Goal: Task Accomplishment & Management: Manage account settings

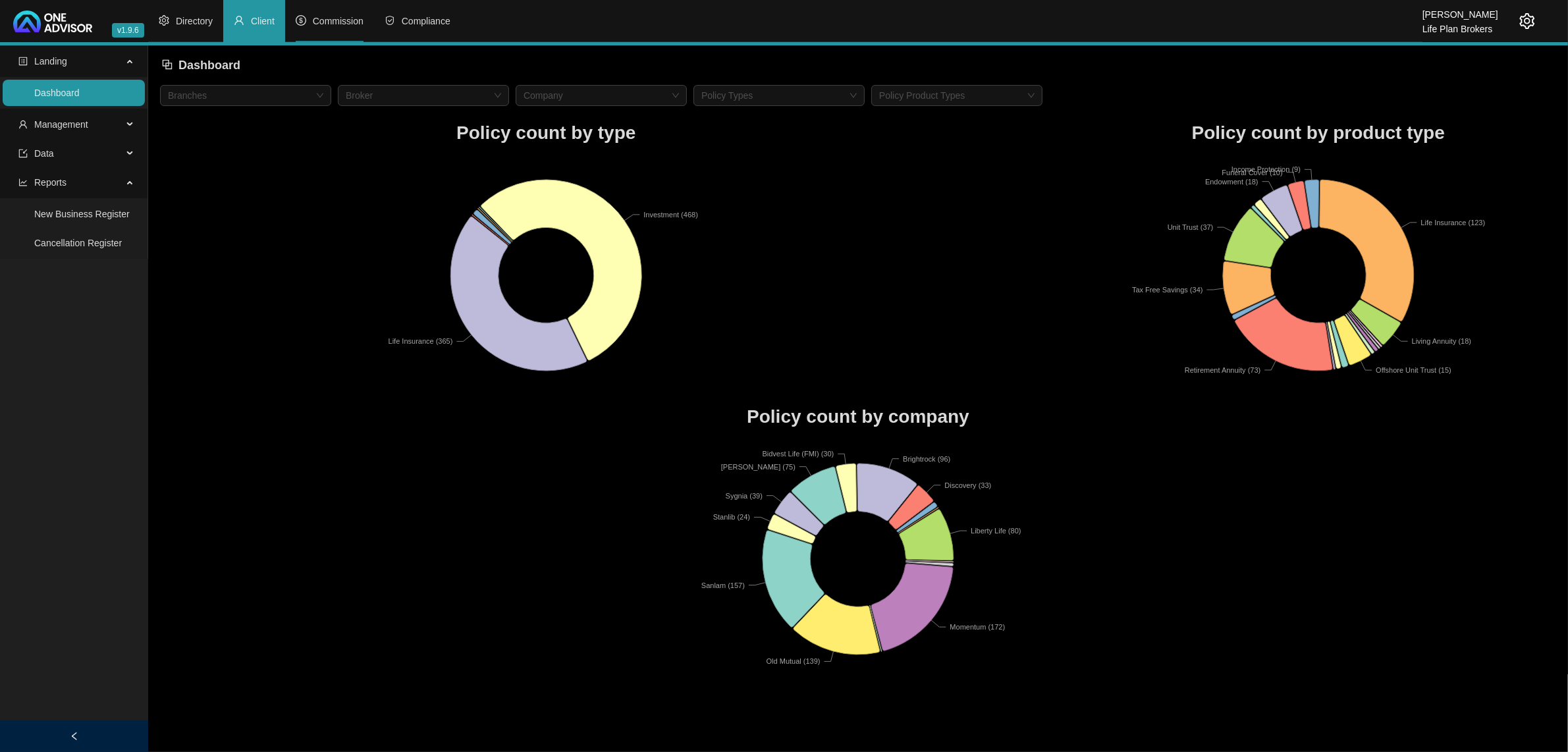
click at [353, 27] on li "Commission" at bounding box center [329, 21] width 89 height 42
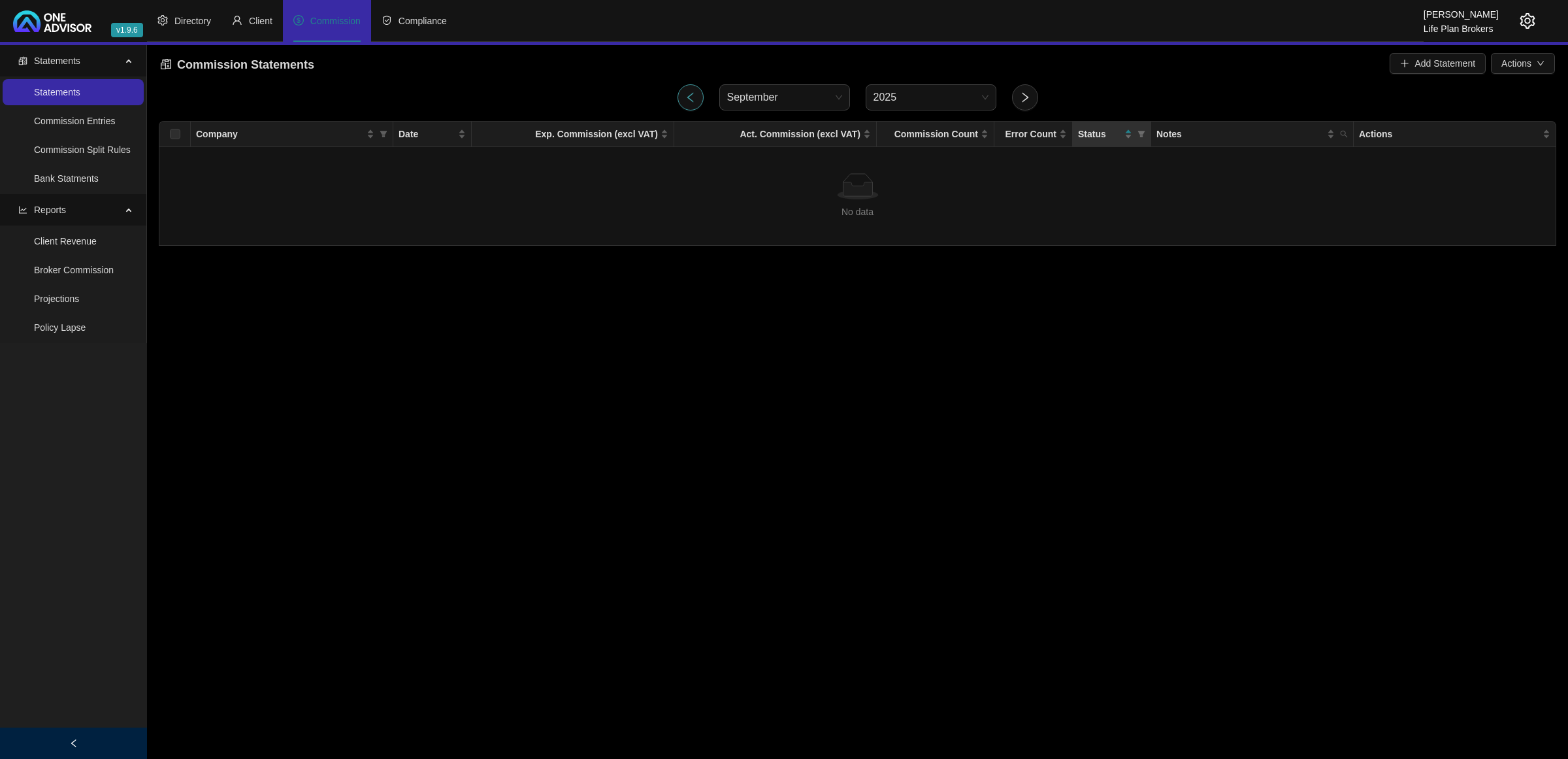
click at [694, 98] on icon "left" at bounding box center [690, 97] width 12 height 12
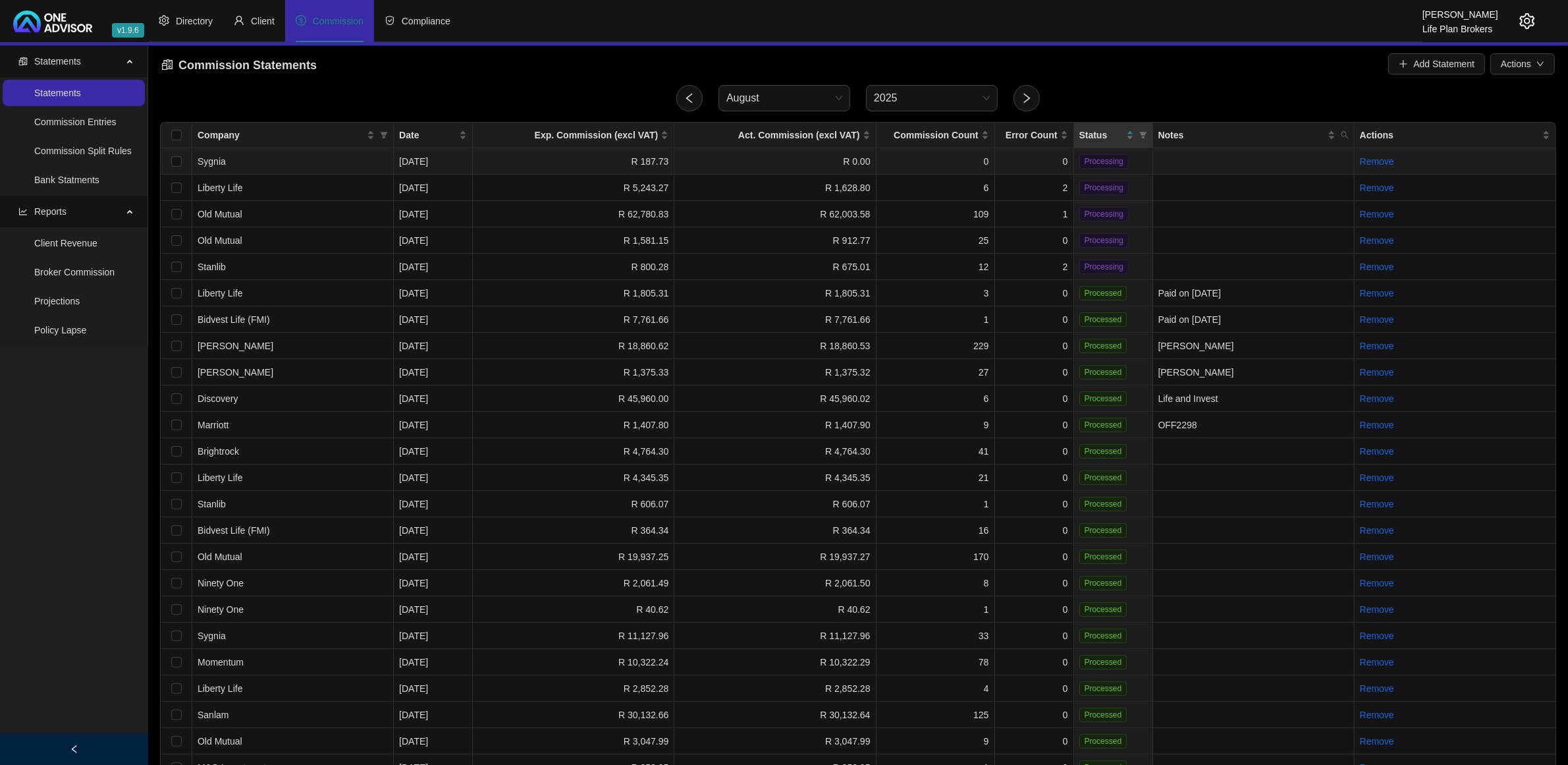
click at [372, 153] on td "Sygnia" at bounding box center [293, 161] width 202 height 26
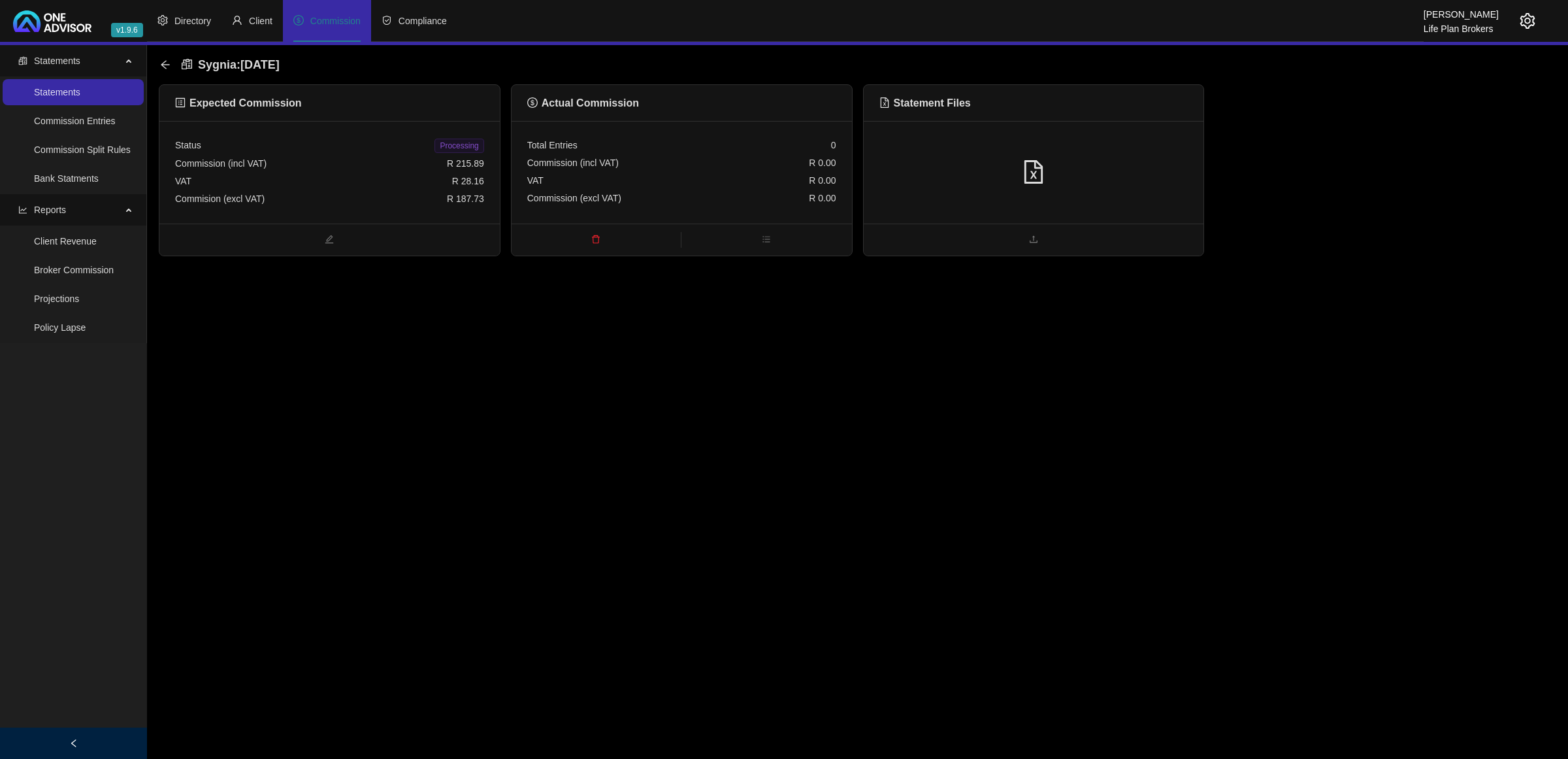
click at [1111, 115] on div "Statement Files" at bounding box center [1034, 102] width 340 height 36
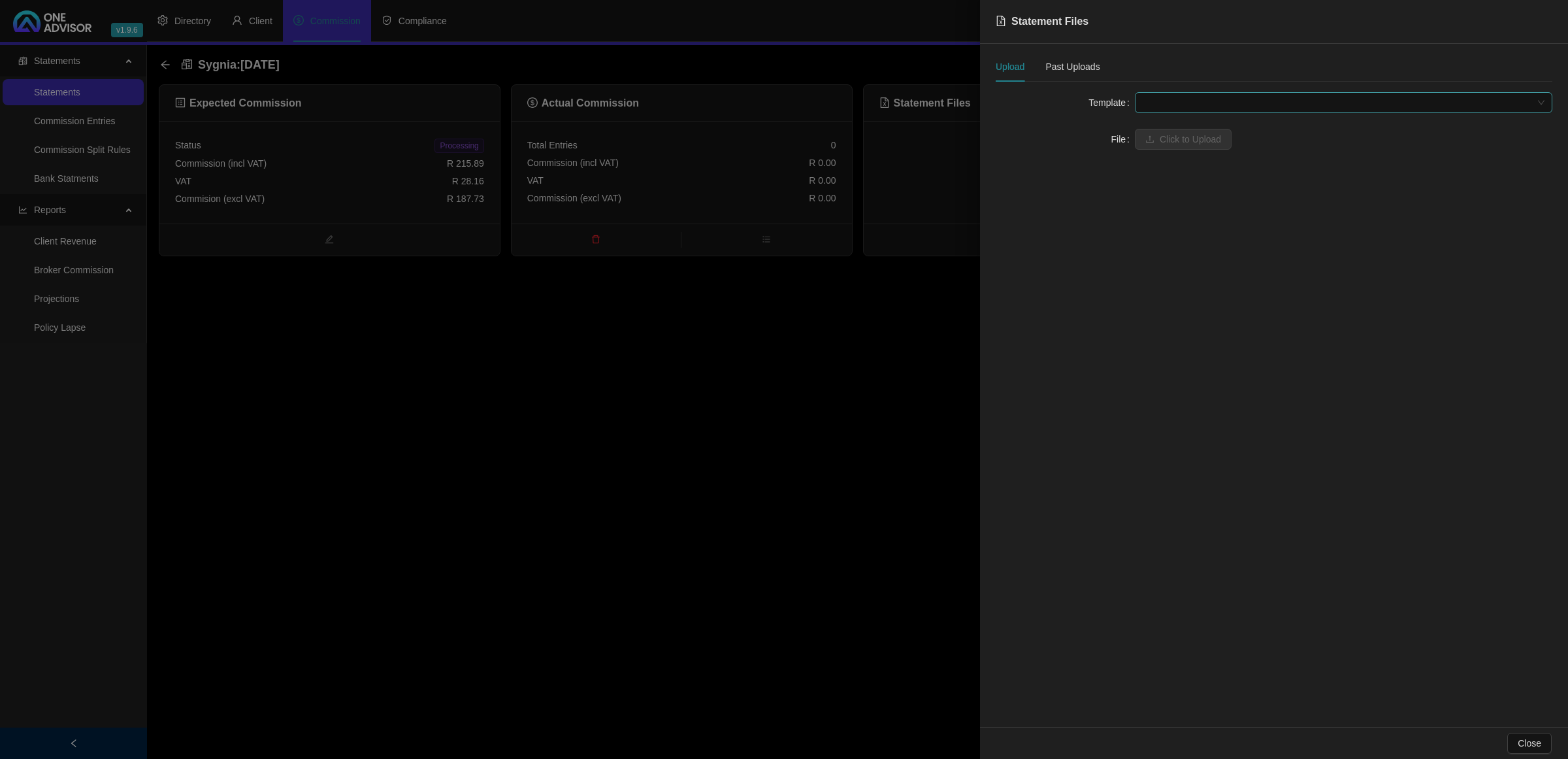
click at [1237, 102] on span at bounding box center [1344, 102] width 402 height 19
click at [1195, 154] on div "Sygnia Advisor Fee" at bounding box center [1344, 150] width 397 height 15
click at [1187, 97] on span "Sygnia Advisor Fee" at bounding box center [1344, 102] width 402 height 19
click at [1196, 165] on div "Sygnia Debit Order Fees" at bounding box center [1344, 171] width 397 height 15
click at [1196, 140] on span "Click to Upload" at bounding box center [1191, 140] width 61 height 15
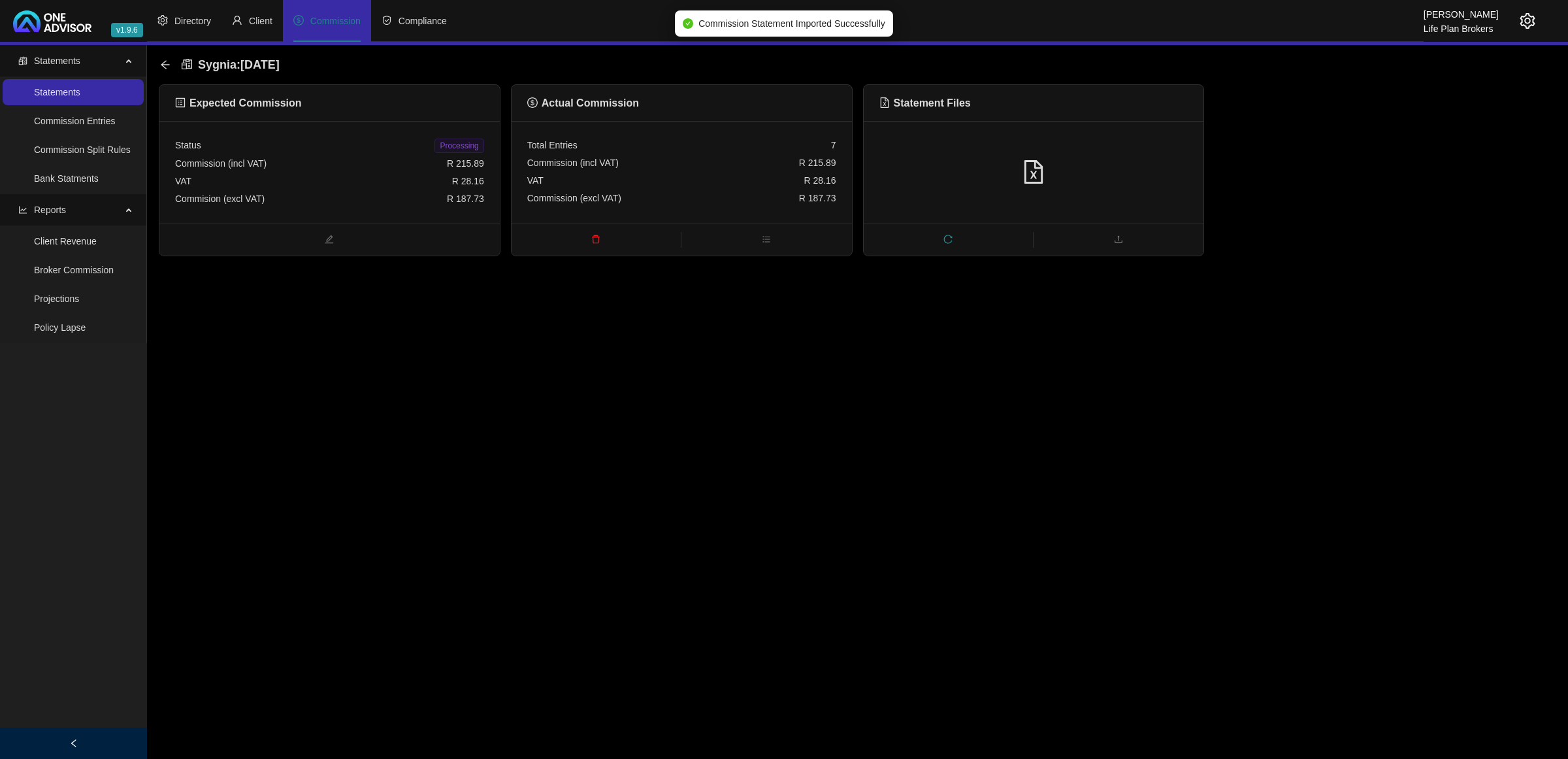
click at [456, 147] on span "Processing" at bounding box center [459, 146] width 49 height 15
click at [162, 67] on icon "arrow-left" at bounding box center [165, 65] width 10 height 10
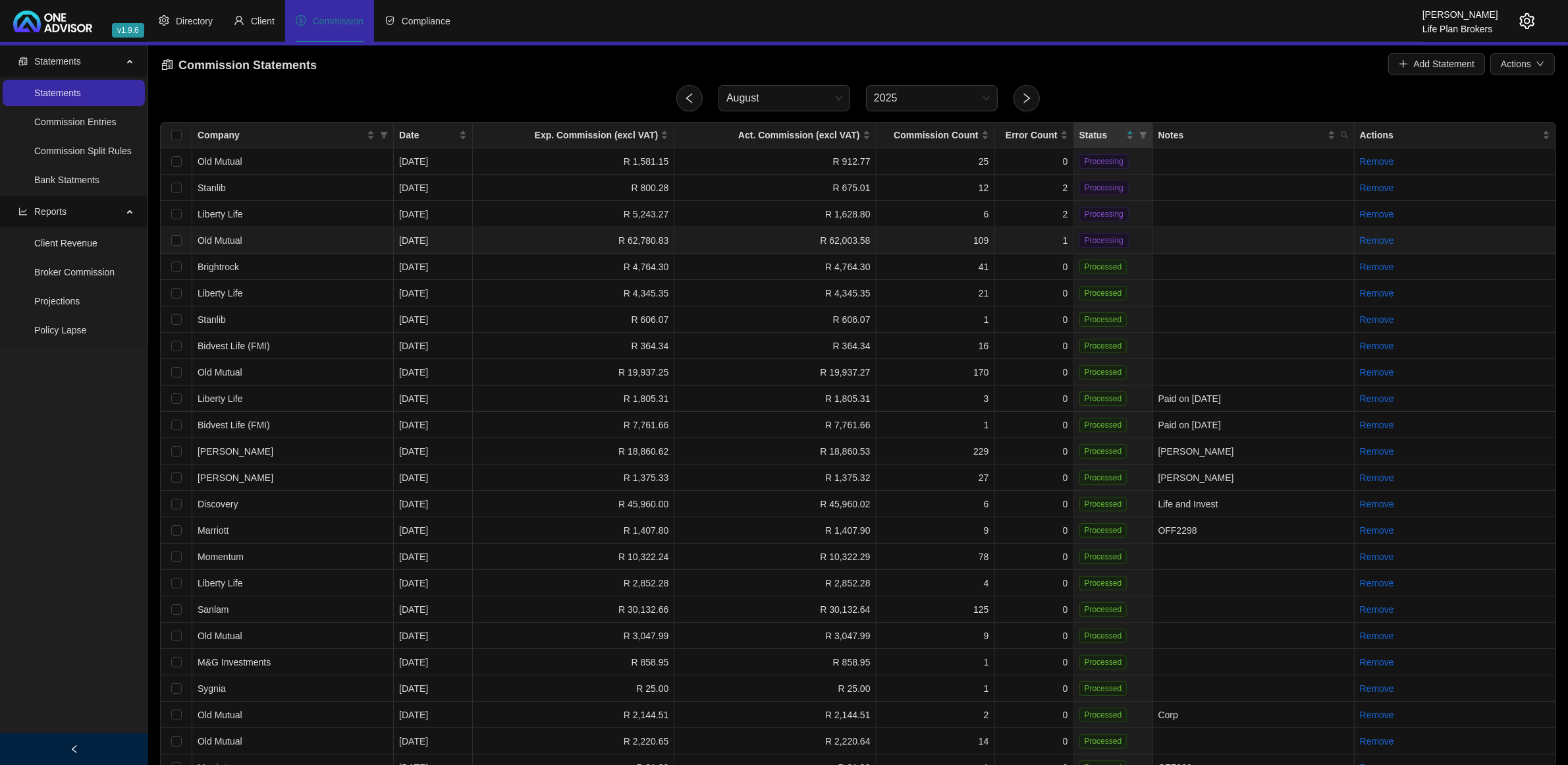
click at [1051, 238] on td "1" at bounding box center [1034, 240] width 79 height 26
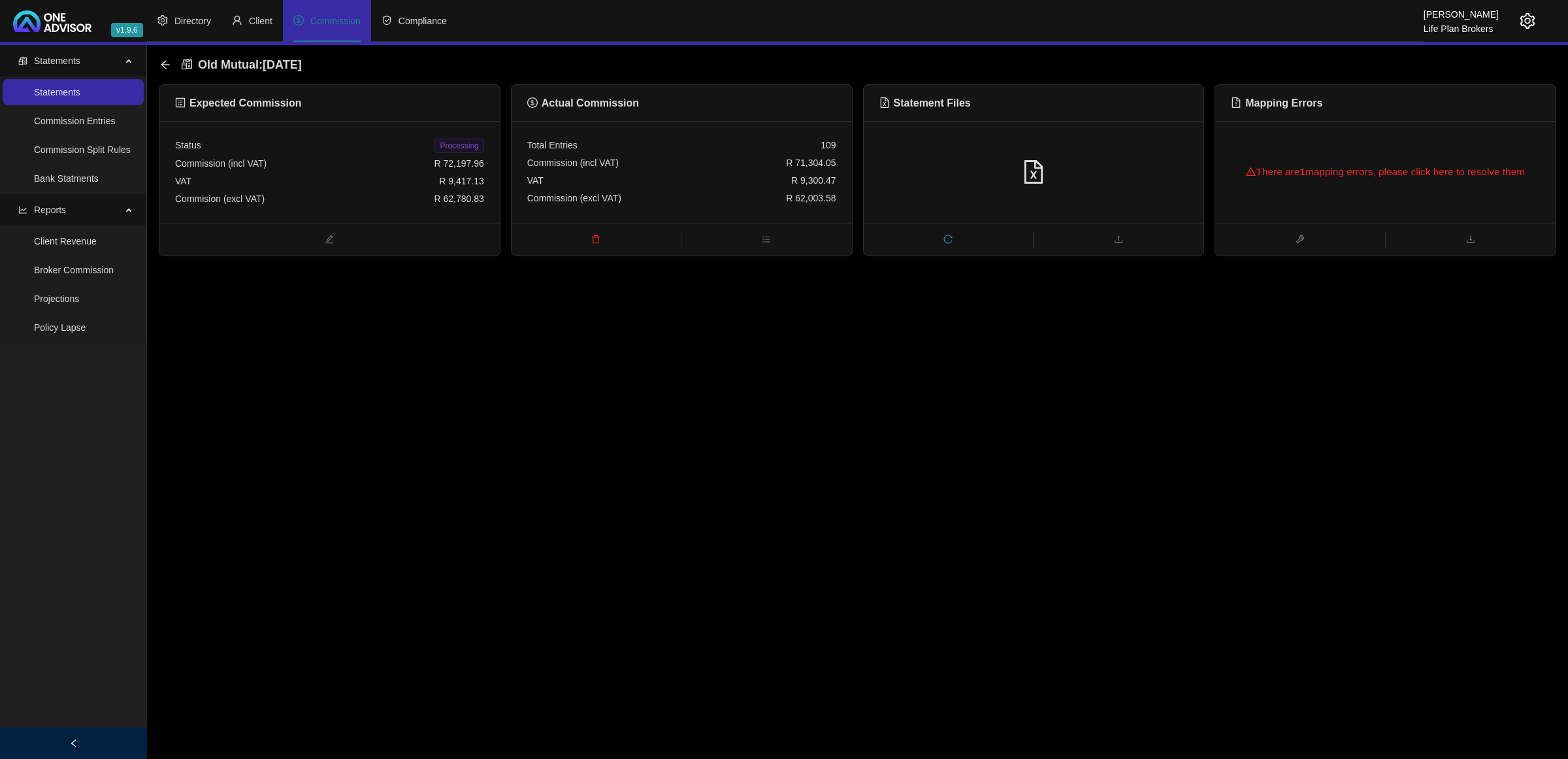
click at [1307, 184] on div "There are 1 mapping errors, please click here to resolve them" at bounding box center [1385, 172] width 309 height 42
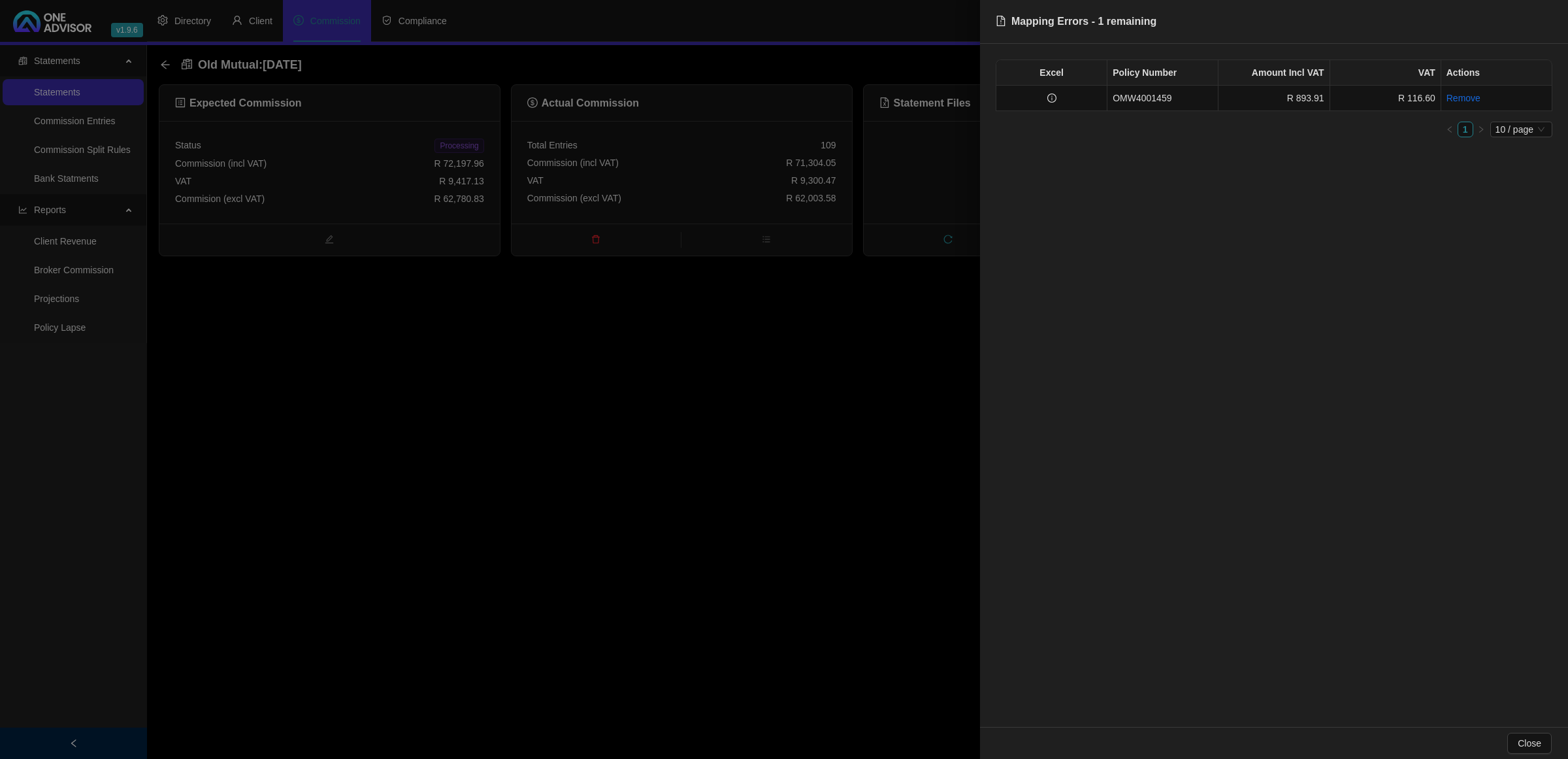
click at [840, 384] on div at bounding box center [784, 379] width 1568 height 759
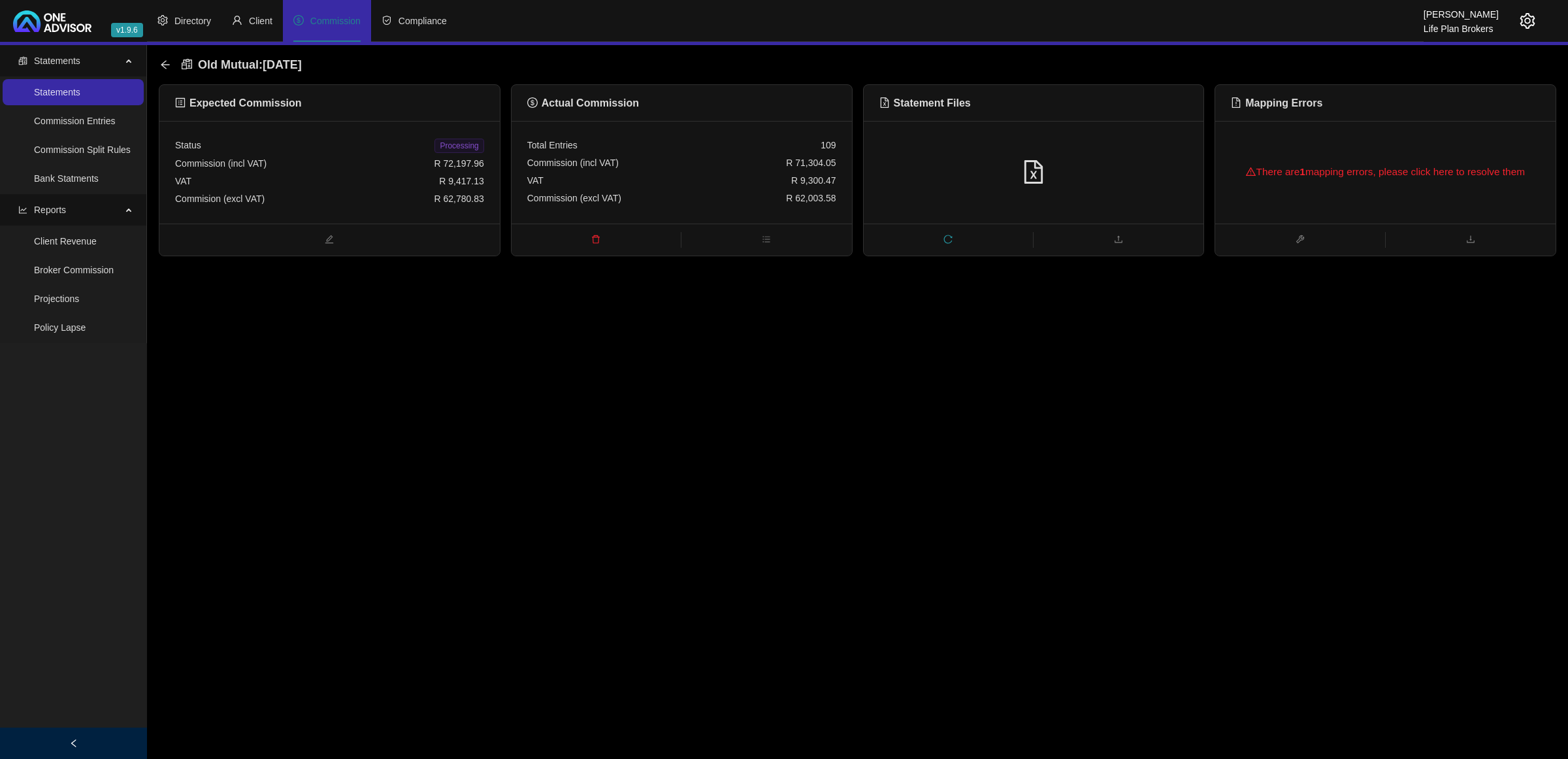
click at [945, 233] on span "reload" at bounding box center [949, 240] width 169 height 15
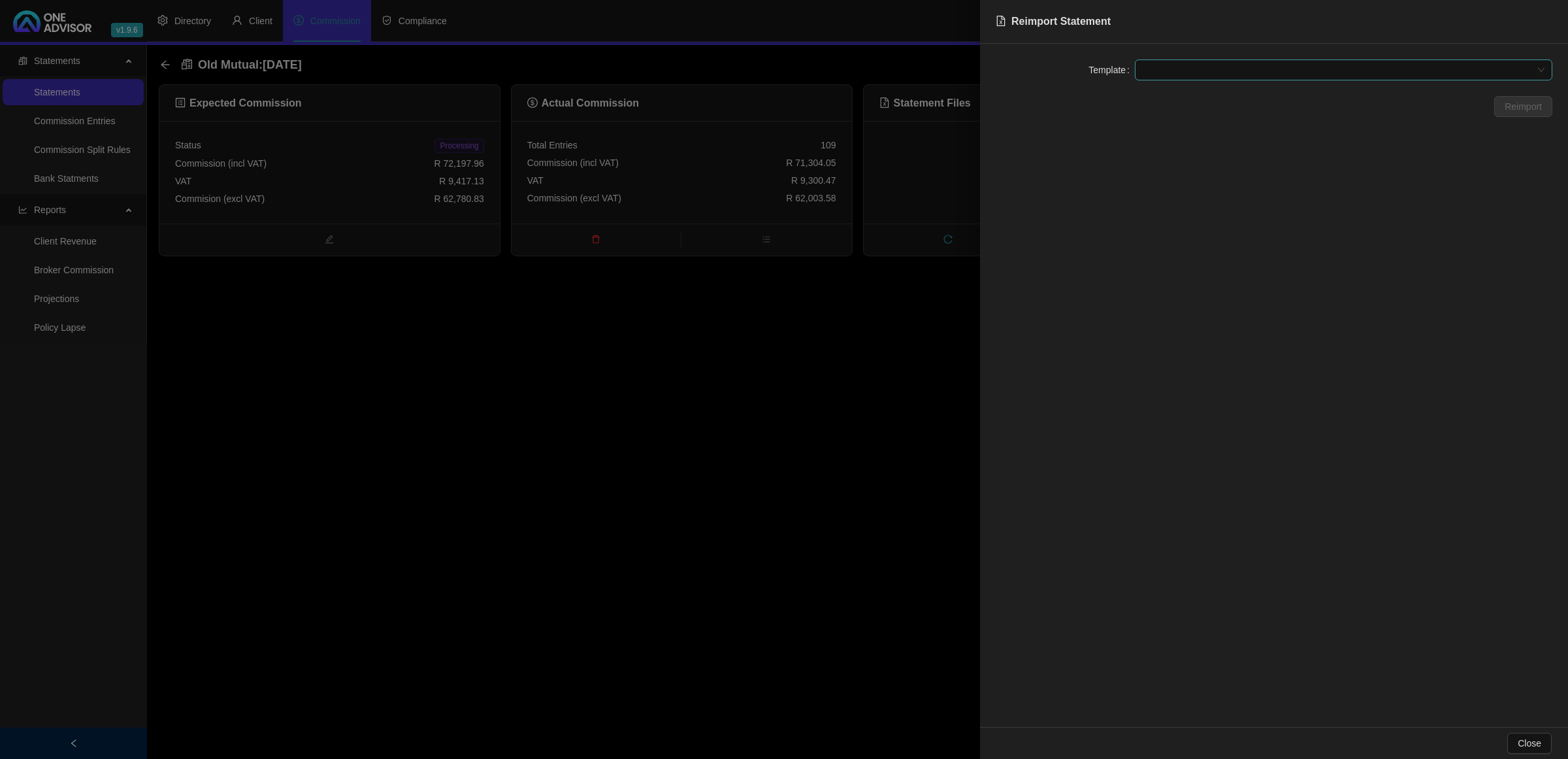
drag, startPoint x: 1213, startPoint y: 64, endPoint x: 1206, endPoint y: 69, distance: 8.6
click at [1213, 65] on span at bounding box center [1344, 70] width 402 height 19
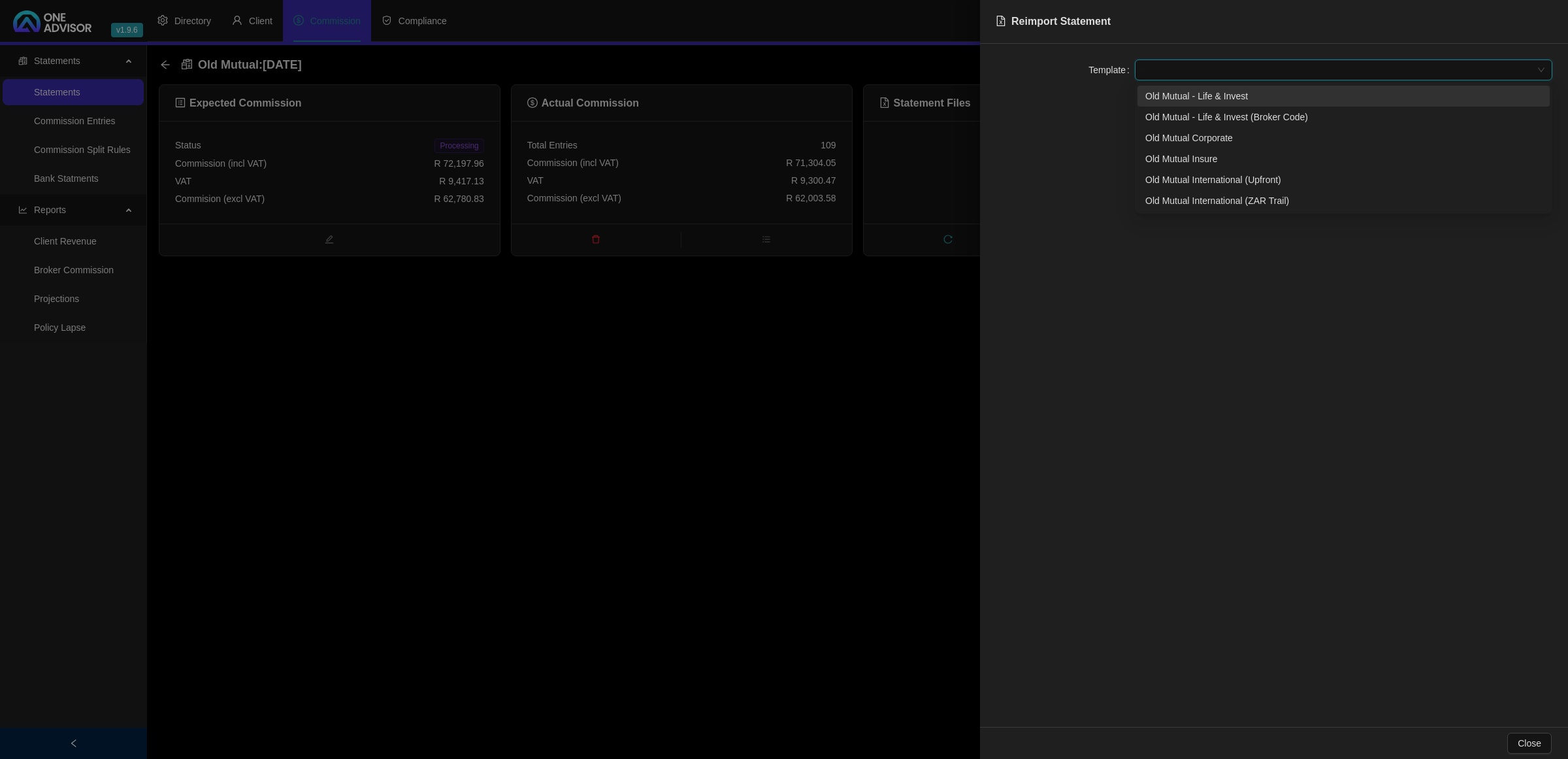
click at [1199, 94] on div "Old Mutual - Life & Invest" at bounding box center [1344, 96] width 397 height 15
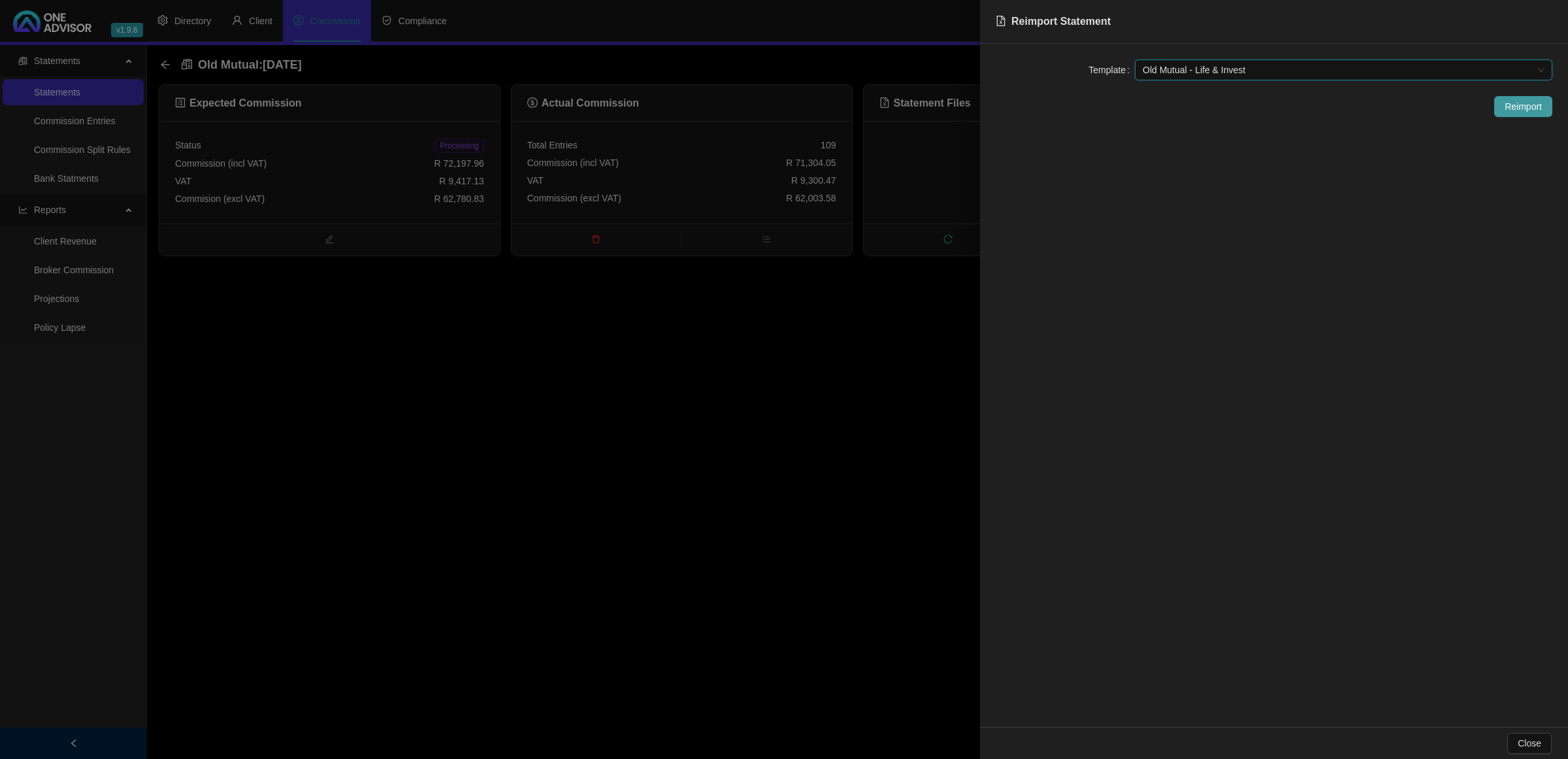
click at [1503, 115] on button "Reimport" at bounding box center [1524, 106] width 58 height 21
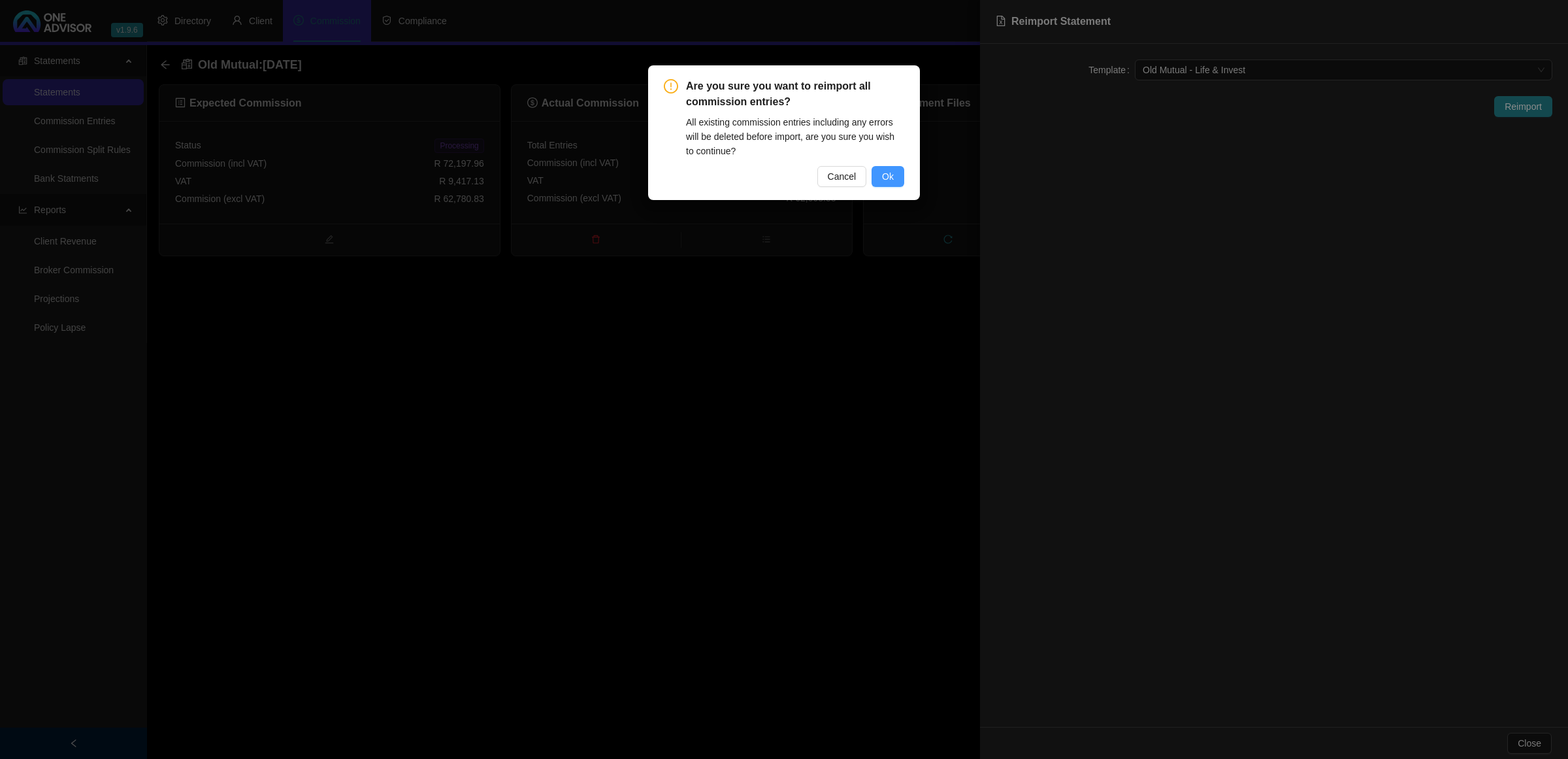
click at [882, 173] on span "Ok" at bounding box center [888, 177] width 12 height 15
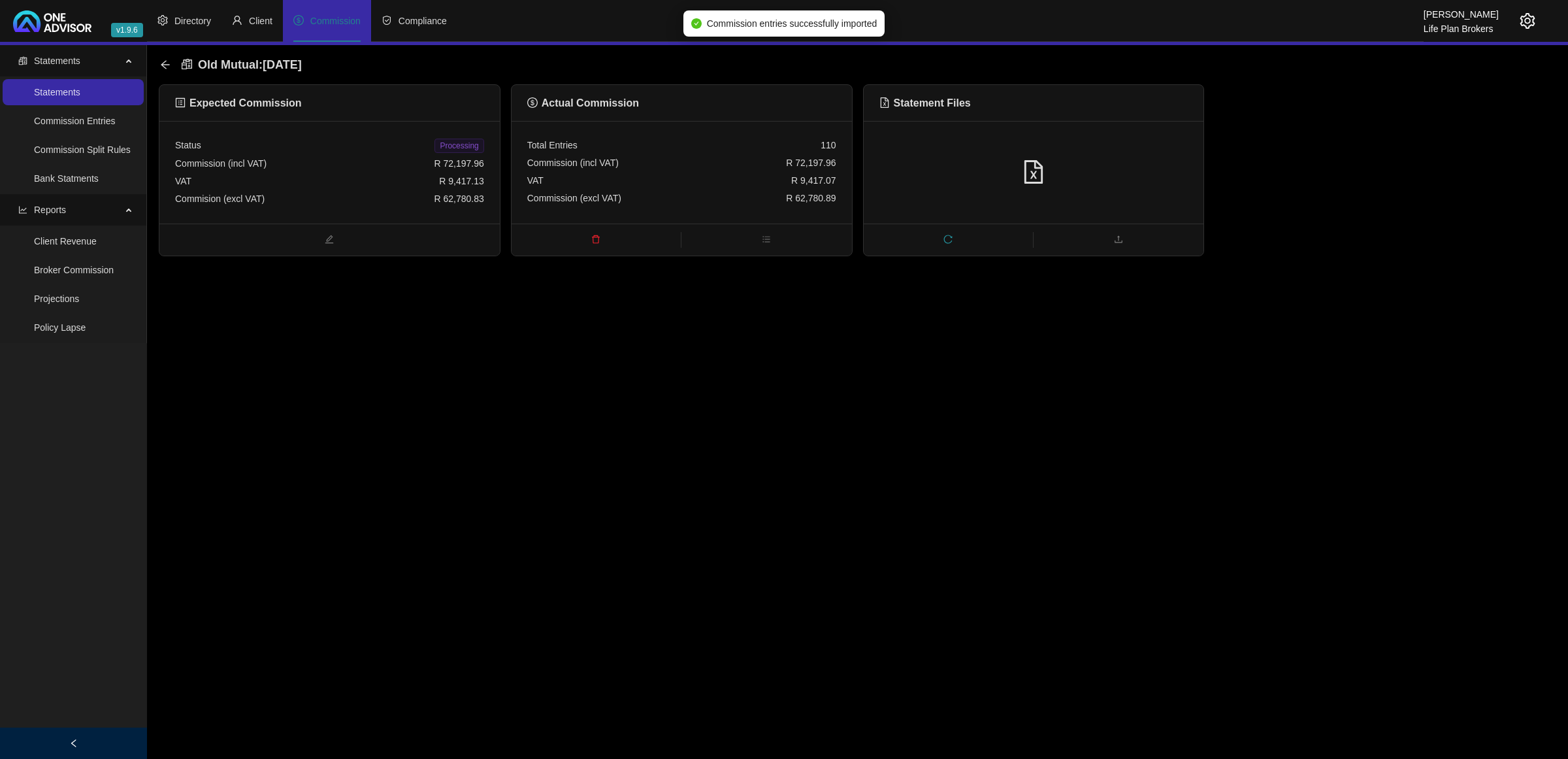
click at [470, 143] on span "Processing" at bounding box center [459, 146] width 49 height 15
click at [165, 67] on icon "arrow-left" at bounding box center [165, 65] width 10 height 10
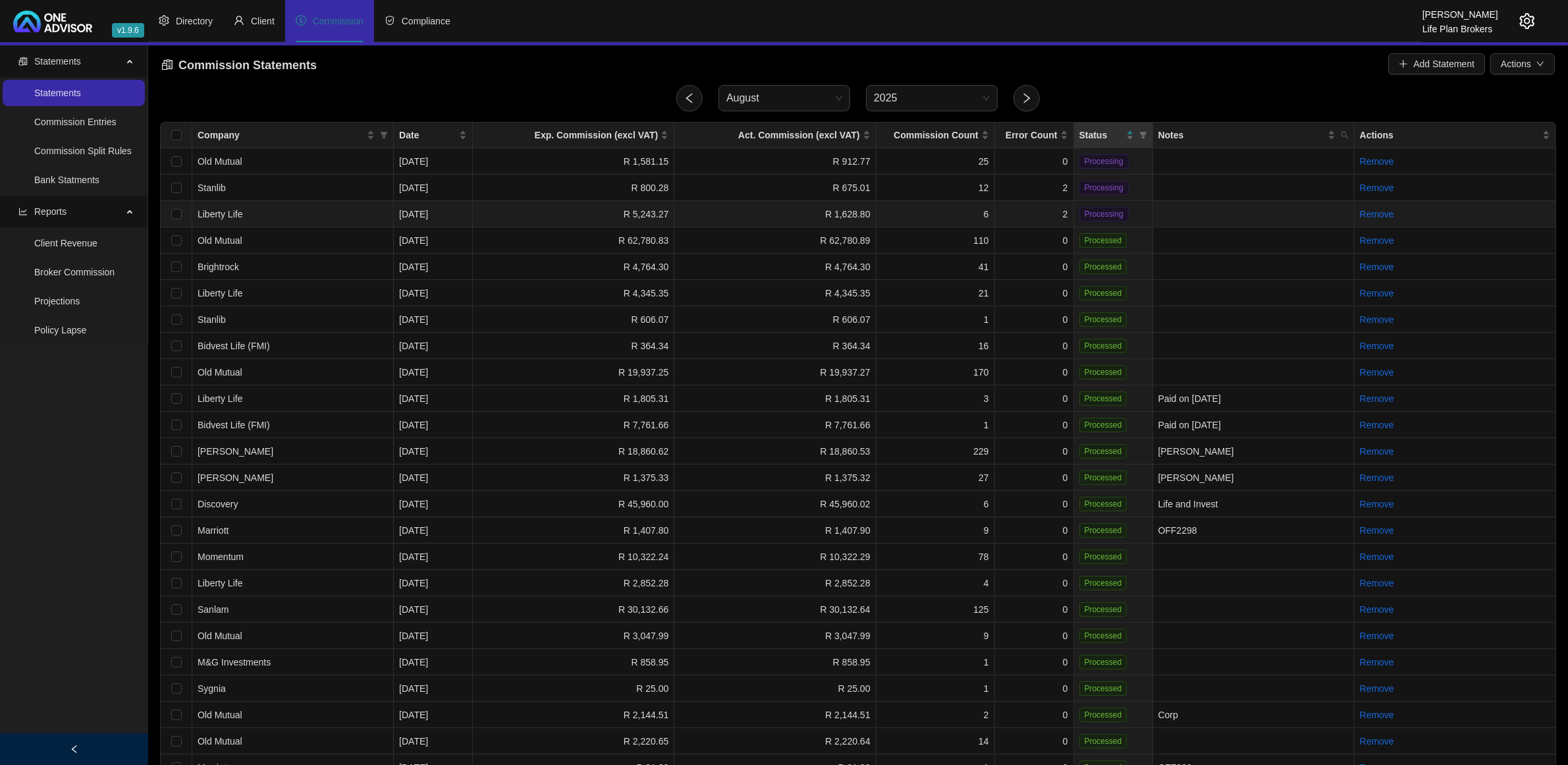
click at [1023, 211] on td "2" at bounding box center [1034, 214] width 79 height 26
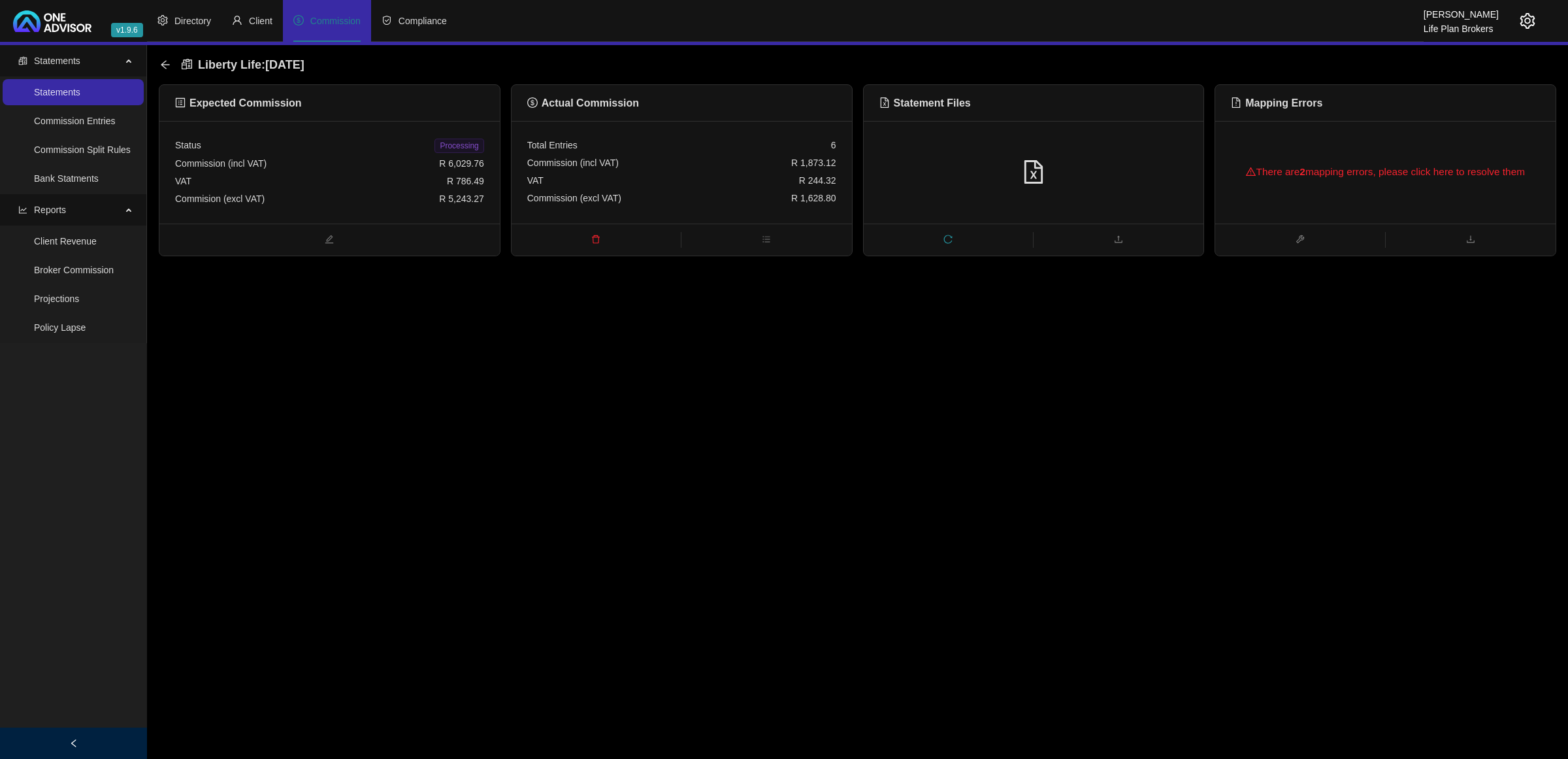
click at [939, 233] on span "reload" at bounding box center [949, 240] width 169 height 15
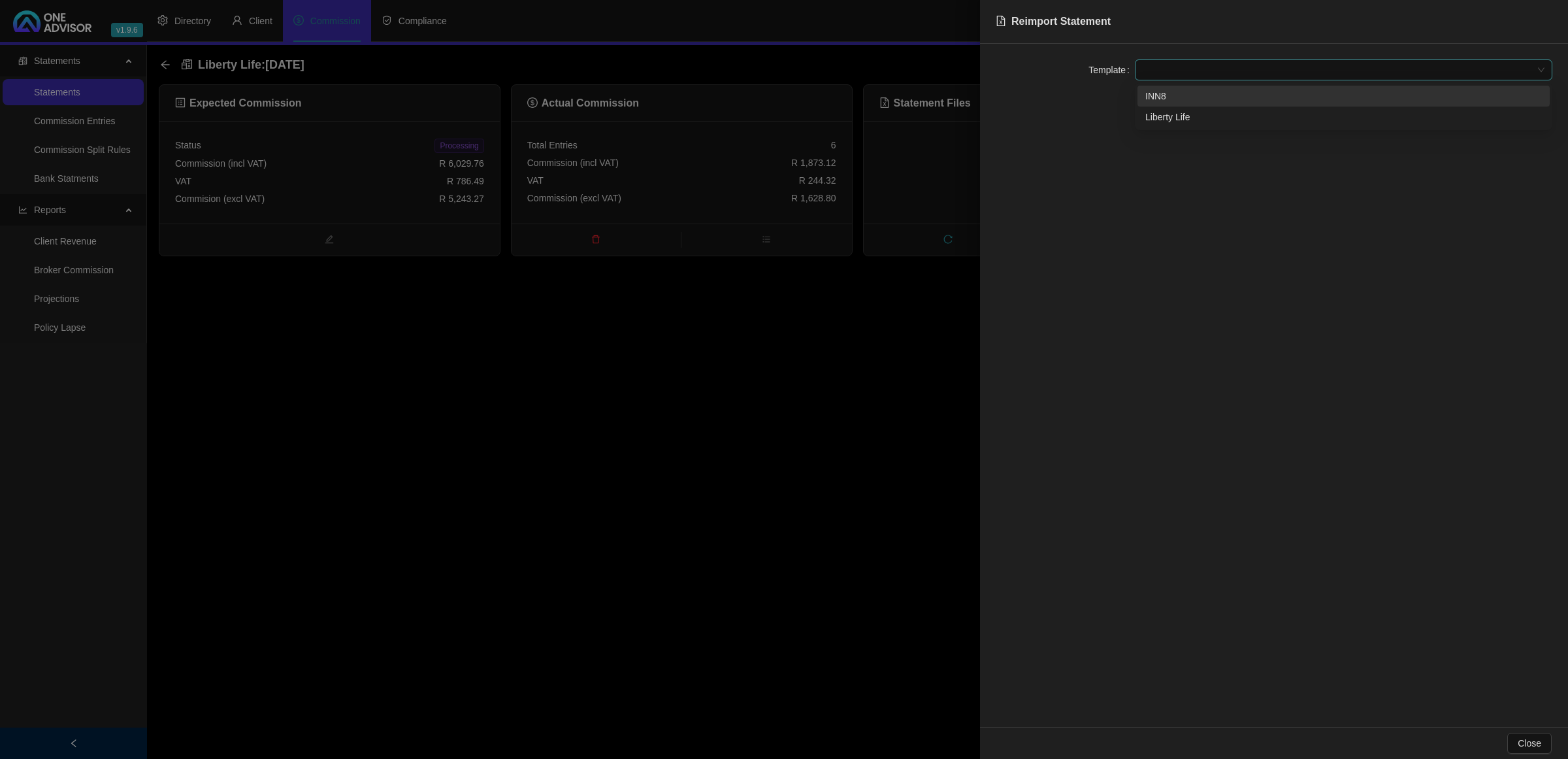
click at [1166, 64] on span at bounding box center [1344, 70] width 402 height 19
click at [1174, 115] on div "Liberty Life" at bounding box center [1344, 117] width 397 height 15
click at [1514, 116] on button "Reimport" at bounding box center [1524, 106] width 58 height 21
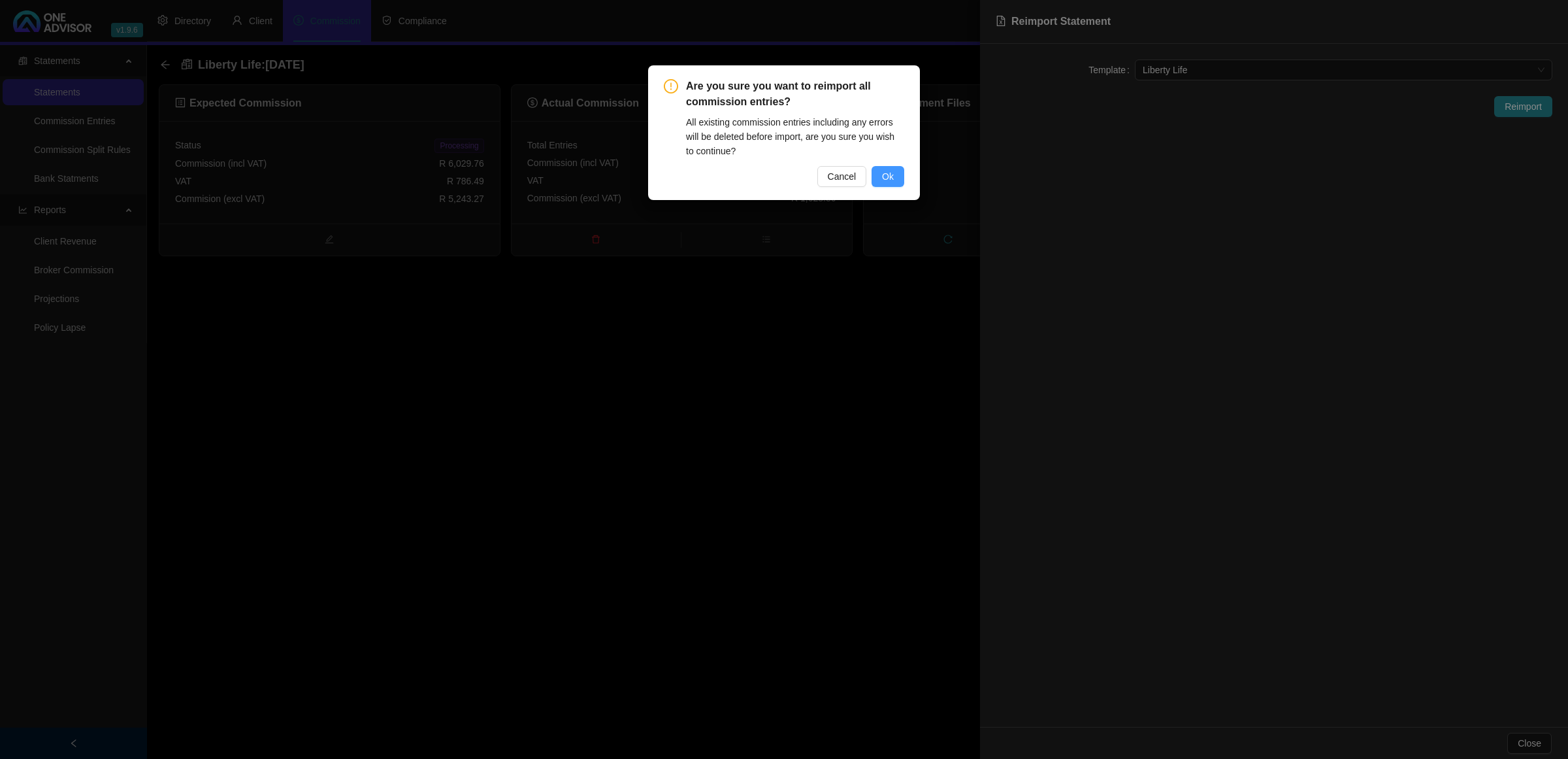
click at [899, 183] on button "Ok" at bounding box center [888, 177] width 33 height 21
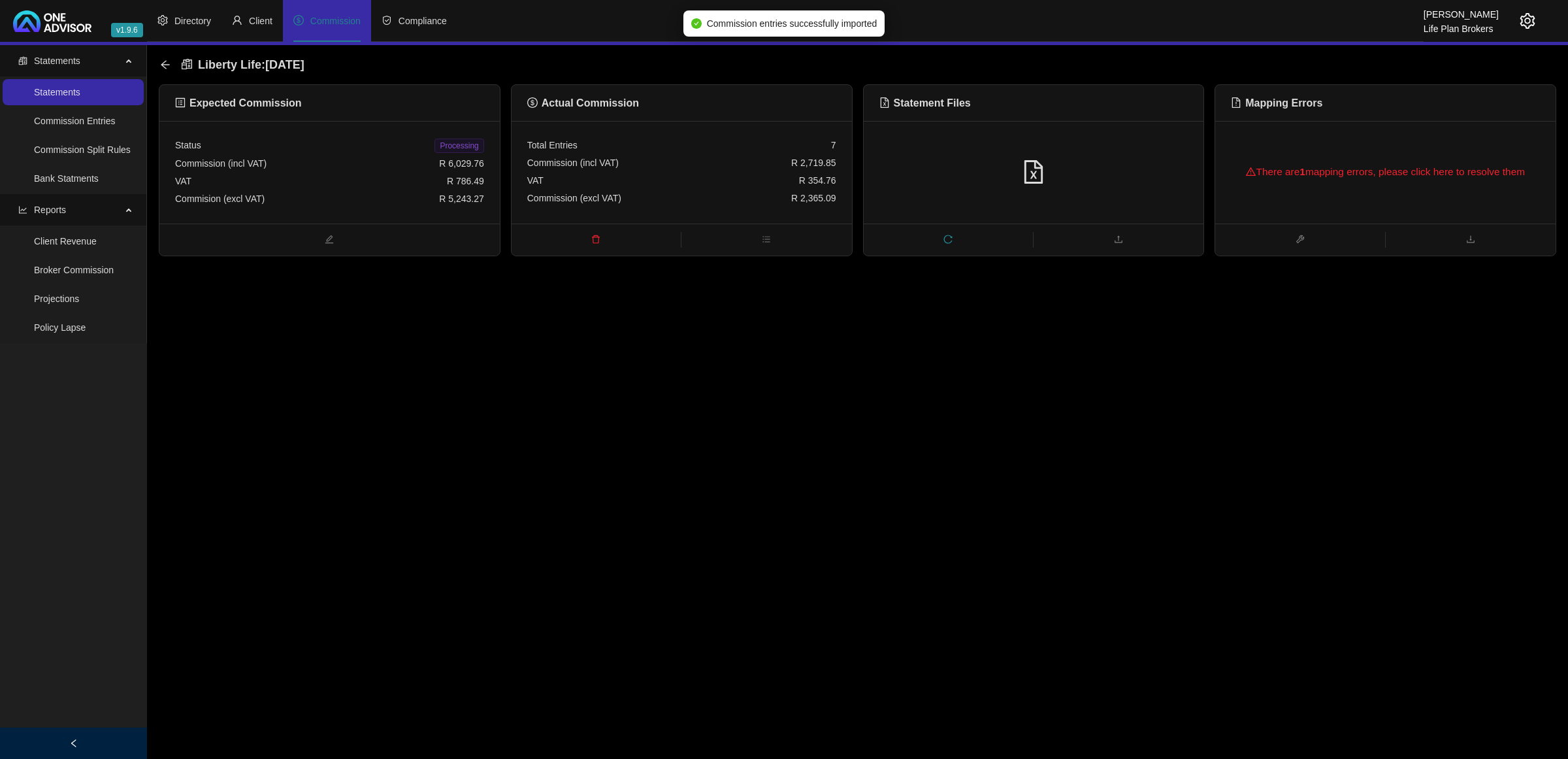
click at [1349, 151] on div "There are 1 mapping errors, please click here to resolve them" at bounding box center [1385, 172] width 309 height 42
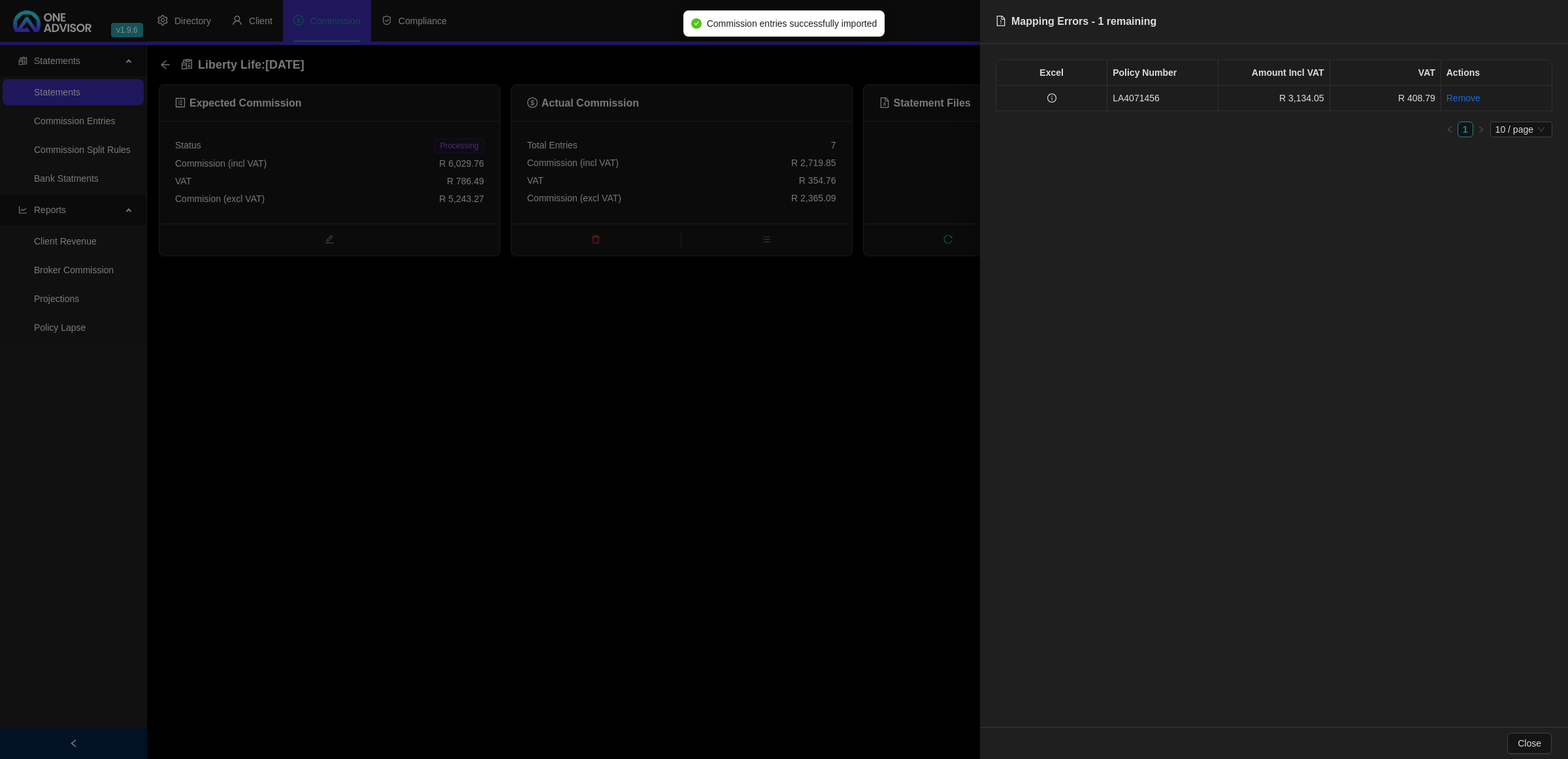
click at [1141, 100] on td "LA4071456" at bounding box center [1163, 98] width 111 height 26
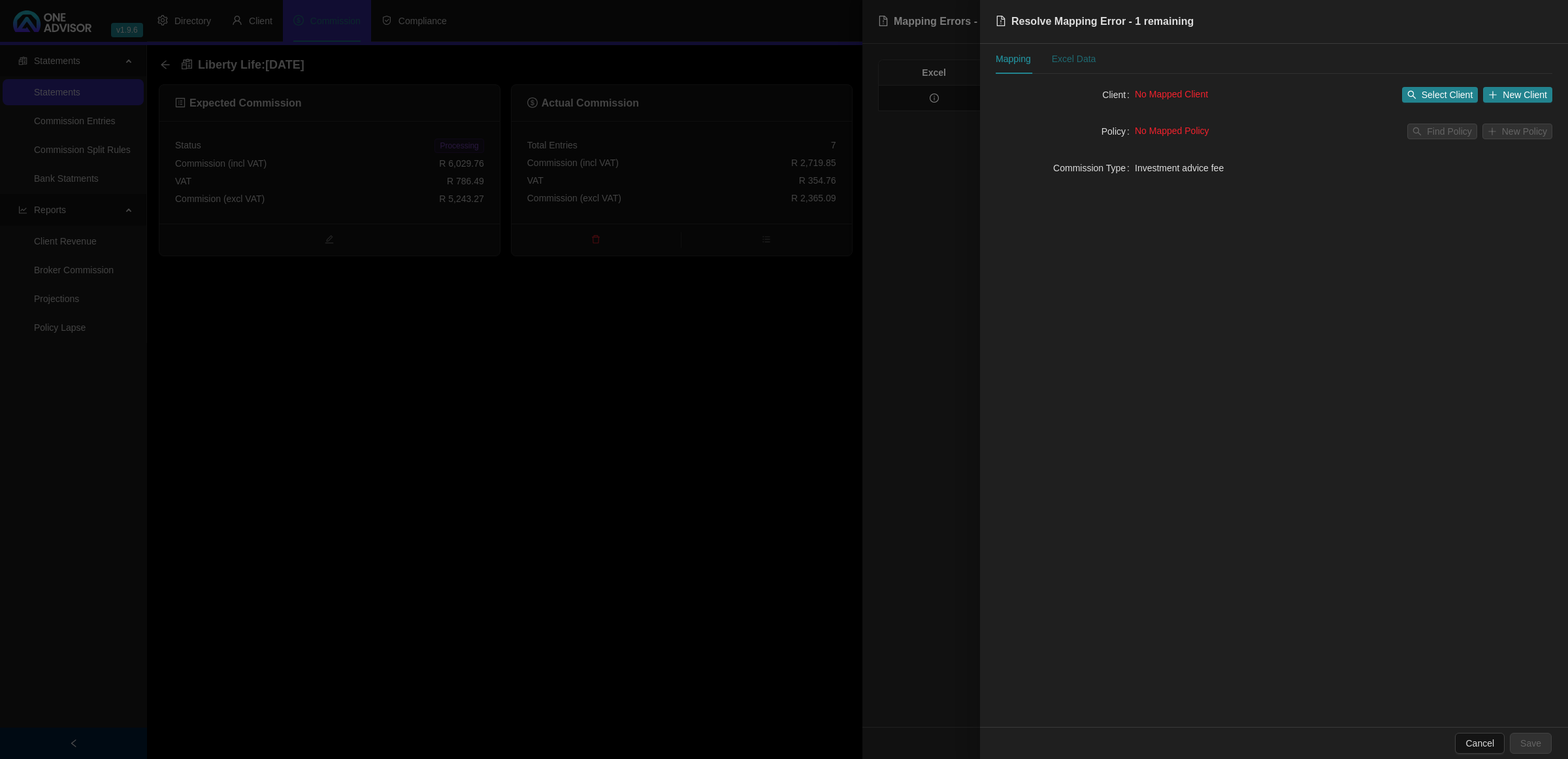
click at [1072, 54] on div "Excel Data" at bounding box center [1074, 59] width 44 height 15
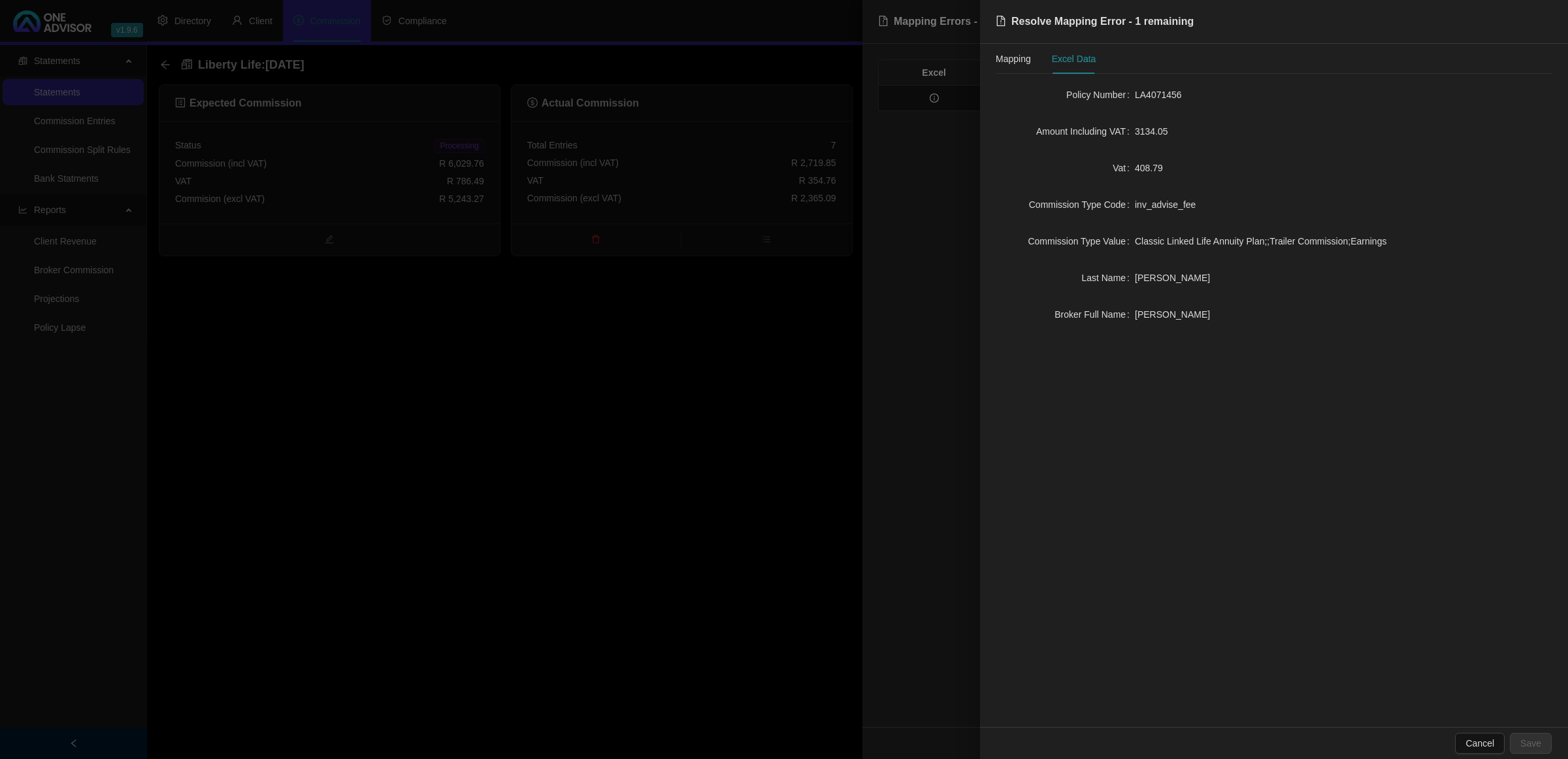
click at [945, 215] on div at bounding box center [784, 379] width 1568 height 759
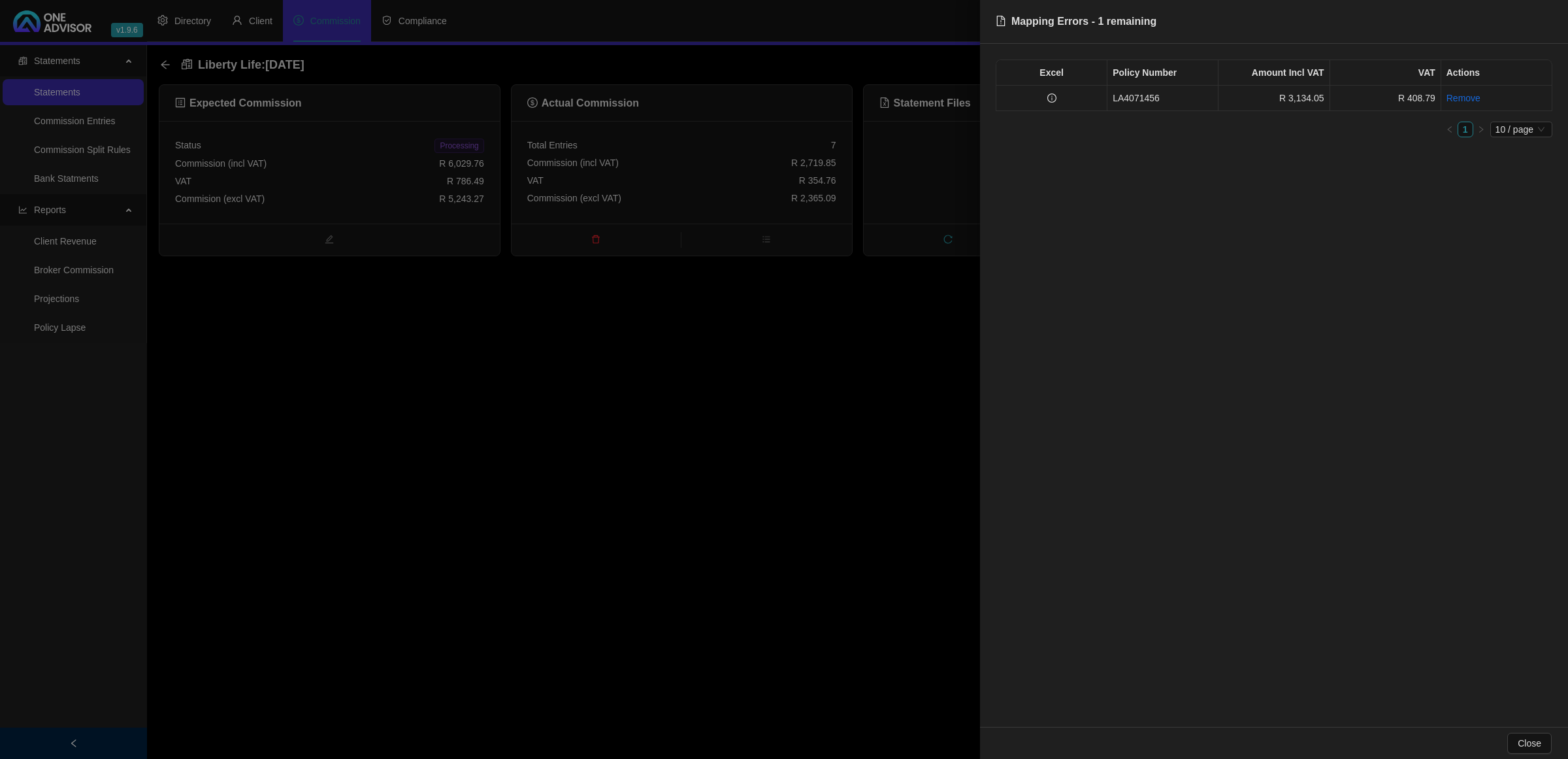
click at [1170, 98] on td "LA4071456" at bounding box center [1163, 98] width 111 height 26
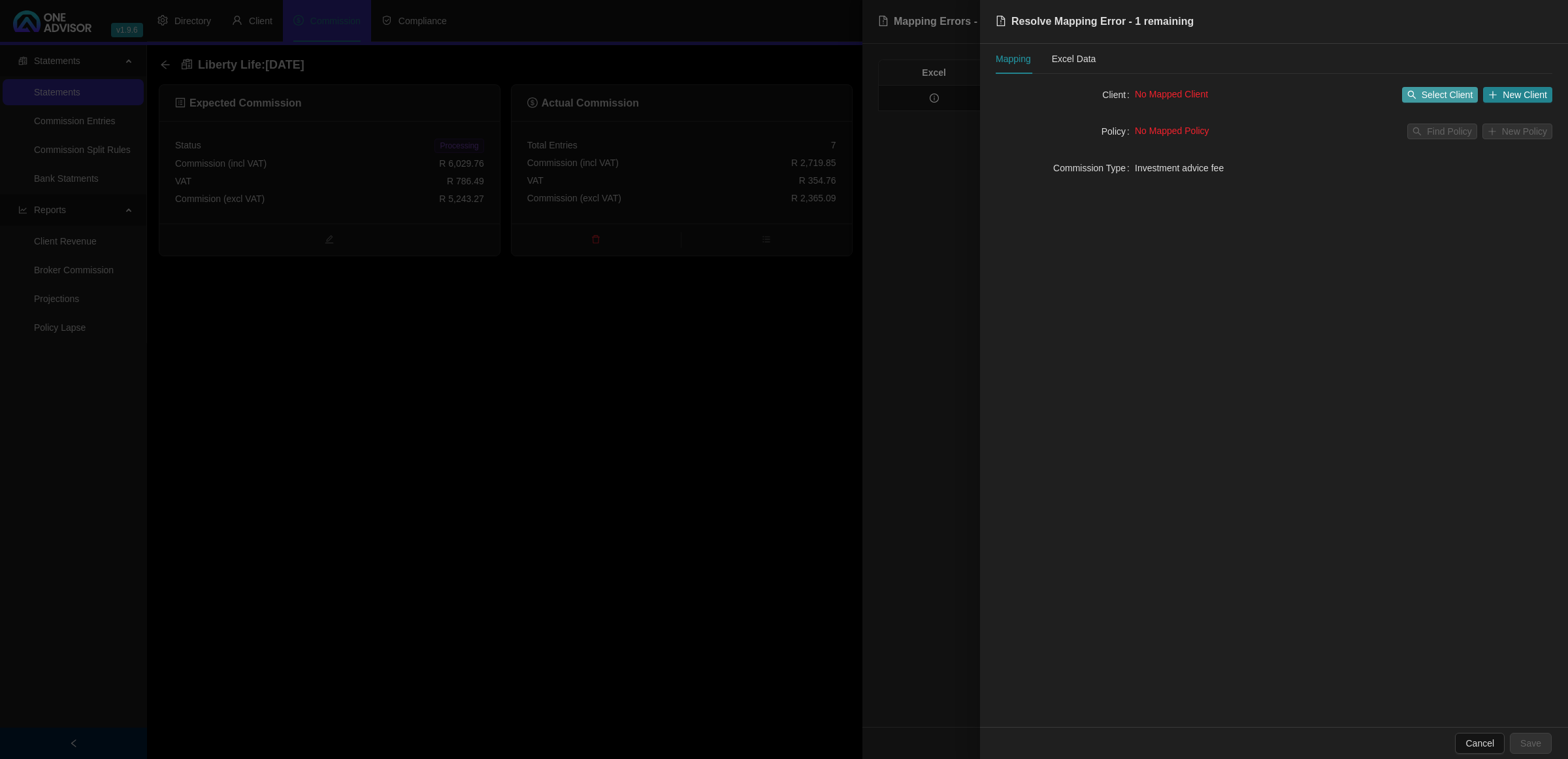
click at [1433, 88] on span "Select Client" at bounding box center [1448, 95] width 52 height 15
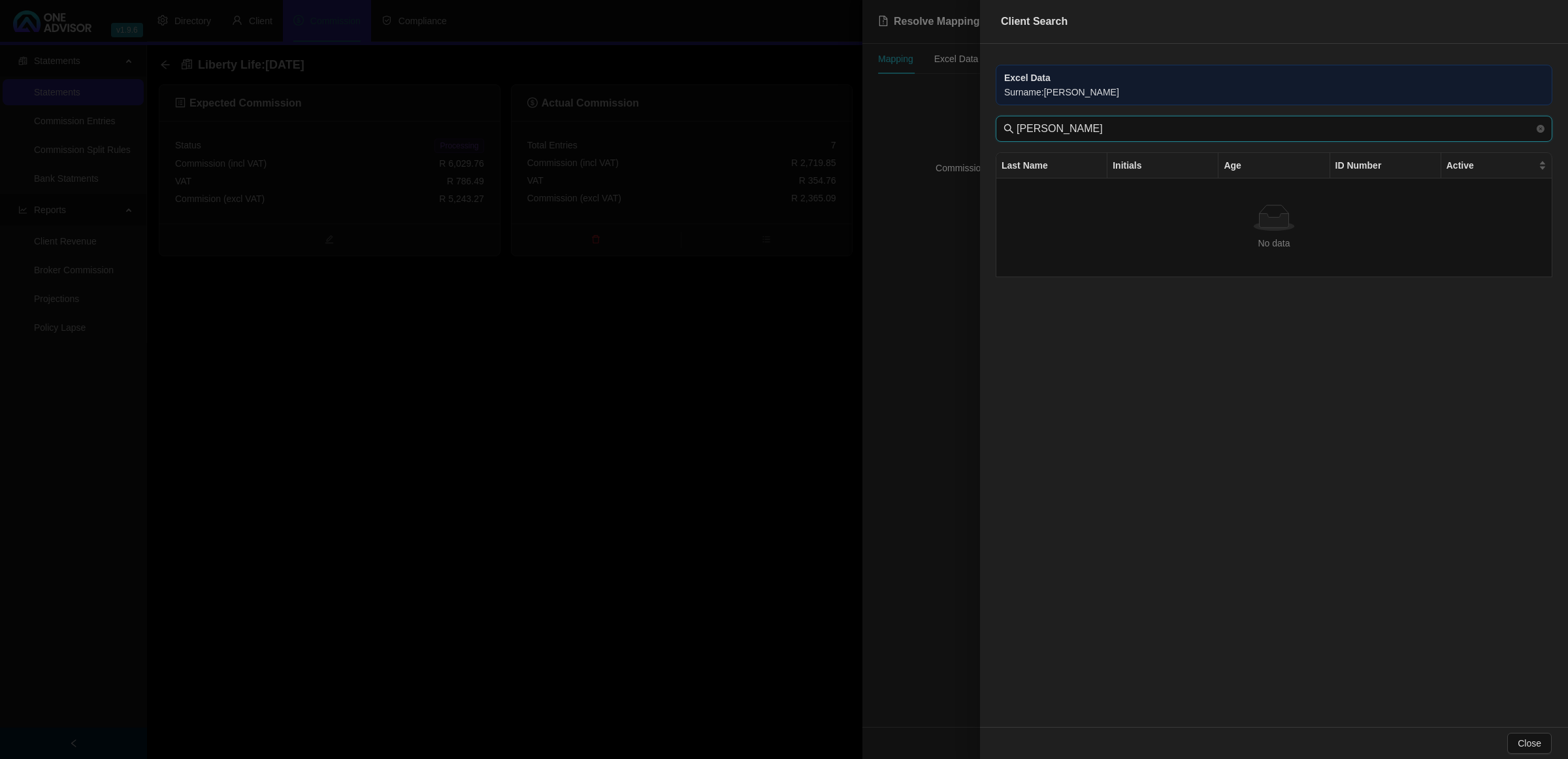
click at [1145, 135] on input "[PERSON_NAME]" at bounding box center [1276, 128] width 518 height 15
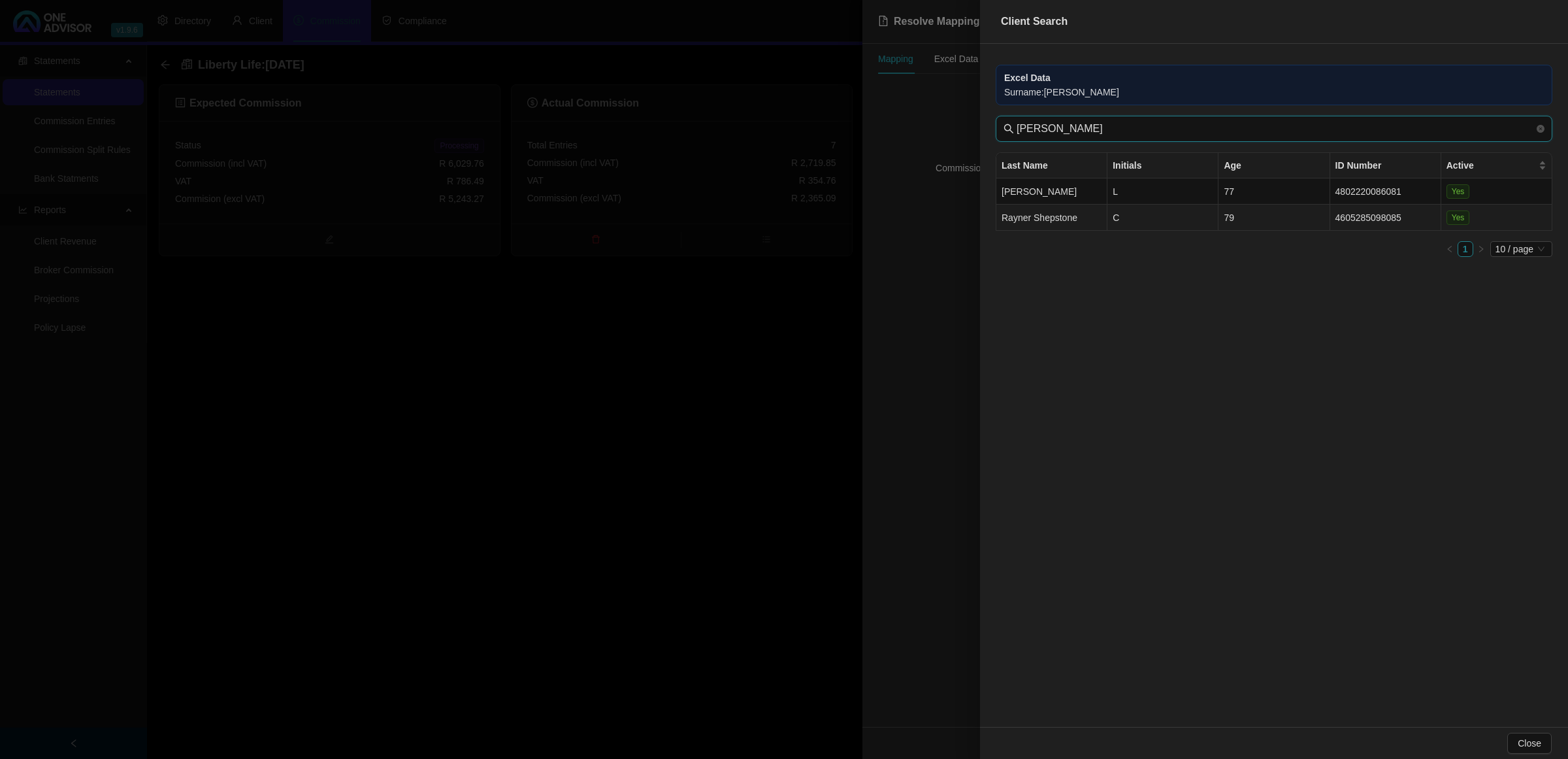
type input "[PERSON_NAME]"
click at [1144, 216] on td "C" at bounding box center [1163, 218] width 111 height 26
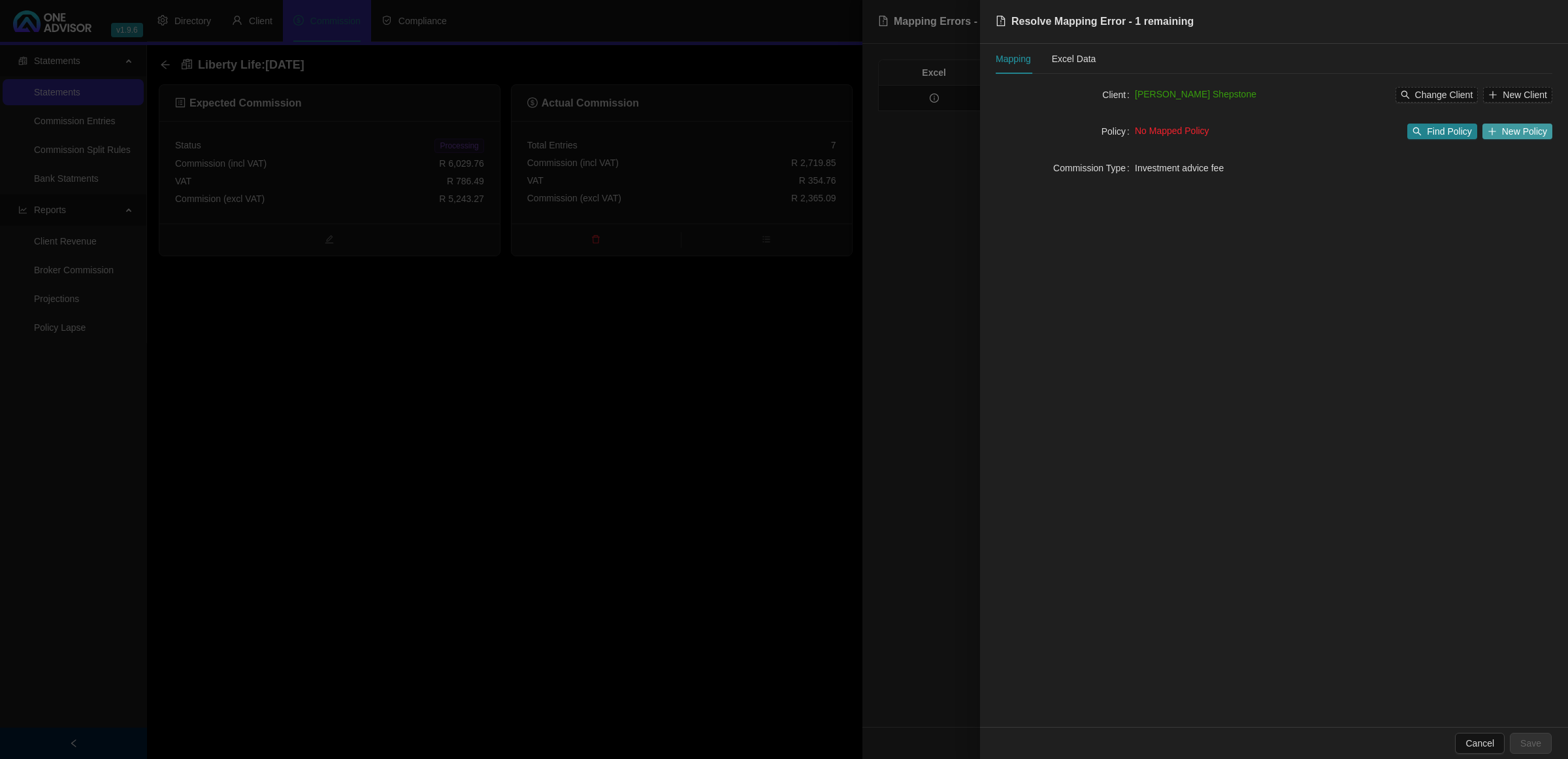
click at [1504, 129] on span "New Policy" at bounding box center [1524, 131] width 45 height 15
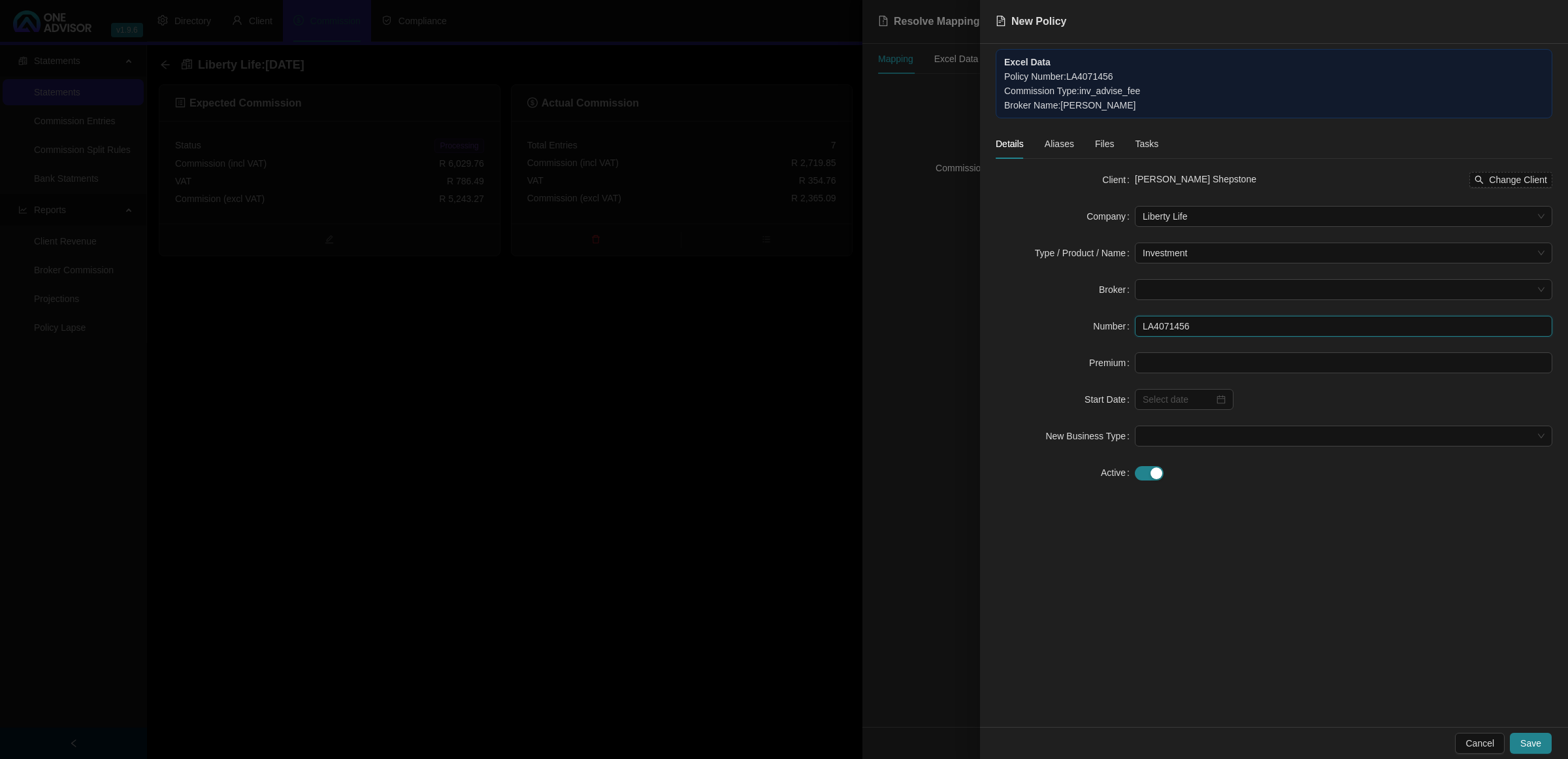
click at [1200, 323] on input "LA4071456" at bounding box center [1344, 326] width 418 height 21
type input "LA4071456 (Stanlib)"
click at [1540, 743] on span "Save" at bounding box center [1531, 743] width 21 height 15
click at [1230, 290] on span at bounding box center [1344, 290] width 402 height 19
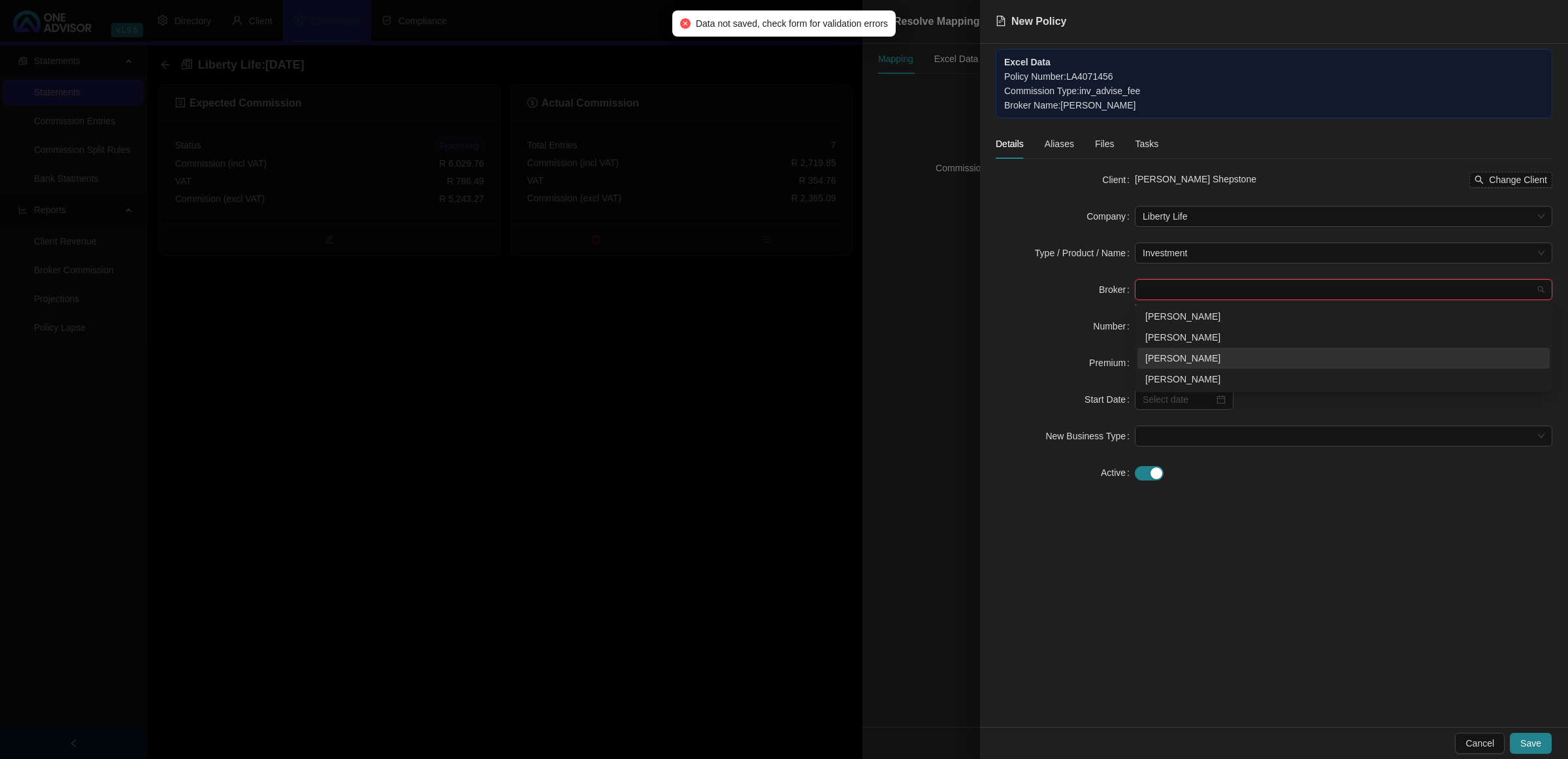
click at [1191, 355] on div "[PERSON_NAME]" at bounding box center [1344, 358] width 397 height 15
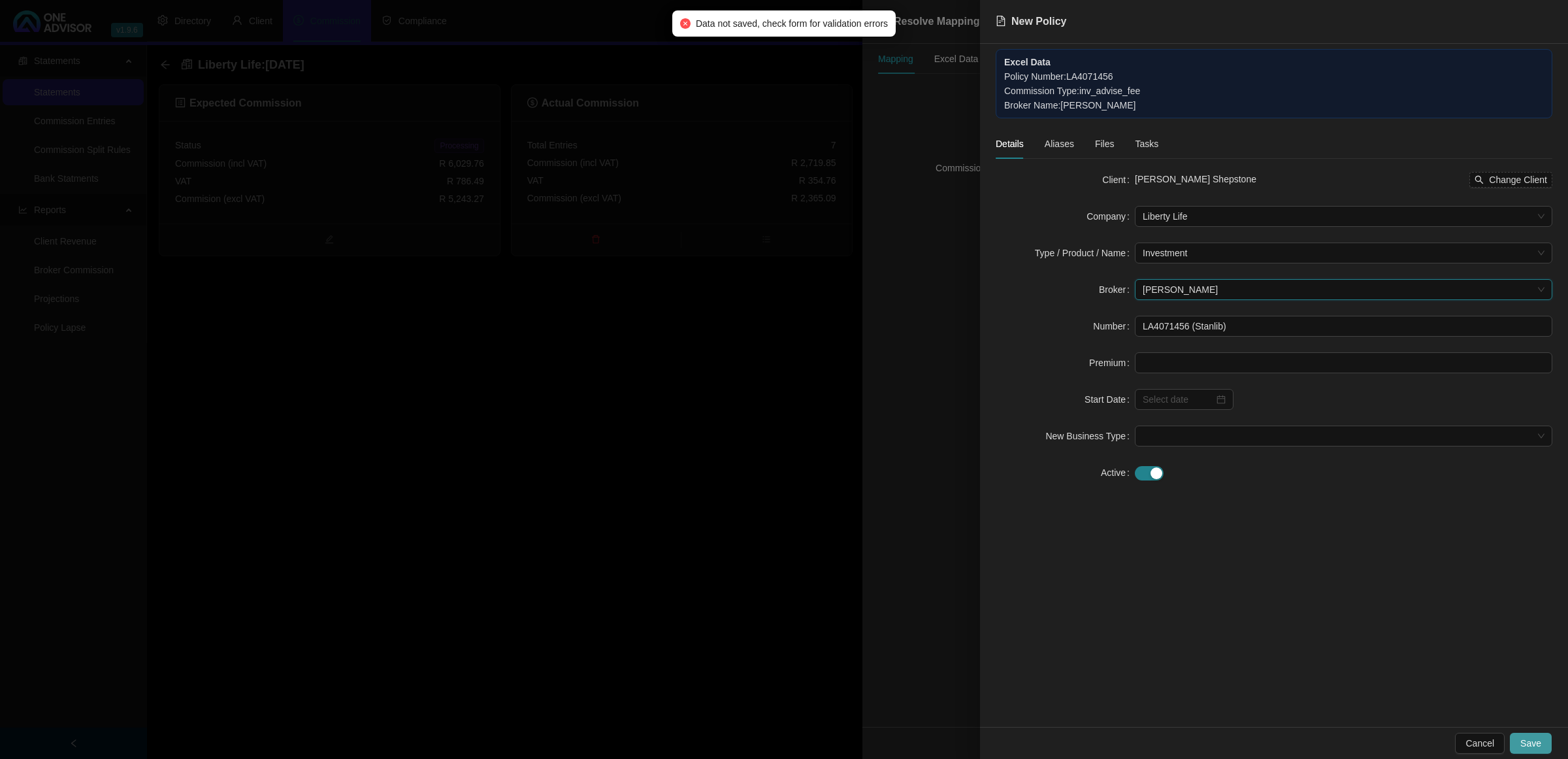
click at [1537, 745] on span "Save" at bounding box center [1531, 743] width 21 height 15
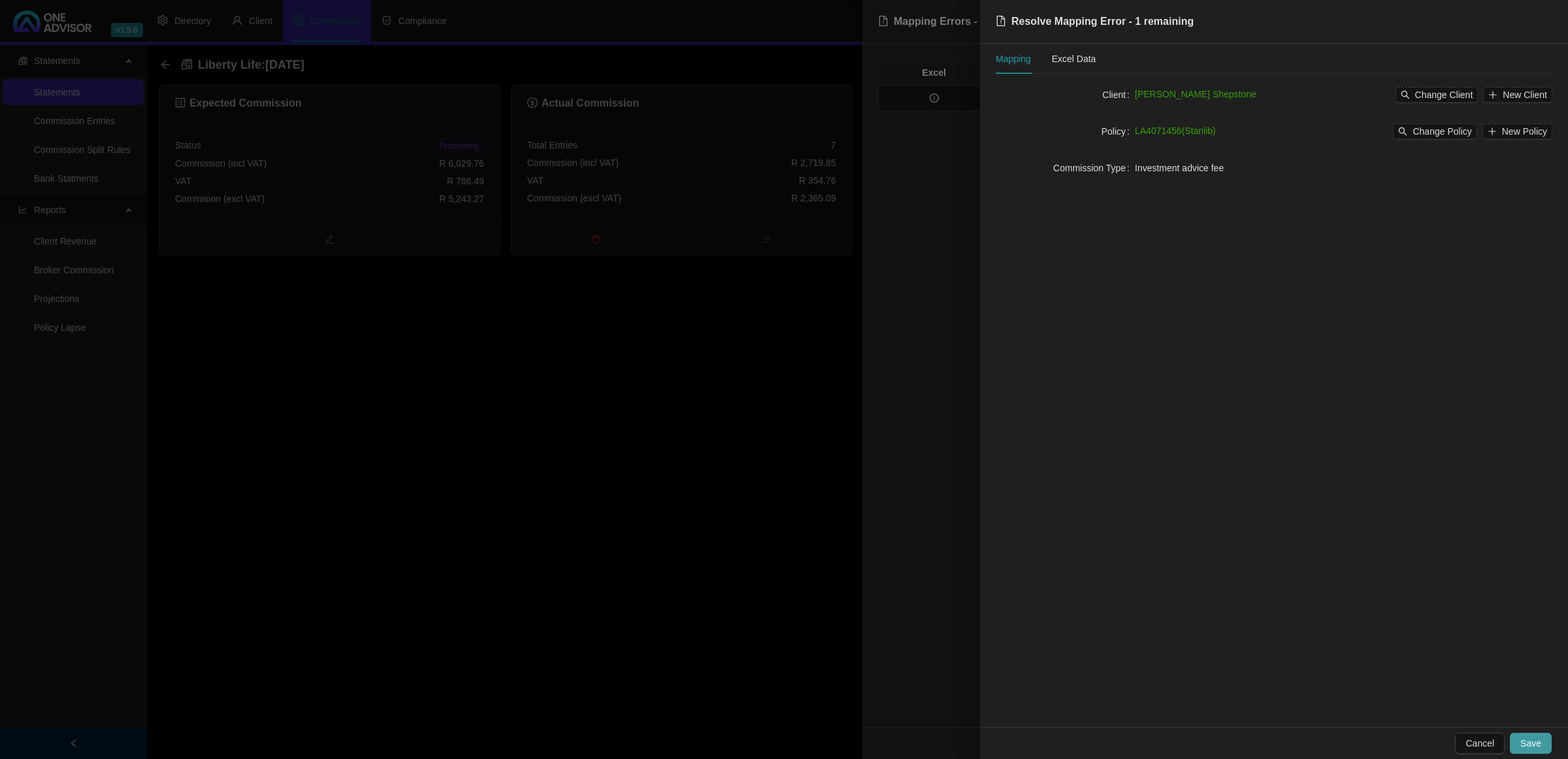
click at [1537, 745] on span "Save" at bounding box center [1531, 743] width 21 height 15
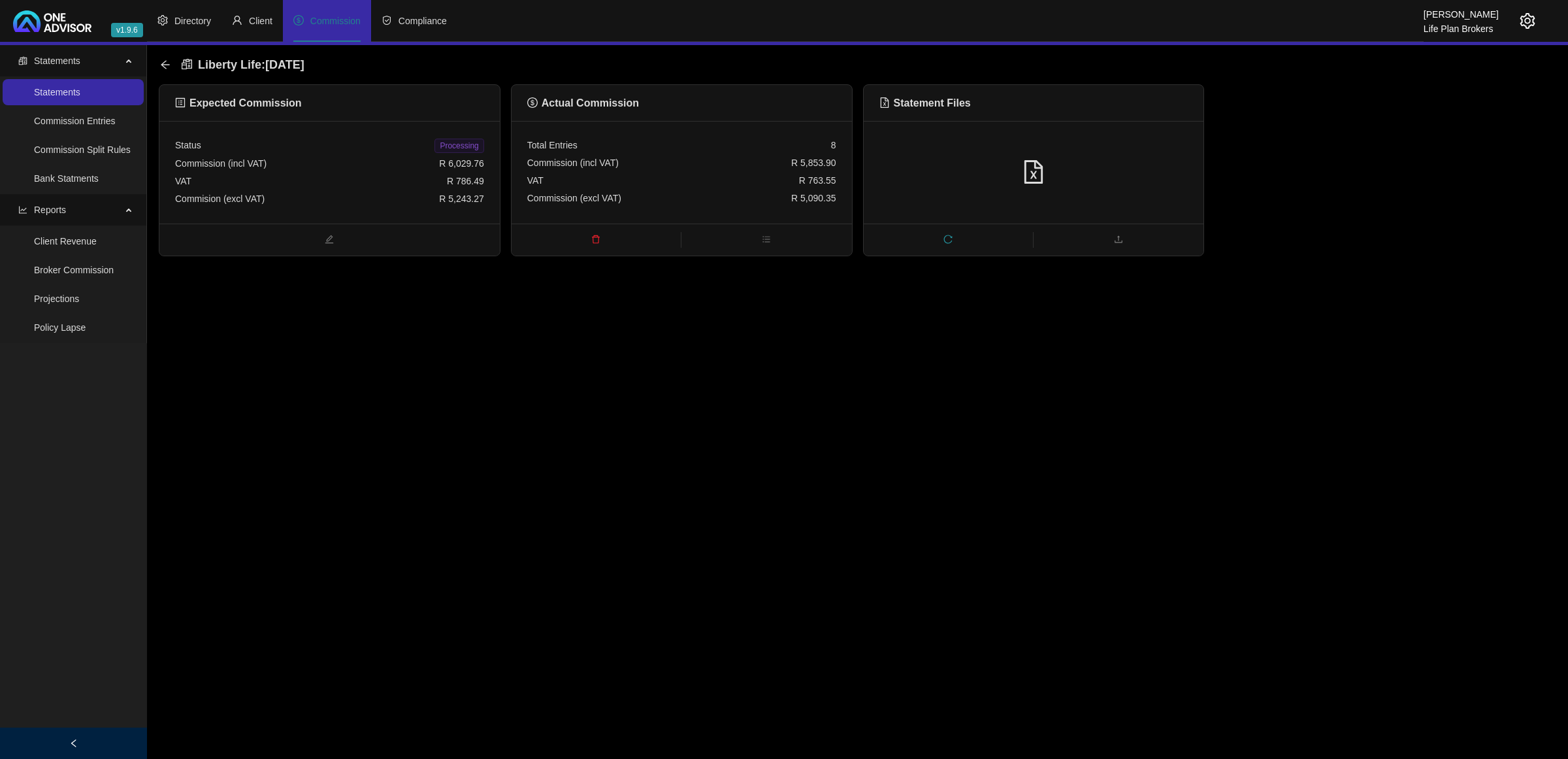
click at [172, 67] on div "Liberty Life : [DATE]" at bounding box center [236, 65] width 152 height 23
click at [167, 60] on icon "arrow-left" at bounding box center [165, 65] width 10 height 10
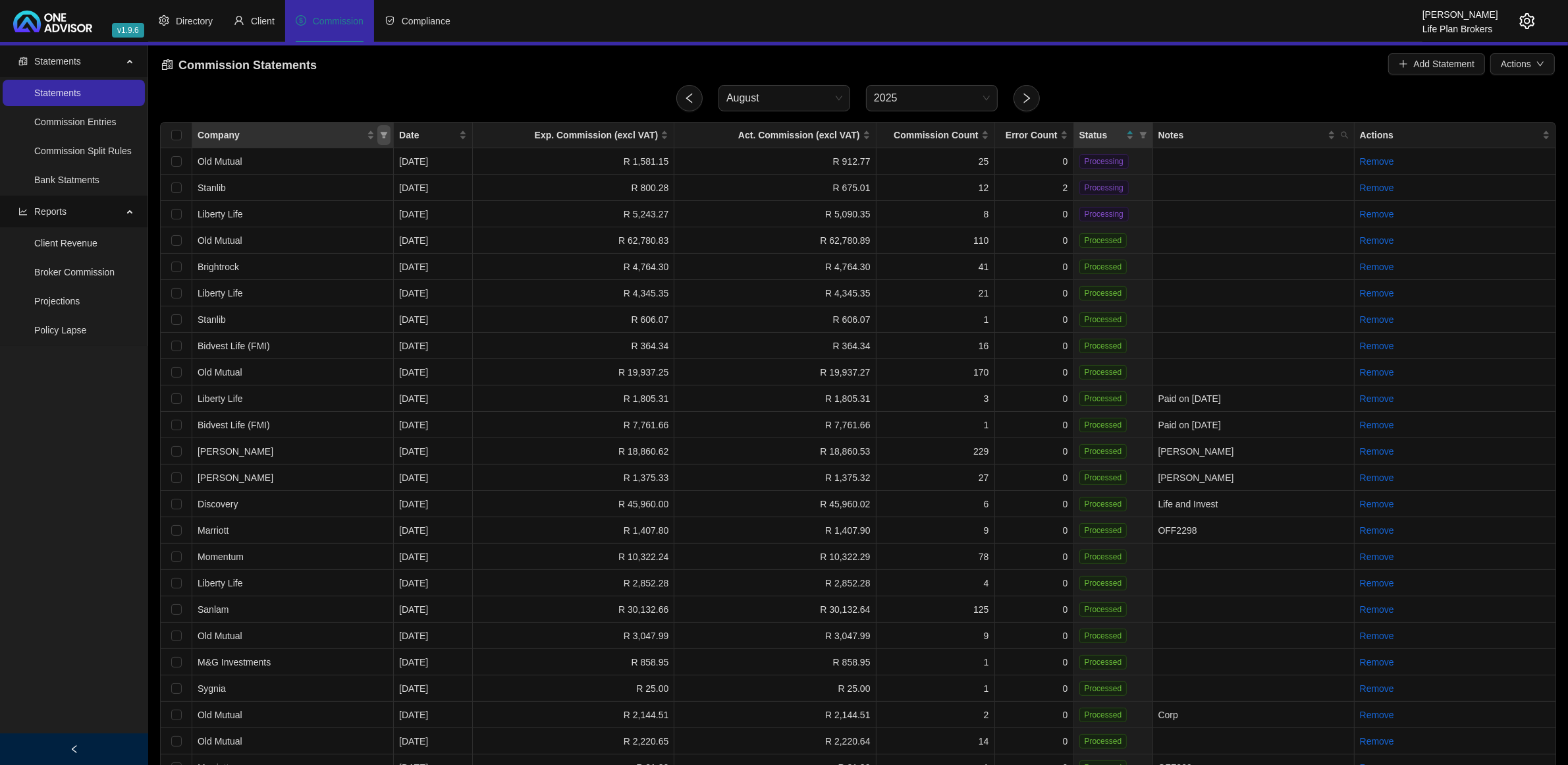
click at [383, 137] on icon "filter" at bounding box center [384, 135] width 7 height 7
click at [316, 205] on span "Liberty Life" at bounding box center [324, 204] width 50 height 11
checkbox input "true"
click at [369, 336] on span "OK" at bounding box center [373, 340] width 13 height 15
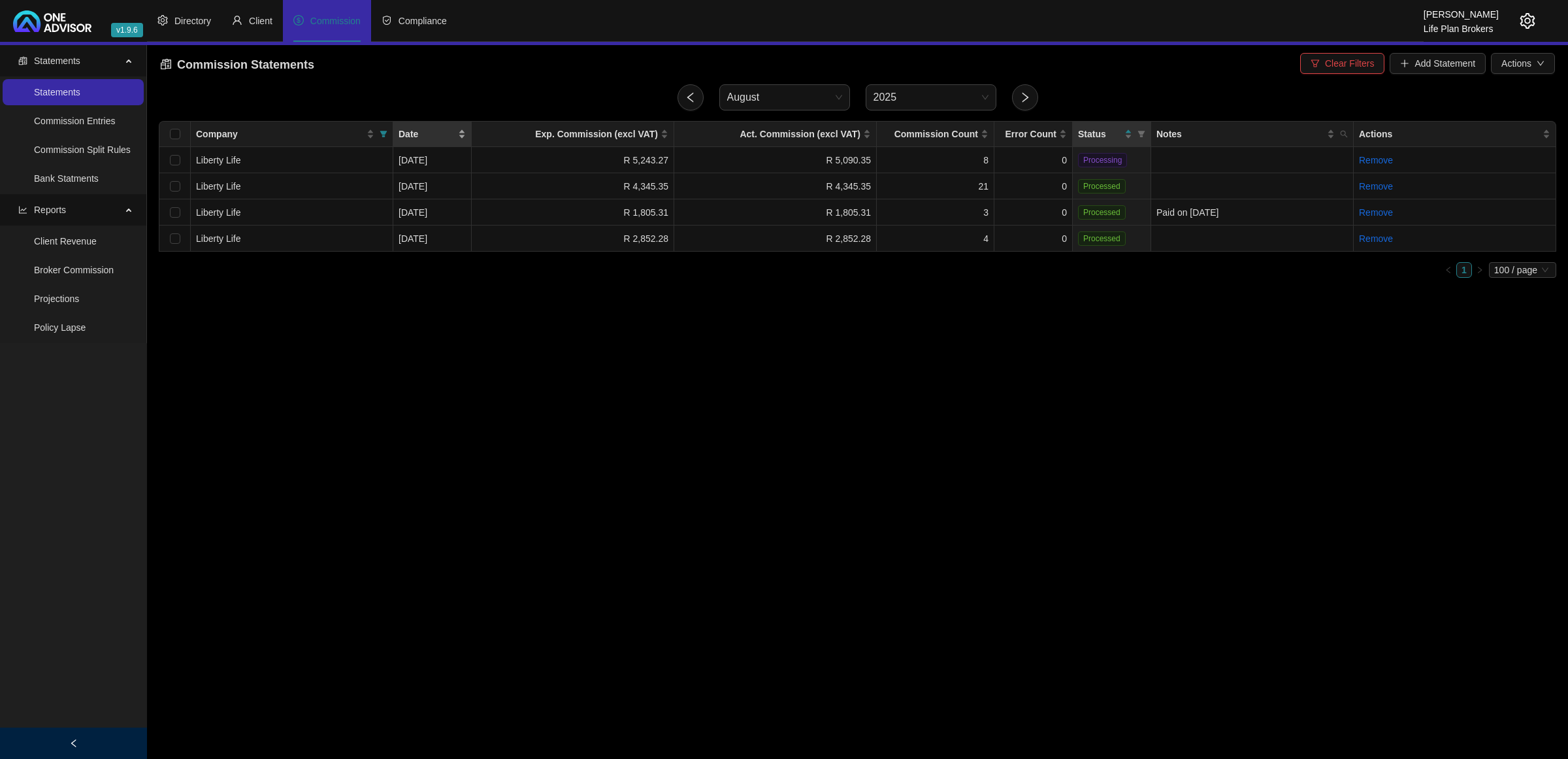
click at [456, 129] on div "Date" at bounding box center [432, 134] width 67 height 15
click at [1196, 206] on td at bounding box center [1252, 212] width 202 height 26
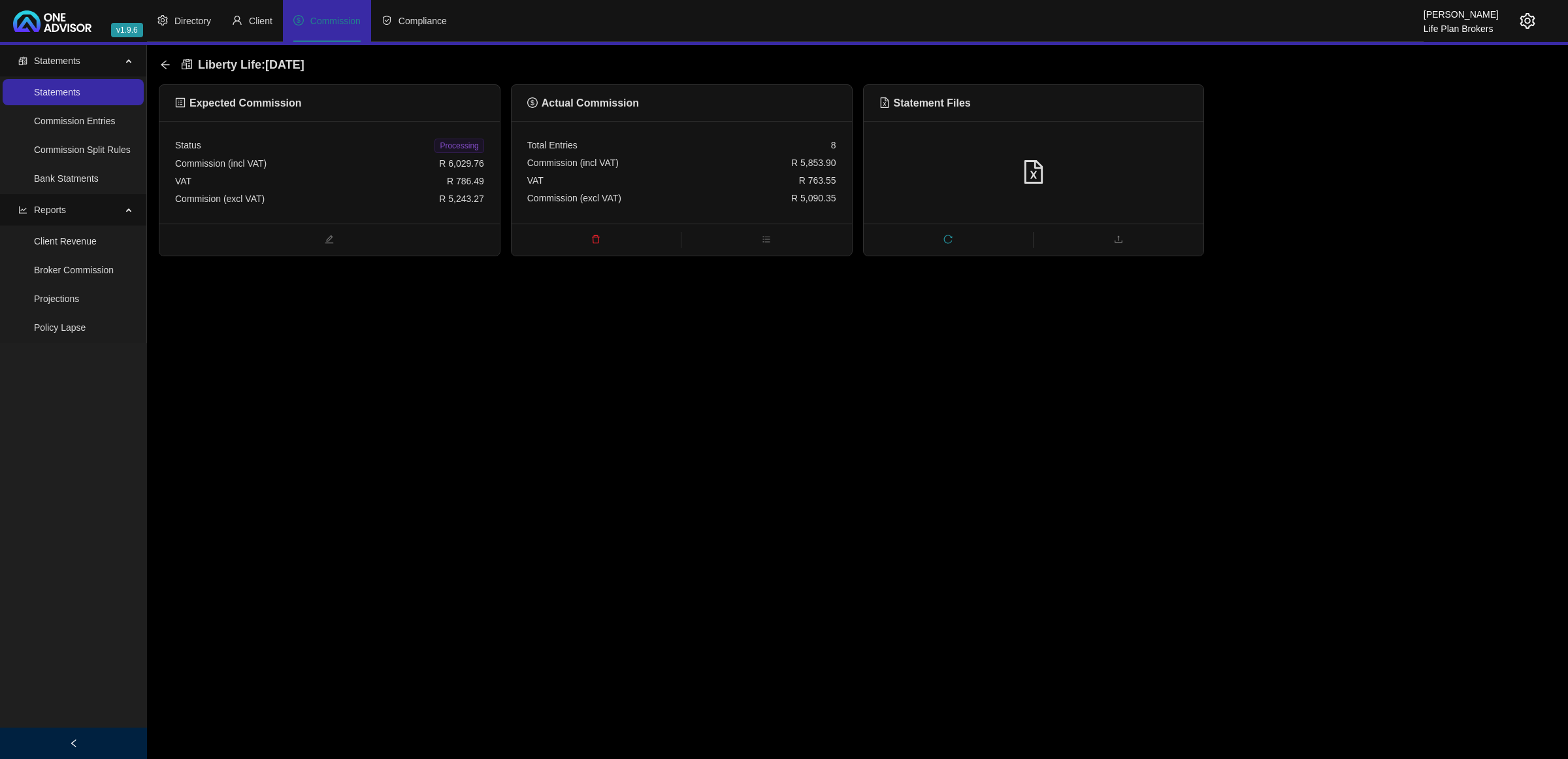
click at [1175, 147] on div at bounding box center [1034, 172] width 340 height 102
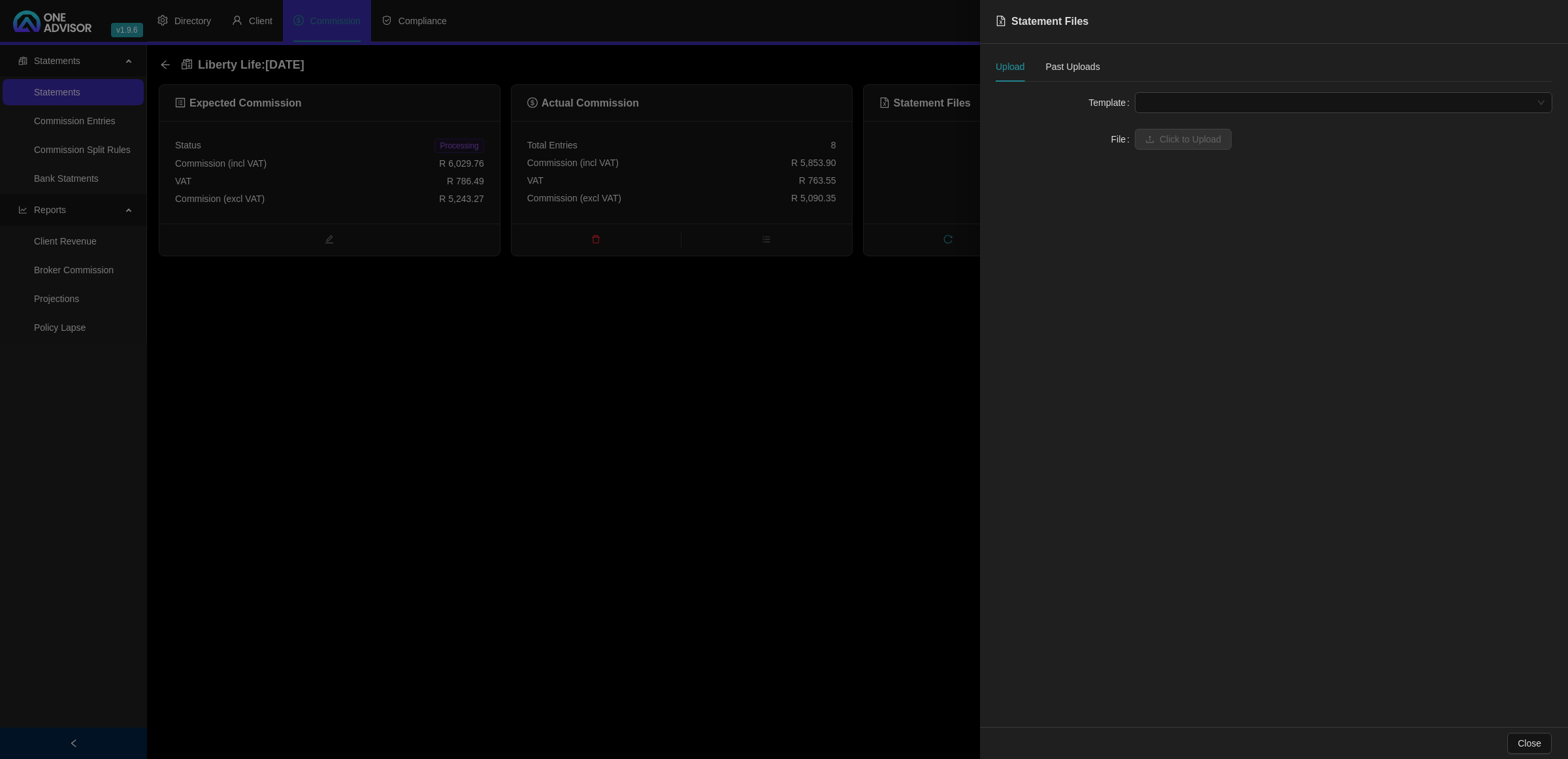
click at [1228, 99] on span at bounding box center [1344, 102] width 402 height 19
click at [1193, 151] on div "Liberty Life" at bounding box center [1344, 150] width 397 height 15
click at [1186, 139] on span "Click to Upload" at bounding box center [1191, 140] width 61 height 15
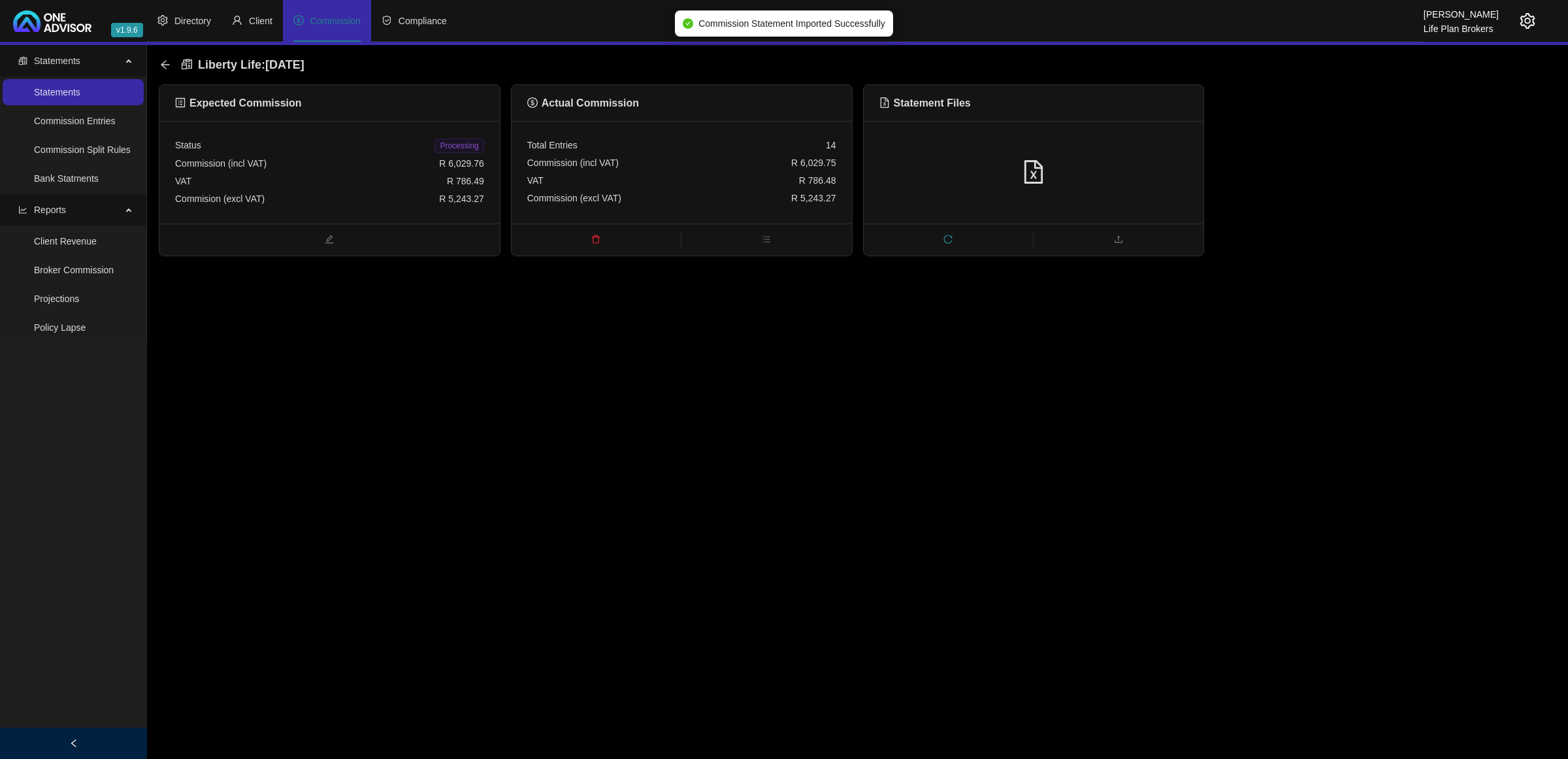
click at [461, 143] on span "Processing" at bounding box center [459, 146] width 49 height 15
click at [159, 63] on div "Liberty Life : [DATE]" at bounding box center [857, 65] width 1398 height 40
click at [161, 64] on icon "arrow-left" at bounding box center [165, 65] width 10 height 10
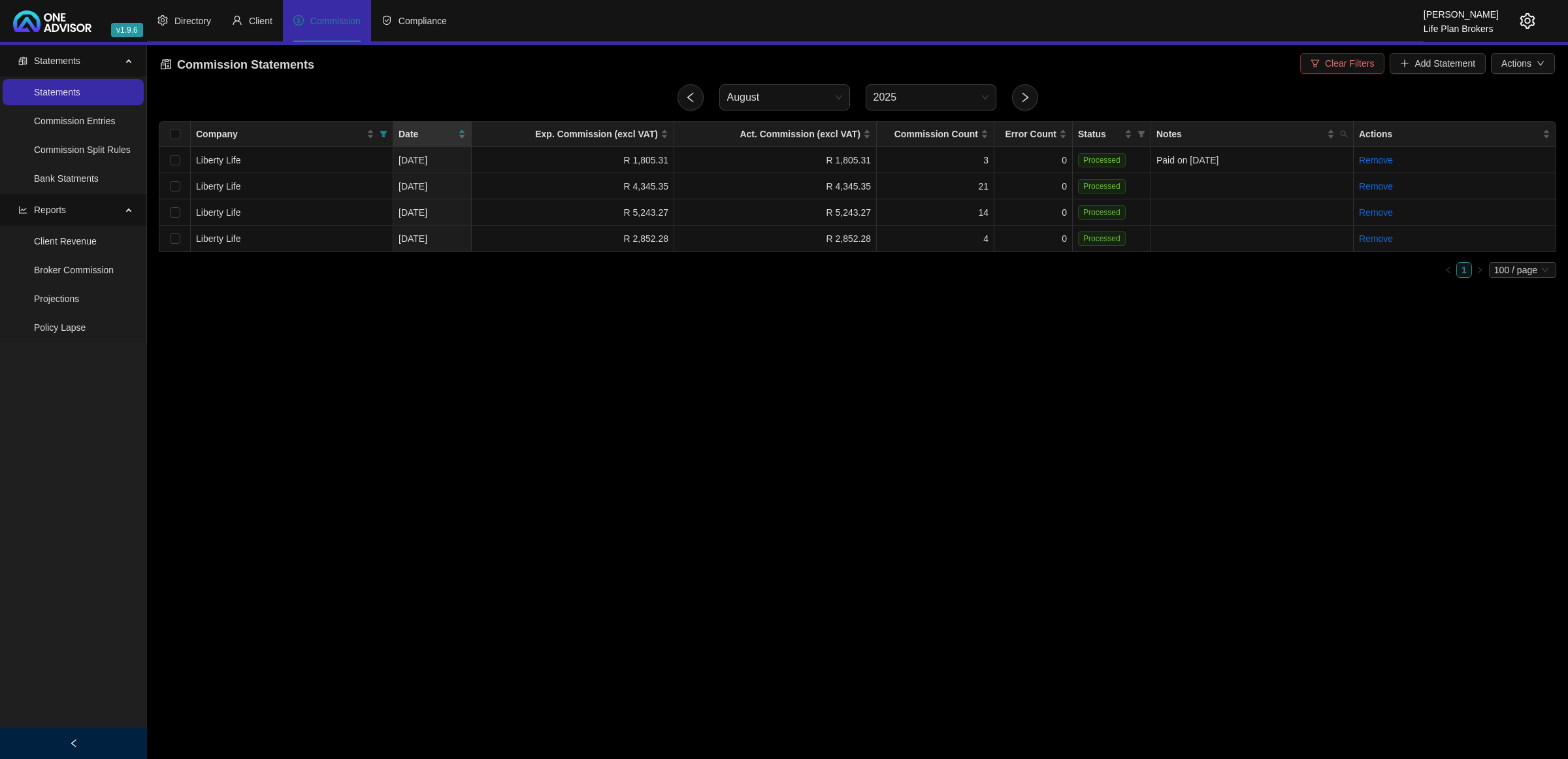
click at [1332, 62] on span "Clear Filters" at bounding box center [1349, 64] width 49 height 15
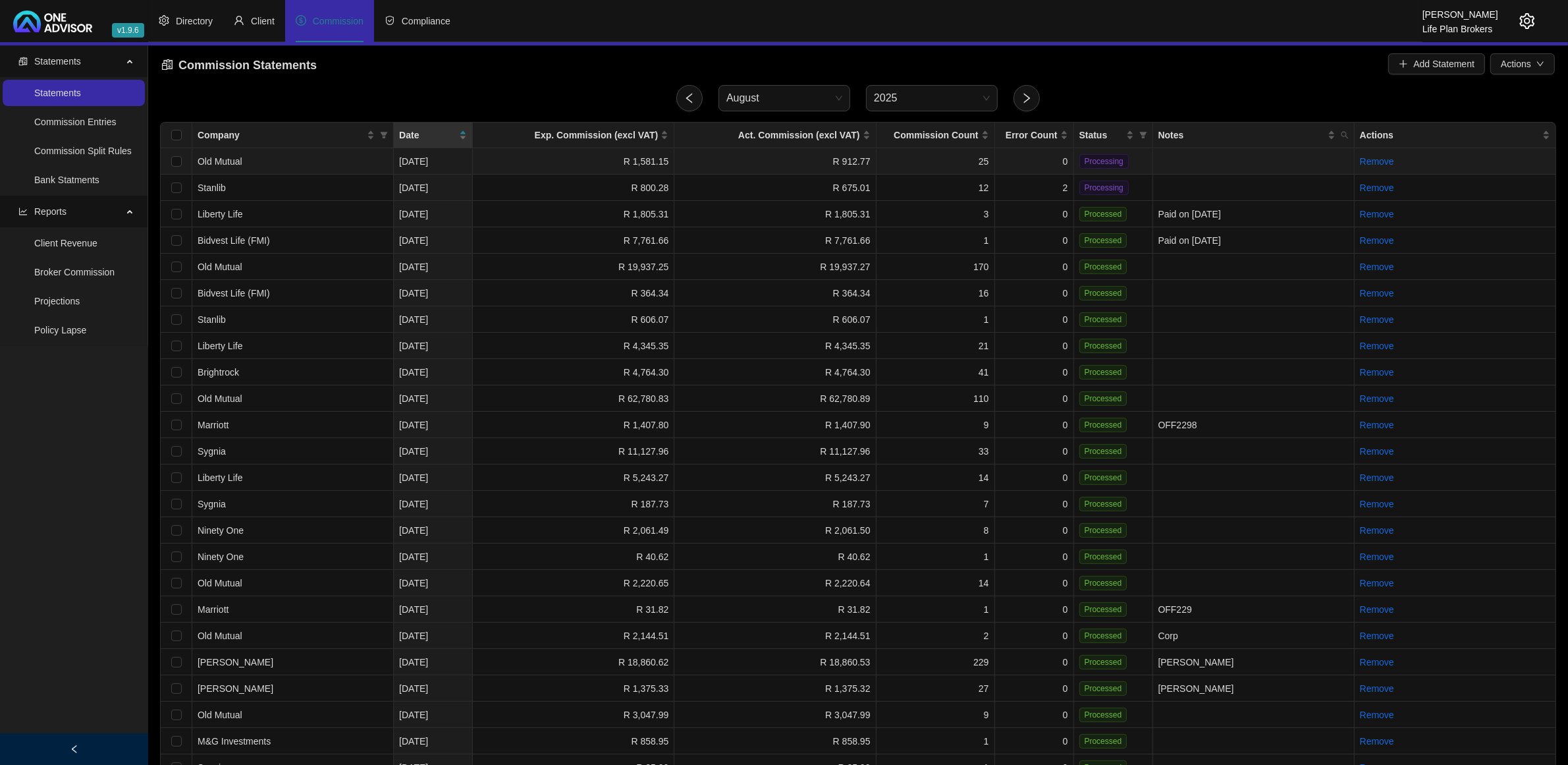
click at [480, 168] on td "R 1,581.15" at bounding box center [574, 161] width 202 height 26
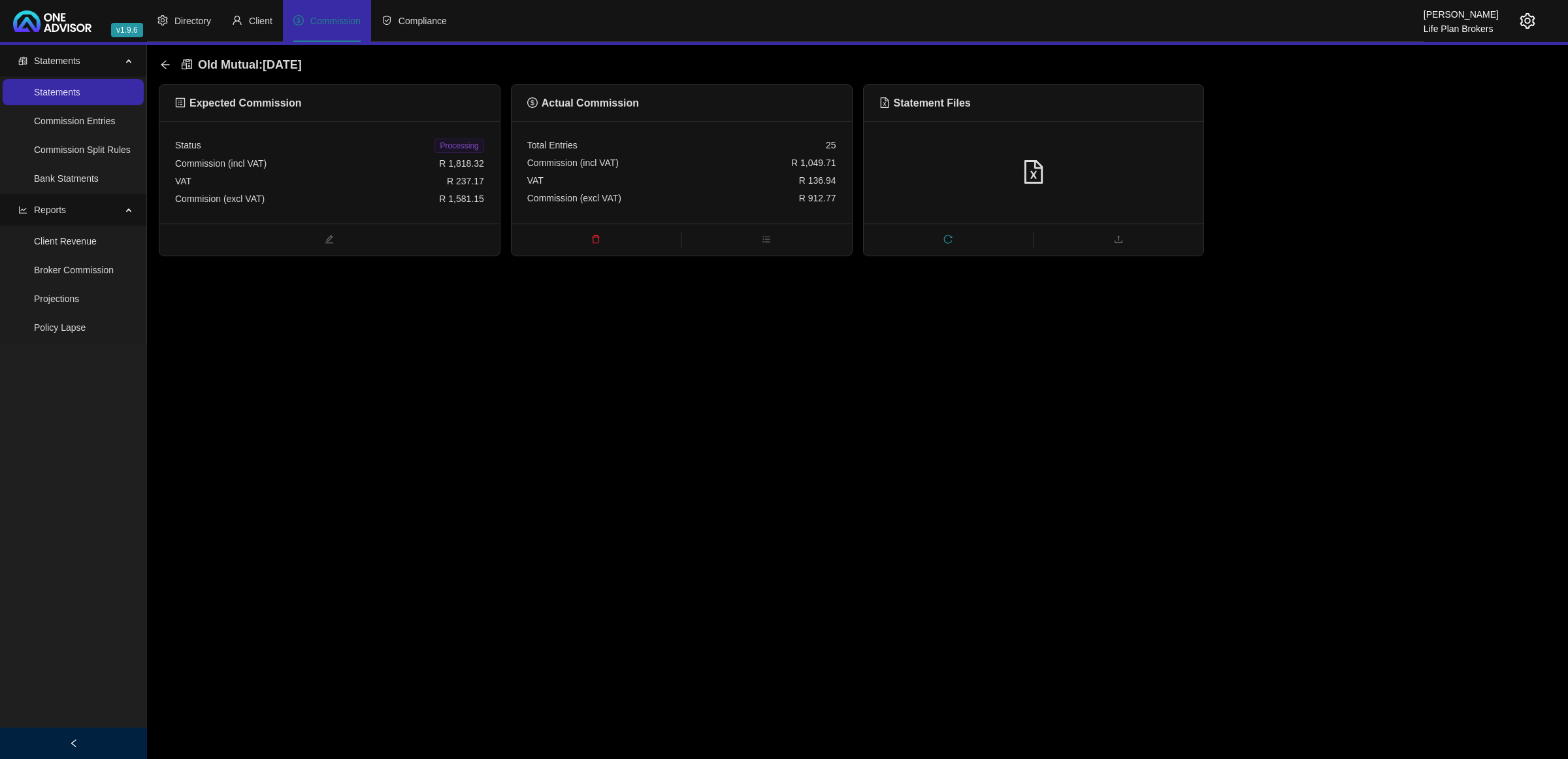
click at [436, 203] on div "Commision (excl VAT) R 1,581.15" at bounding box center [329, 199] width 309 height 18
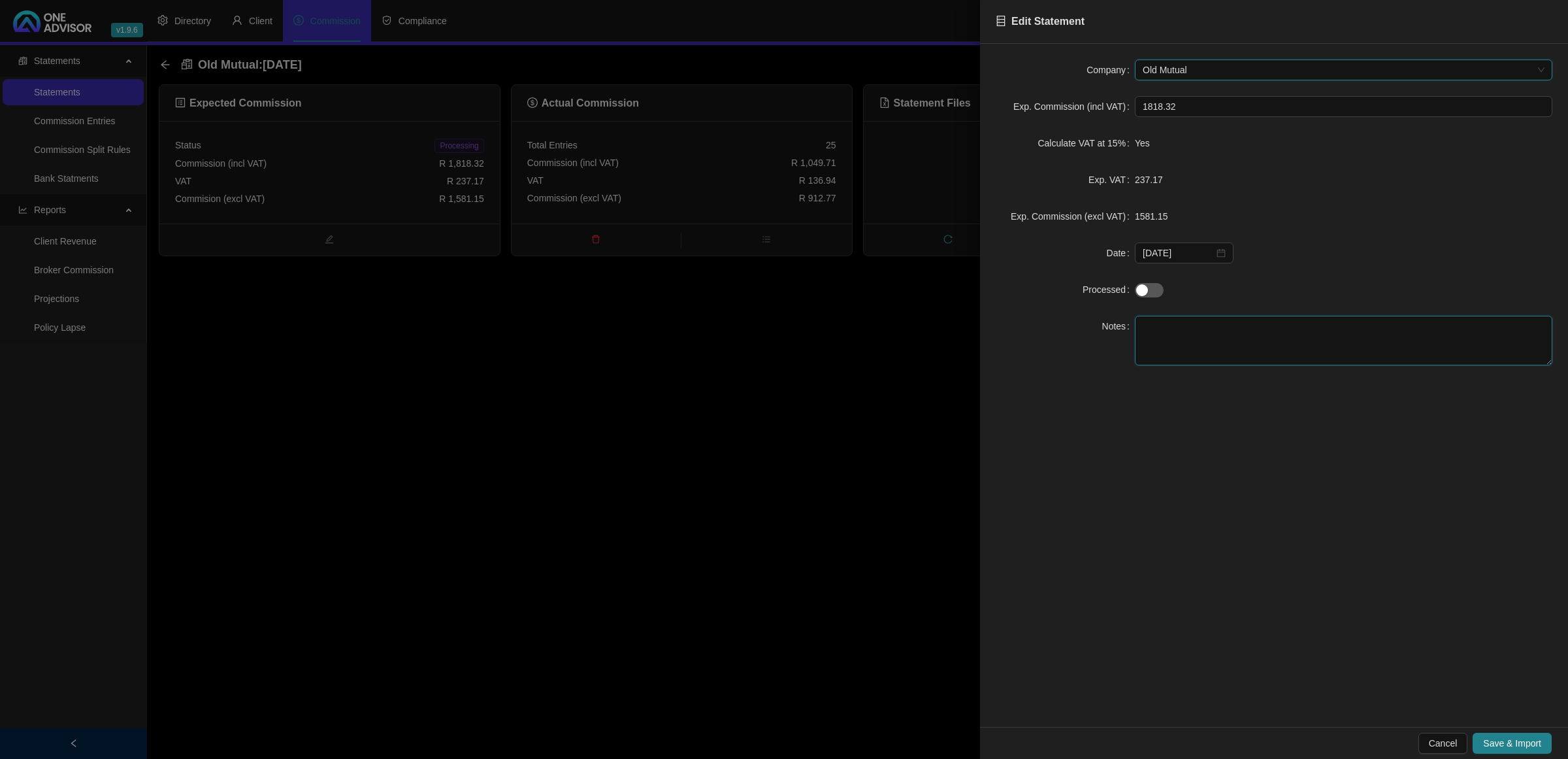
click at [1203, 344] on textarea at bounding box center [1344, 340] width 418 height 50
type textarea "Over paid R668.38 ex vat"
click at [1483, 745] on span "Save & Import" at bounding box center [1512, 743] width 58 height 15
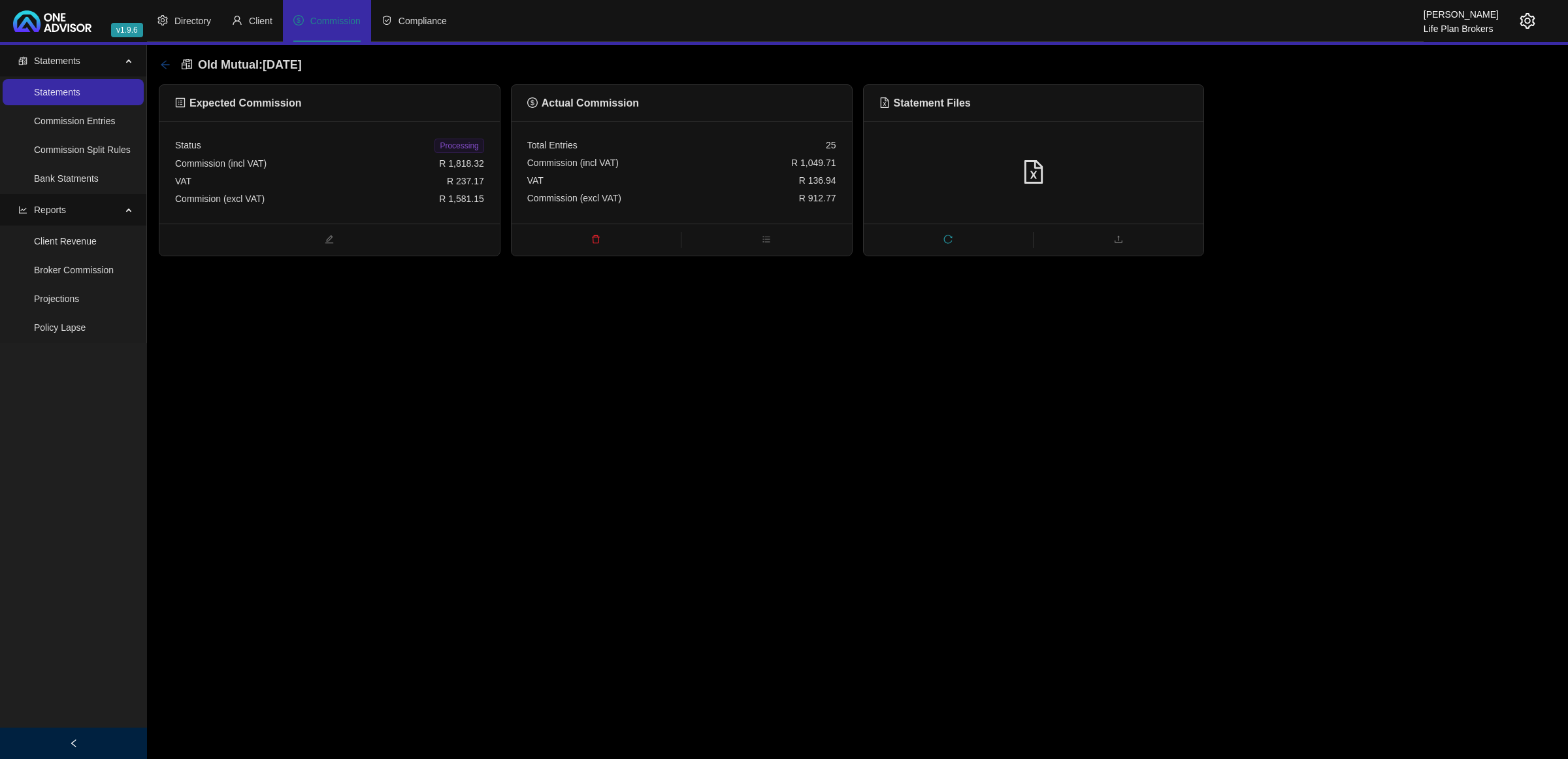
click at [168, 62] on icon "arrow-left" at bounding box center [165, 65] width 10 height 10
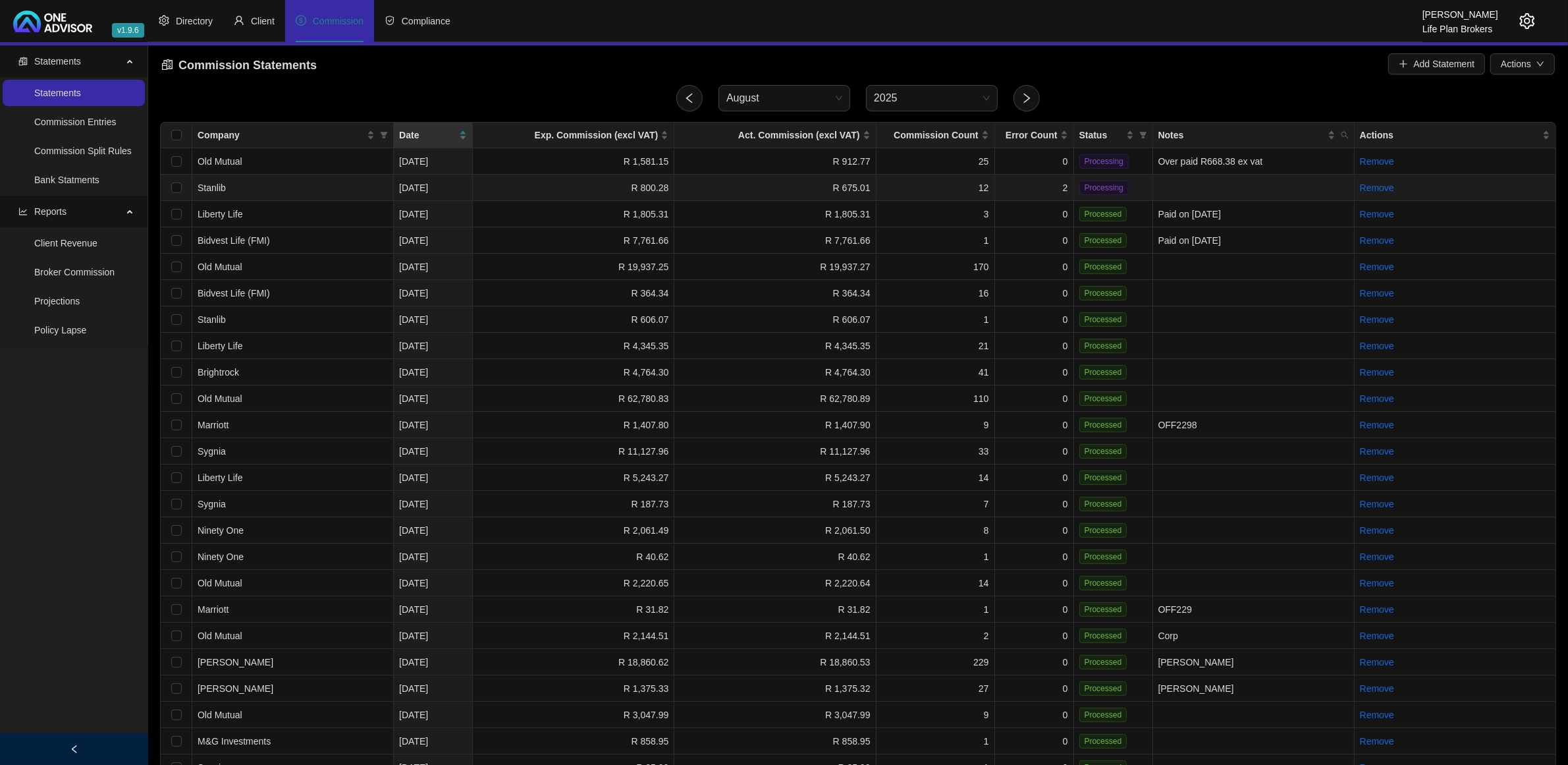
click at [1012, 183] on td "2" at bounding box center [1034, 188] width 79 height 26
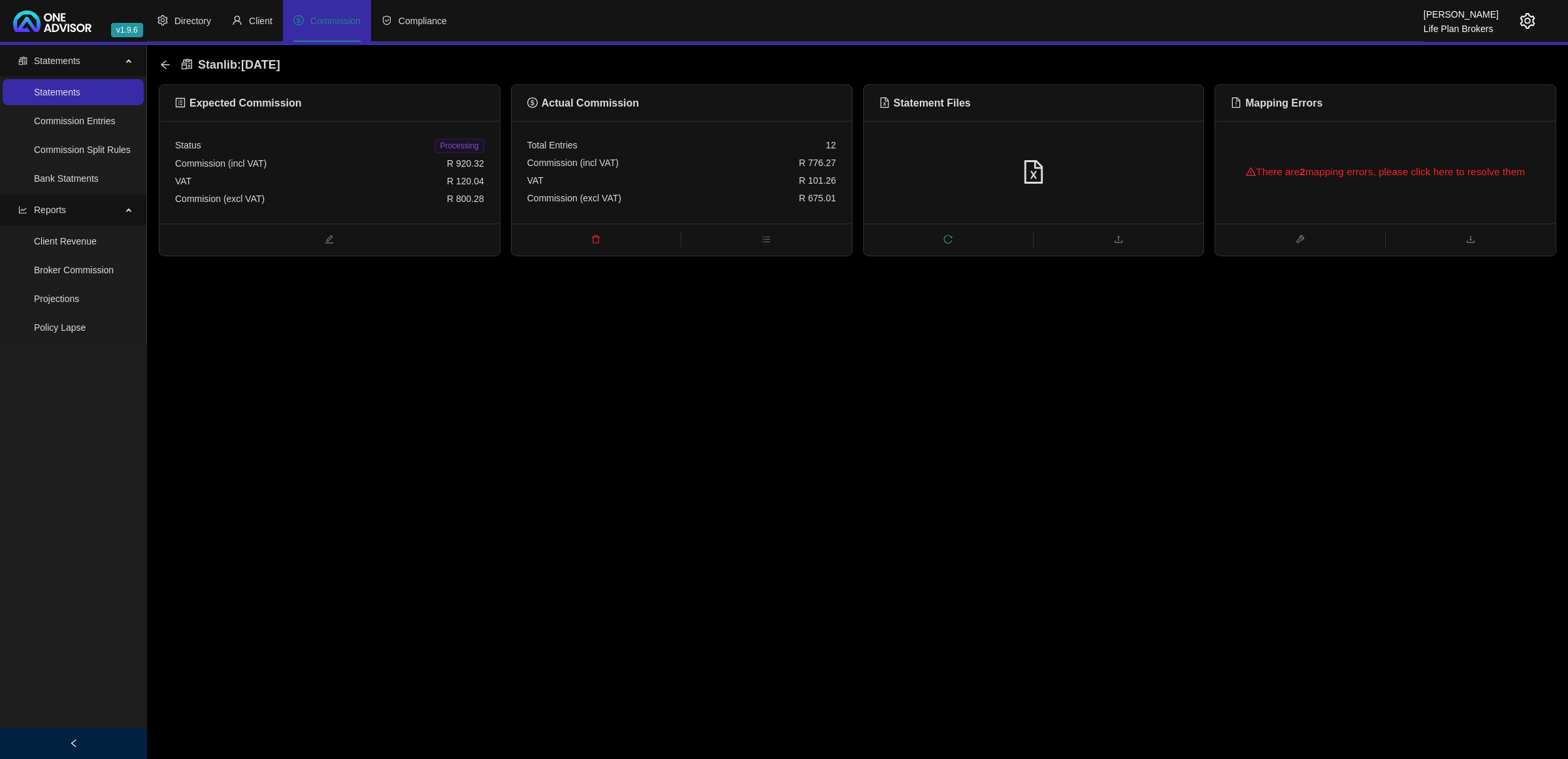
click at [945, 245] on span "reload" at bounding box center [949, 240] width 169 height 15
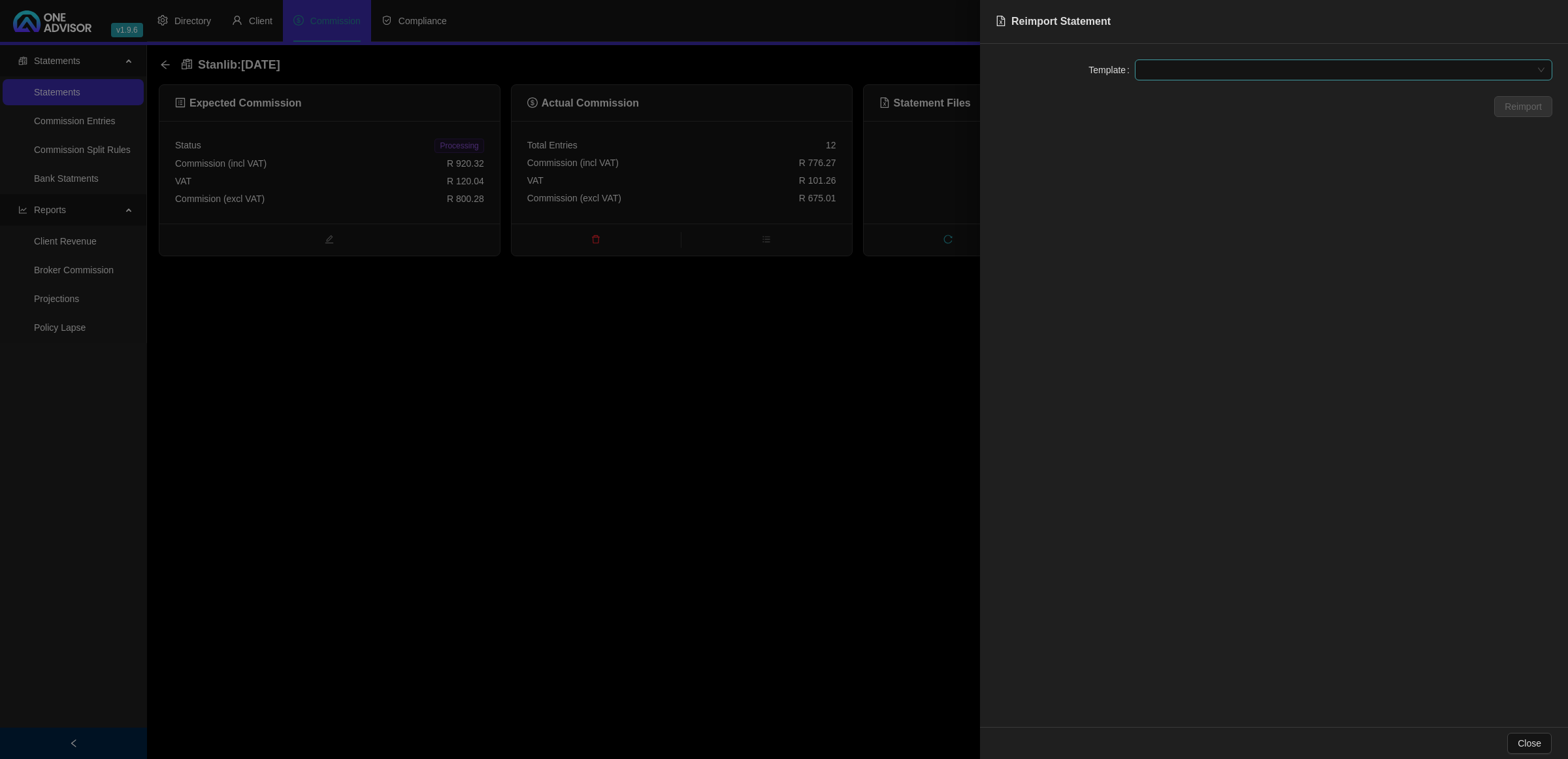
click at [1210, 73] on span at bounding box center [1344, 70] width 402 height 19
click at [1216, 132] on div "Stanlib UT (Explicit Fees)" at bounding box center [1344, 138] width 397 height 15
click at [1520, 103] on span "Reimport" at bounding box center [1524, 106] width 37 height 15
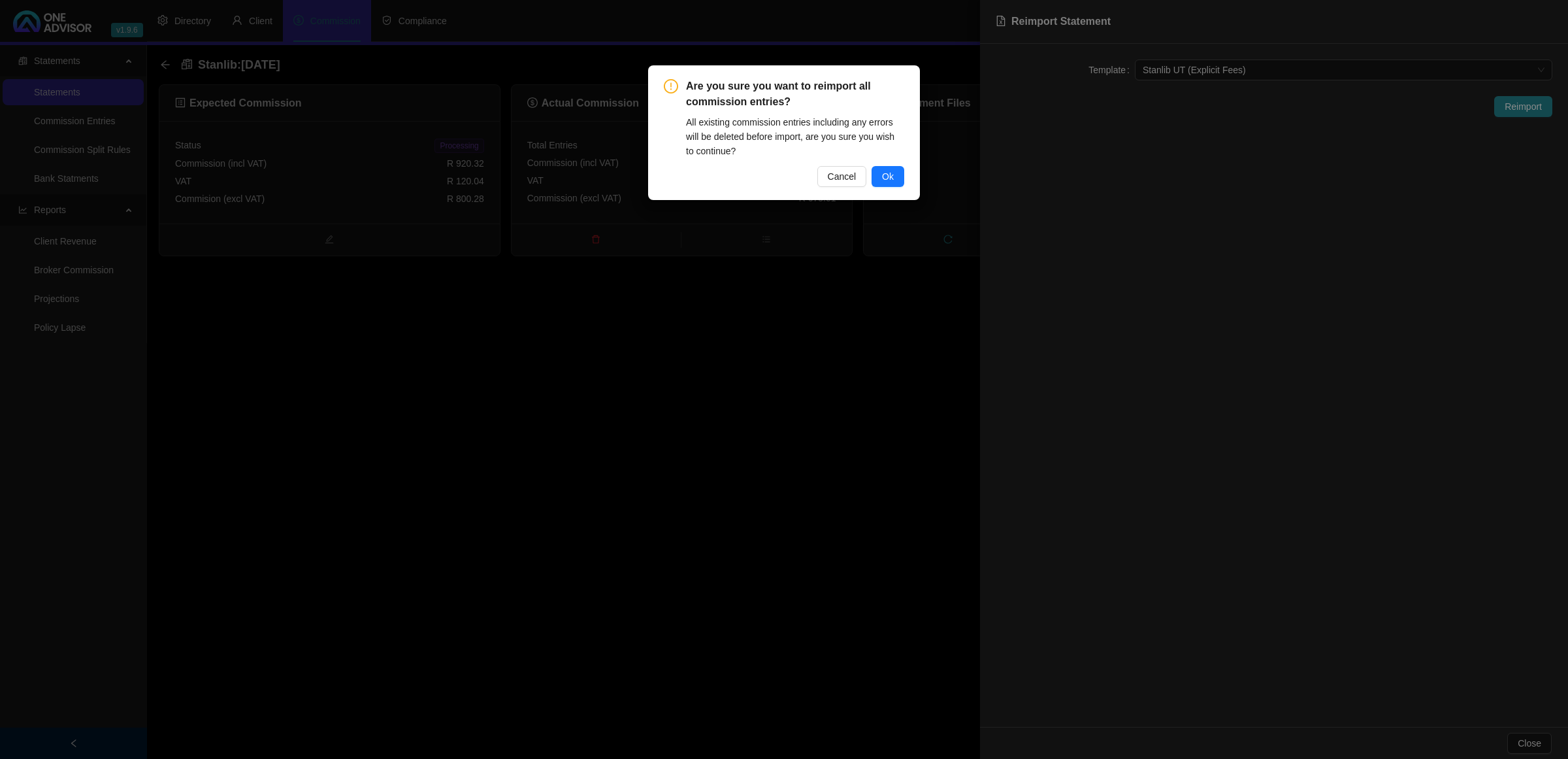
click at [886, 173] on span "Ok" at bounding box center [888, 177] width 12 height 15
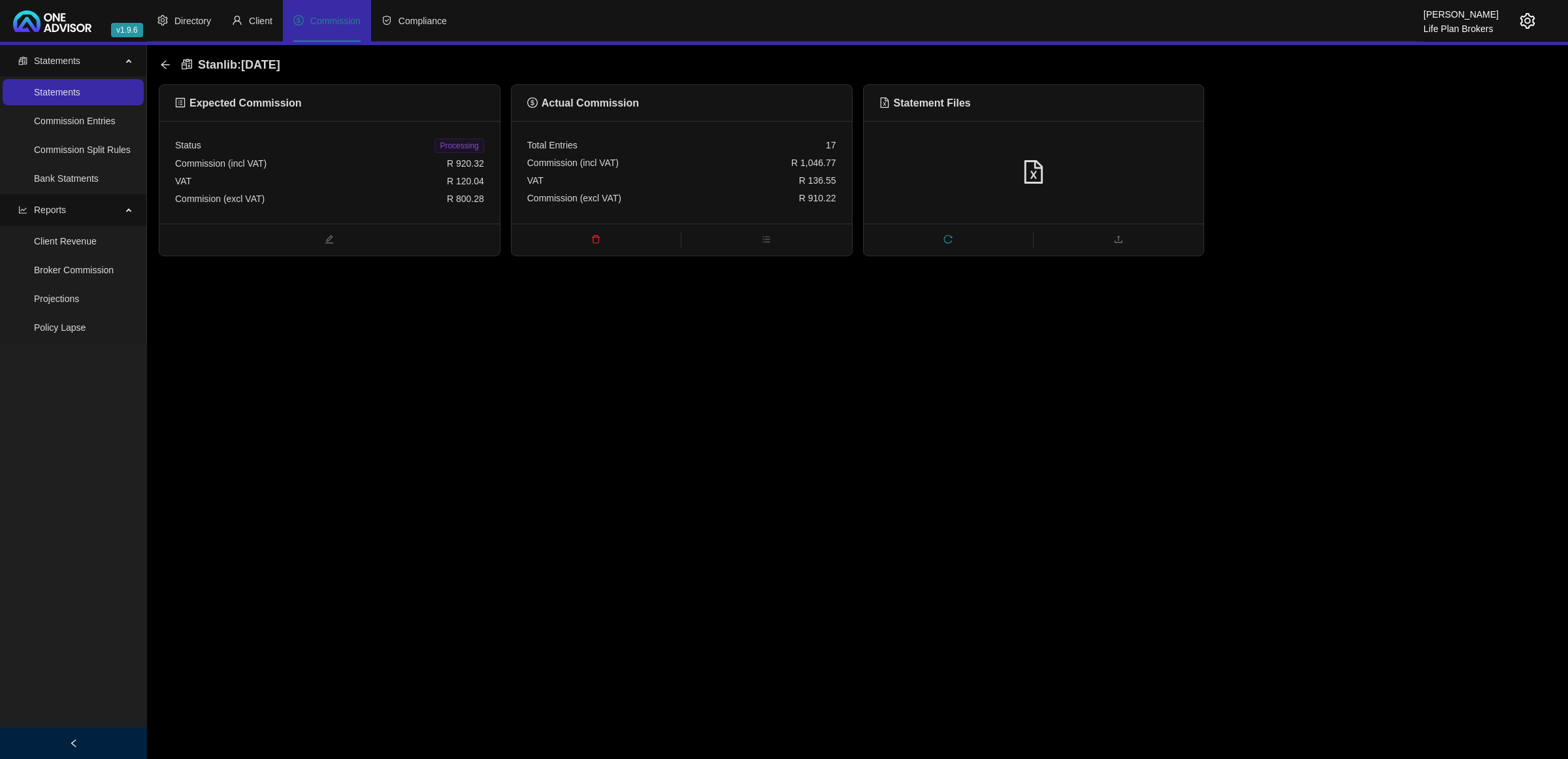
click at [338, 215] on div "Status Processing Commission (incl VAT) R 920.32 VAT R 120.04 Commision (excl V…" at bounding box center [330, 172] width 340 height 102
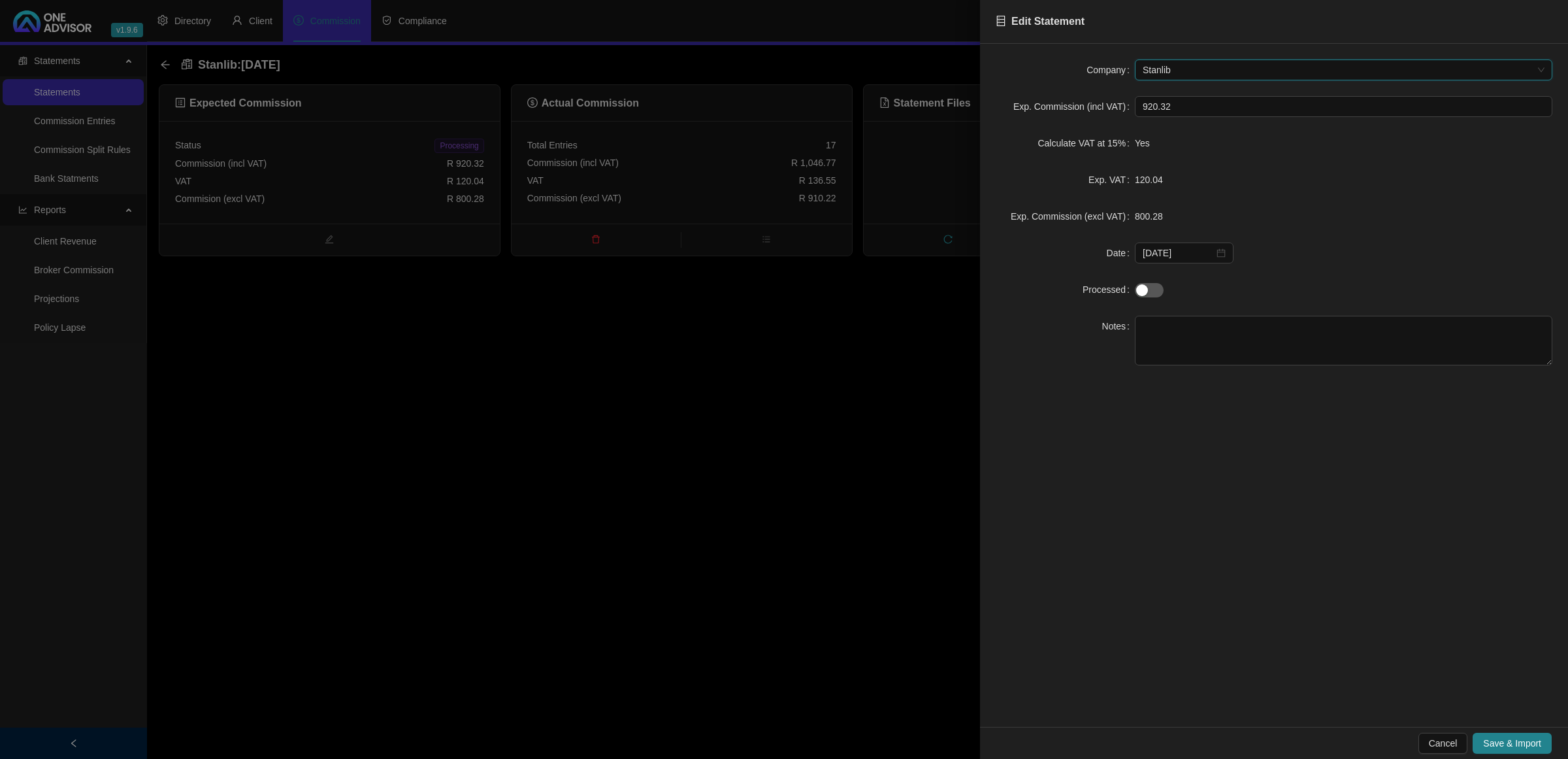
click at [785, 341] on div at bounding box center [784, 379] width 1568 height 759
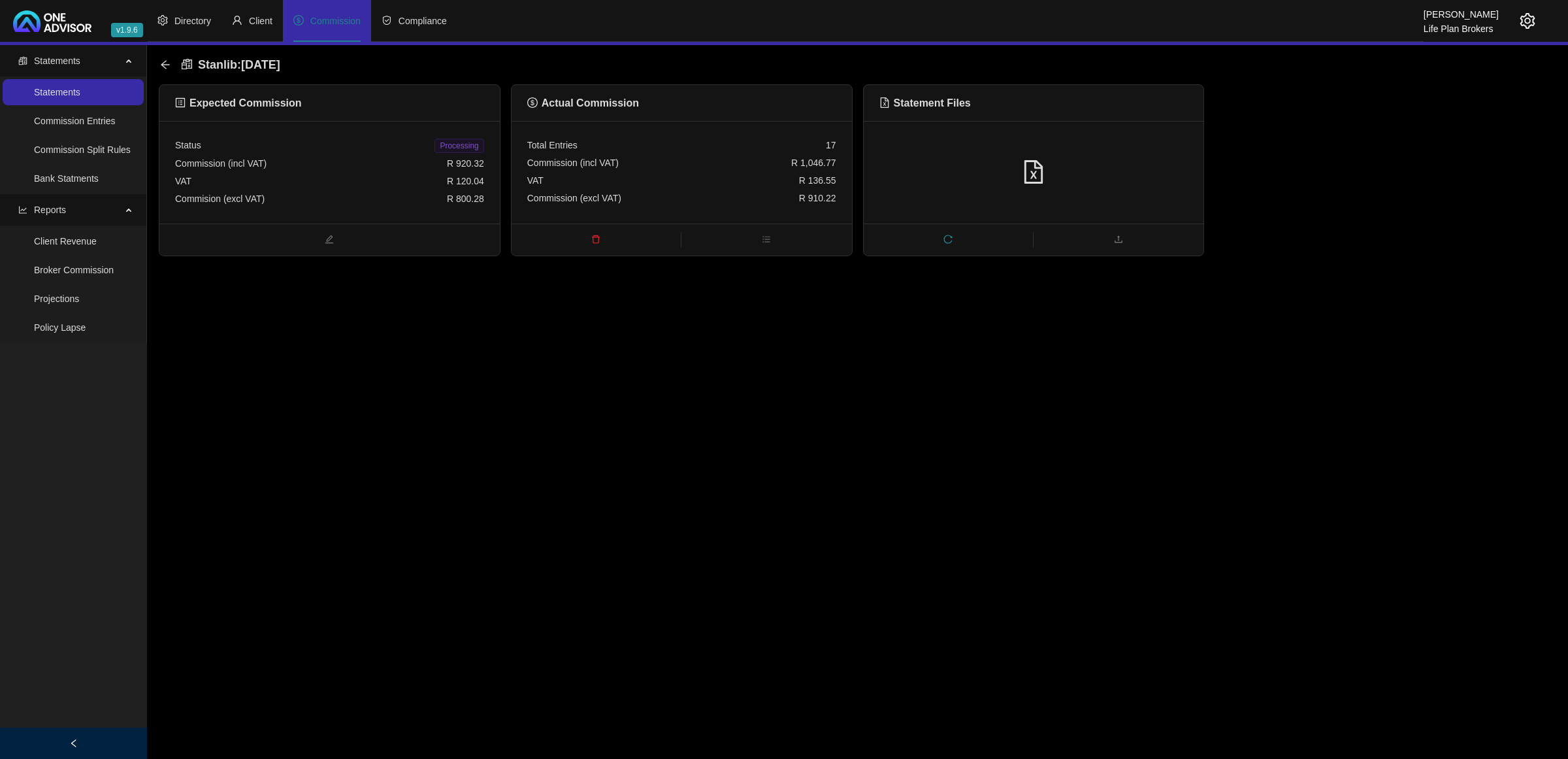
click at [377, 167] on div "Commission (incl VAT) R 920.32" at bounding box center [329, 164] width 309 height 18
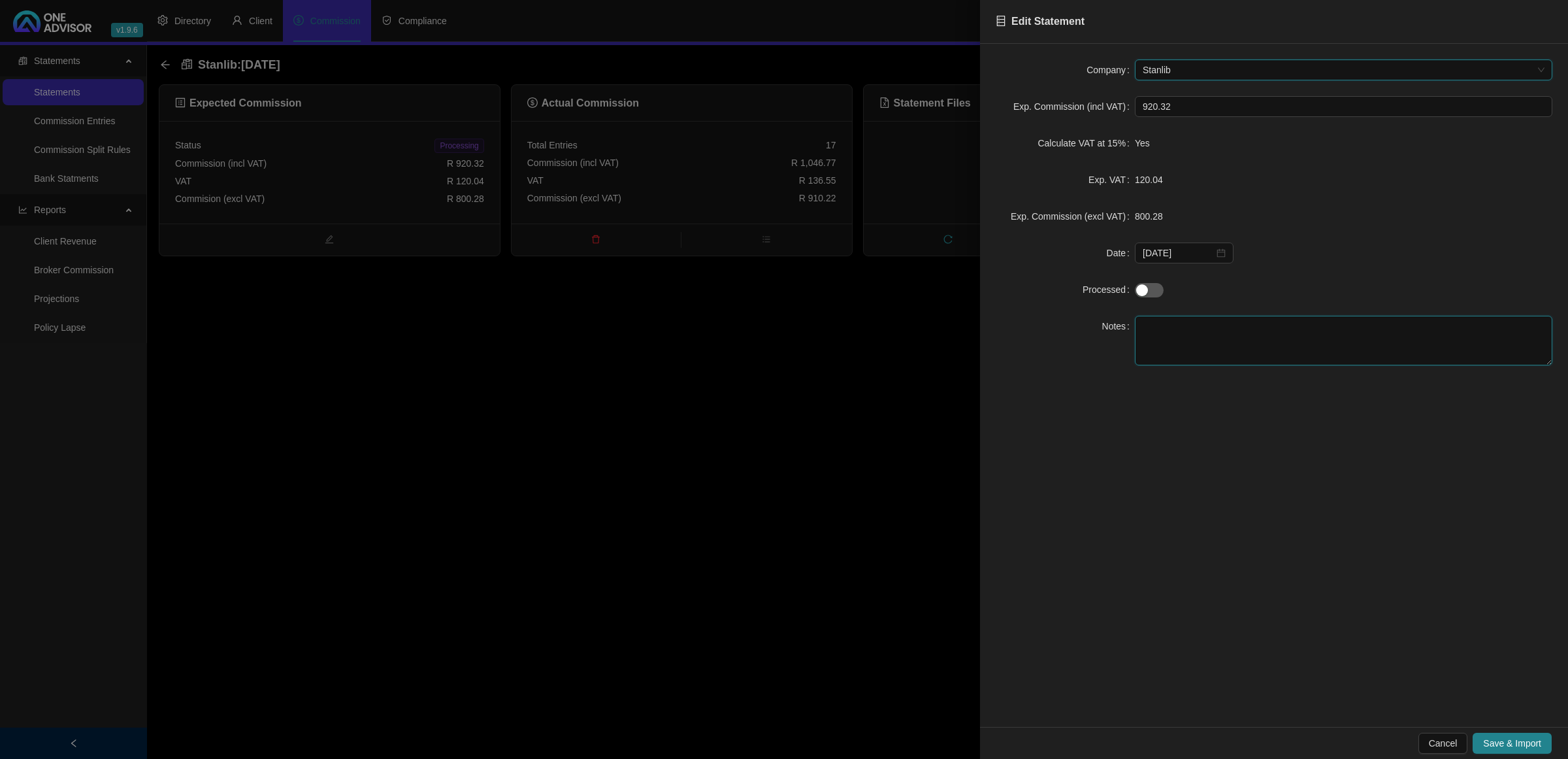
click at [1220, 357] on textarea at bounding box center [1344, 340] width 418 height 50
type textarea "Short Paid R109.94"
click at [1531, 735] on button "Save & Import" at bounding box center [1512, 743] width 79 height 21
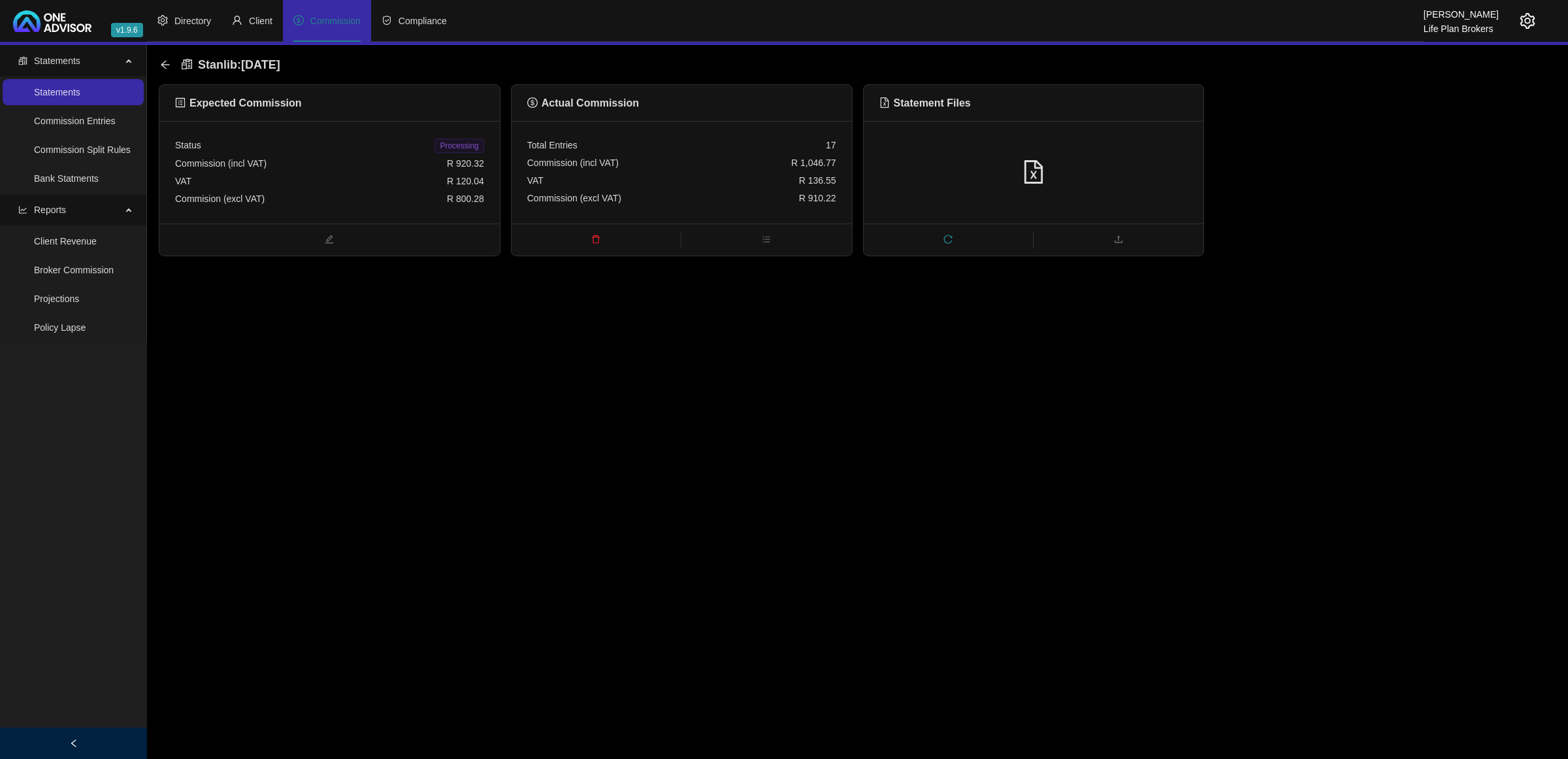
click at [661, 188] on div "VAT R 136.55" at bounding box center [682, 181] width 309 height 18
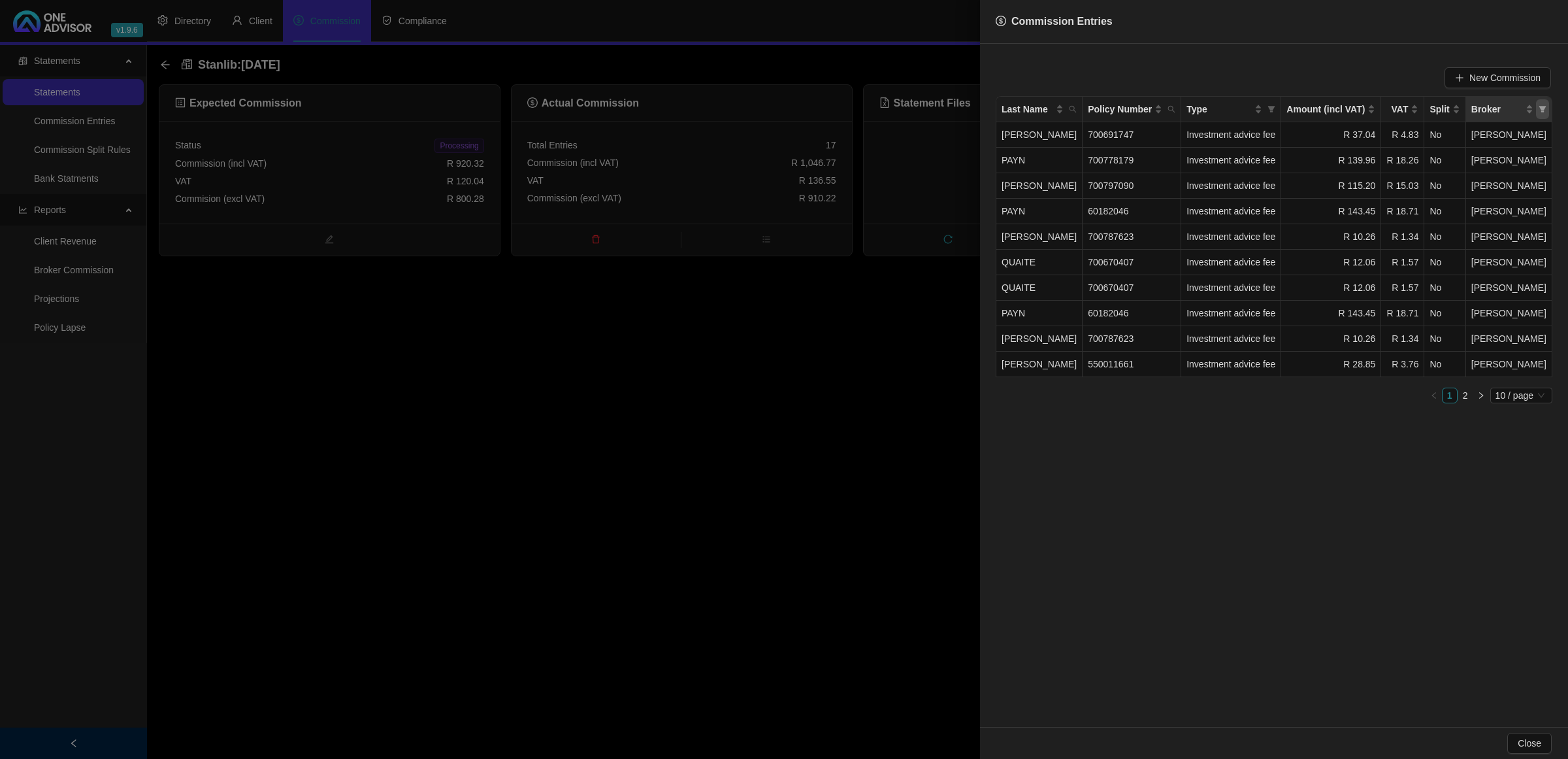
click at [1541, 113] on span "Broker" at bounding box center [1543, 109] width 13 height 19
click at [1511, 194] on span "[PERSON_NAME]" at bounding box center [1499, 197] width 81 height 10
checkbox input "true"
click at [1526, 221] on span "OK" at bounding box center [1533, 223] width 13 height 15
click at [1541, 112] on icon "filter" at bounding box center [1543, 109] width 7 height 6
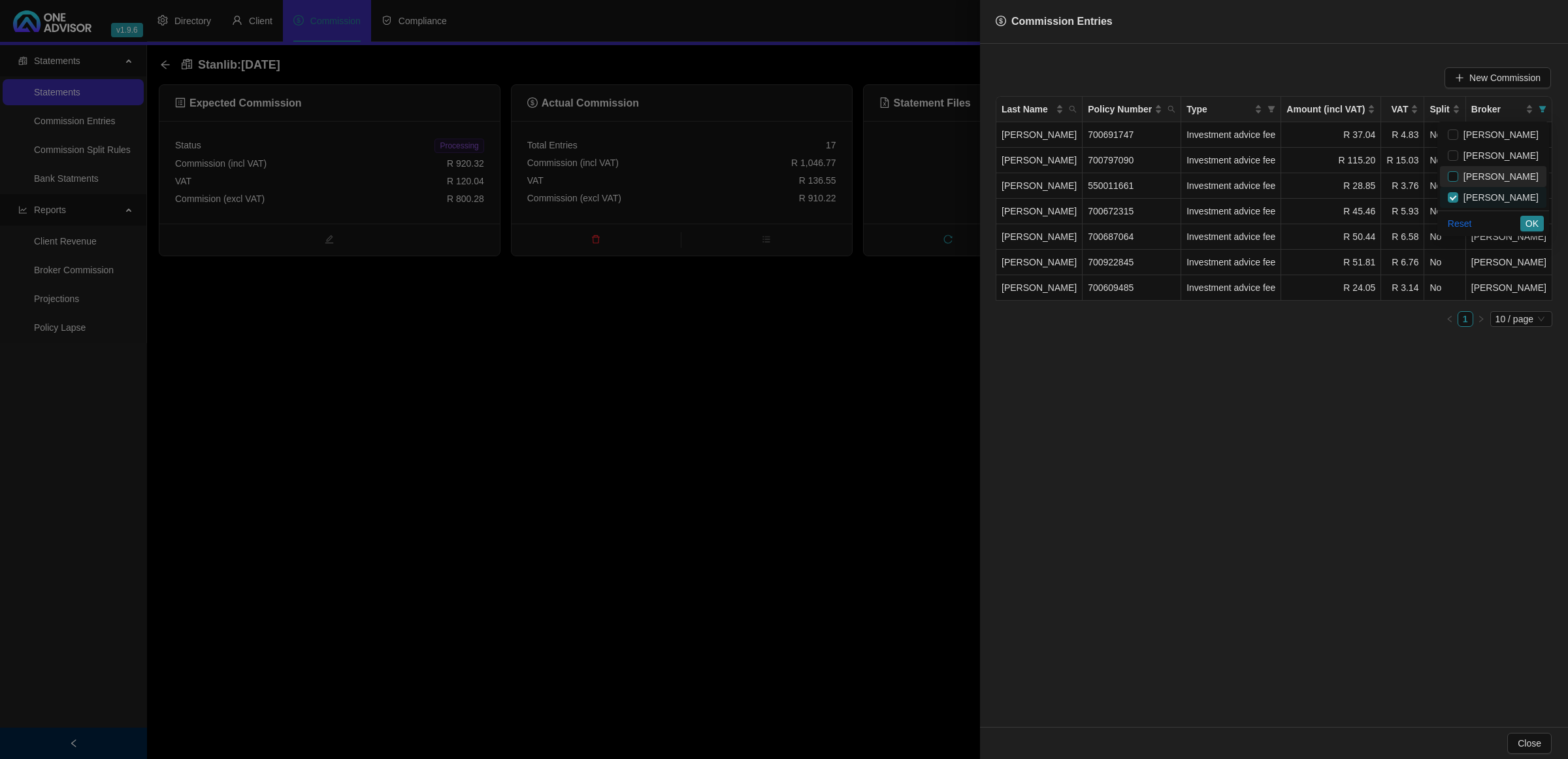
click at [1458, 178] on input "checkbox" at bounding box center [1453, 176] width 10 height 10
checkbox input "true"
click at [1458, 198] on input "checkbox" at bounding box center [1453, 197] width 10 height 10
checkbox input "false"
click at [1527, 215] on div "Reset OK" at bounding box center [1493, 223] width 112 height 26
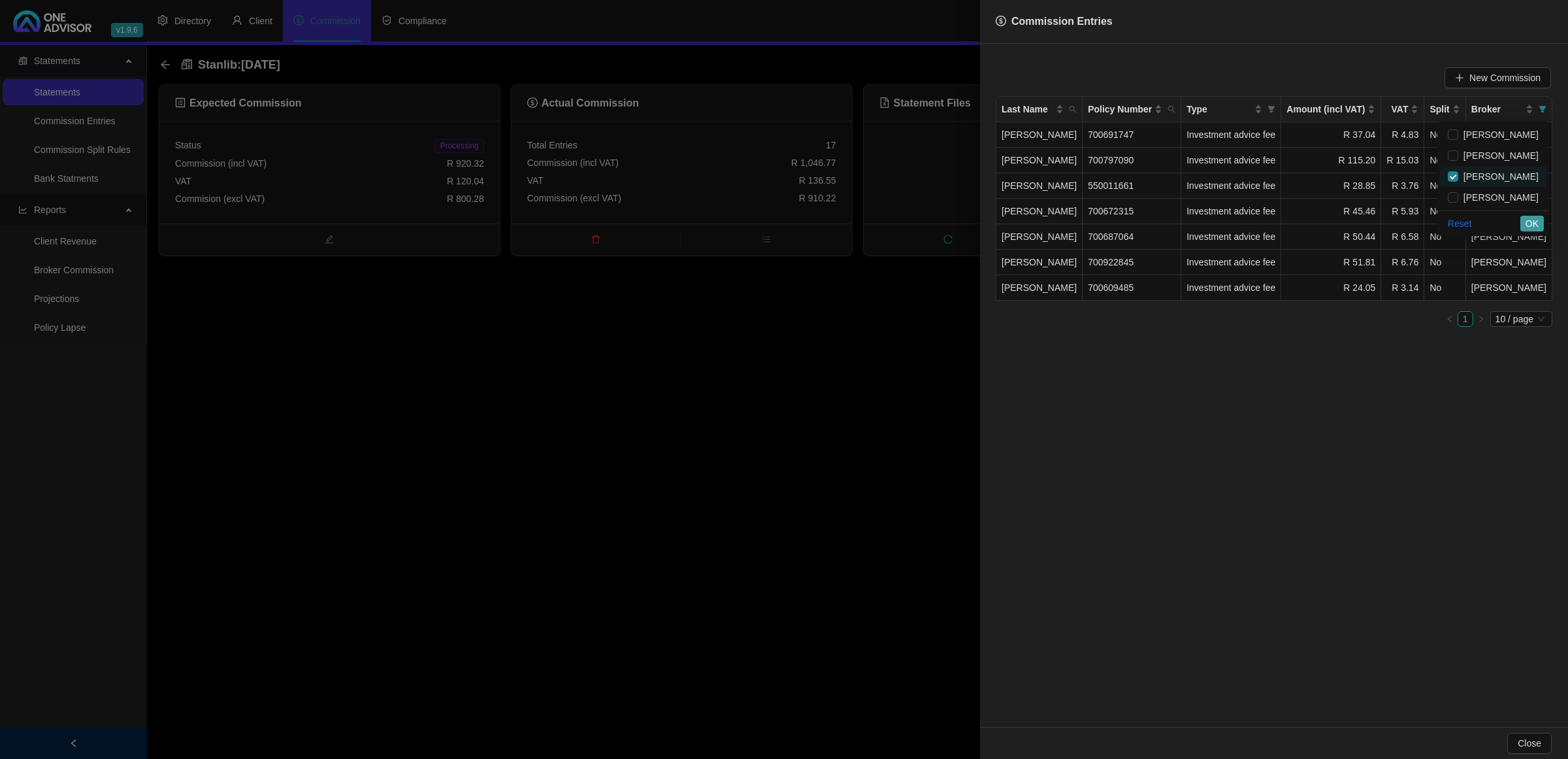
click at [1527, 216] on span "OK" at bounding box center [1533, 223] width 13 height 15
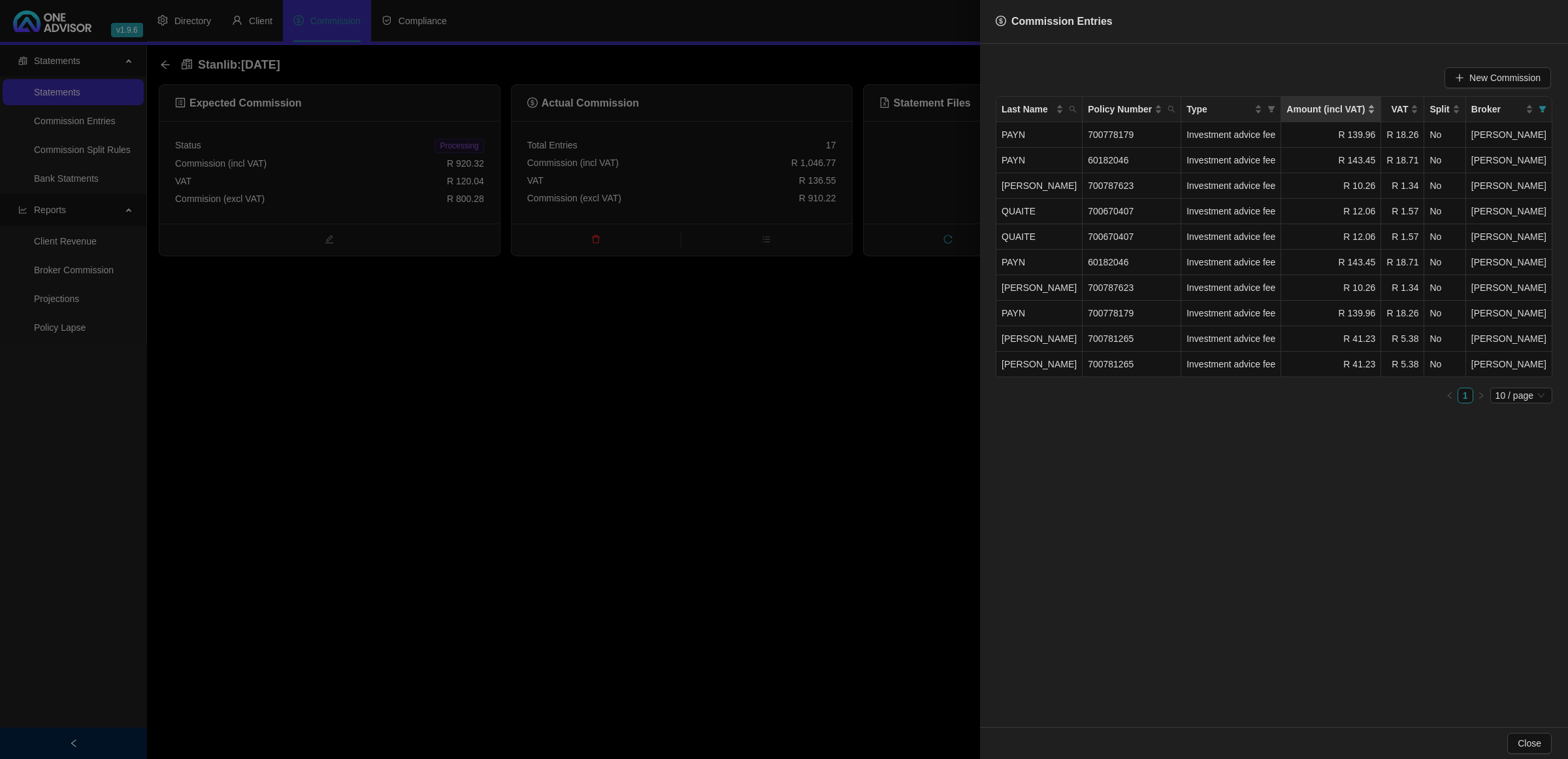
click at [1375, 108] on div "Amount (incl VAT)" at bounding box center [1331, 109] width 89 height 15
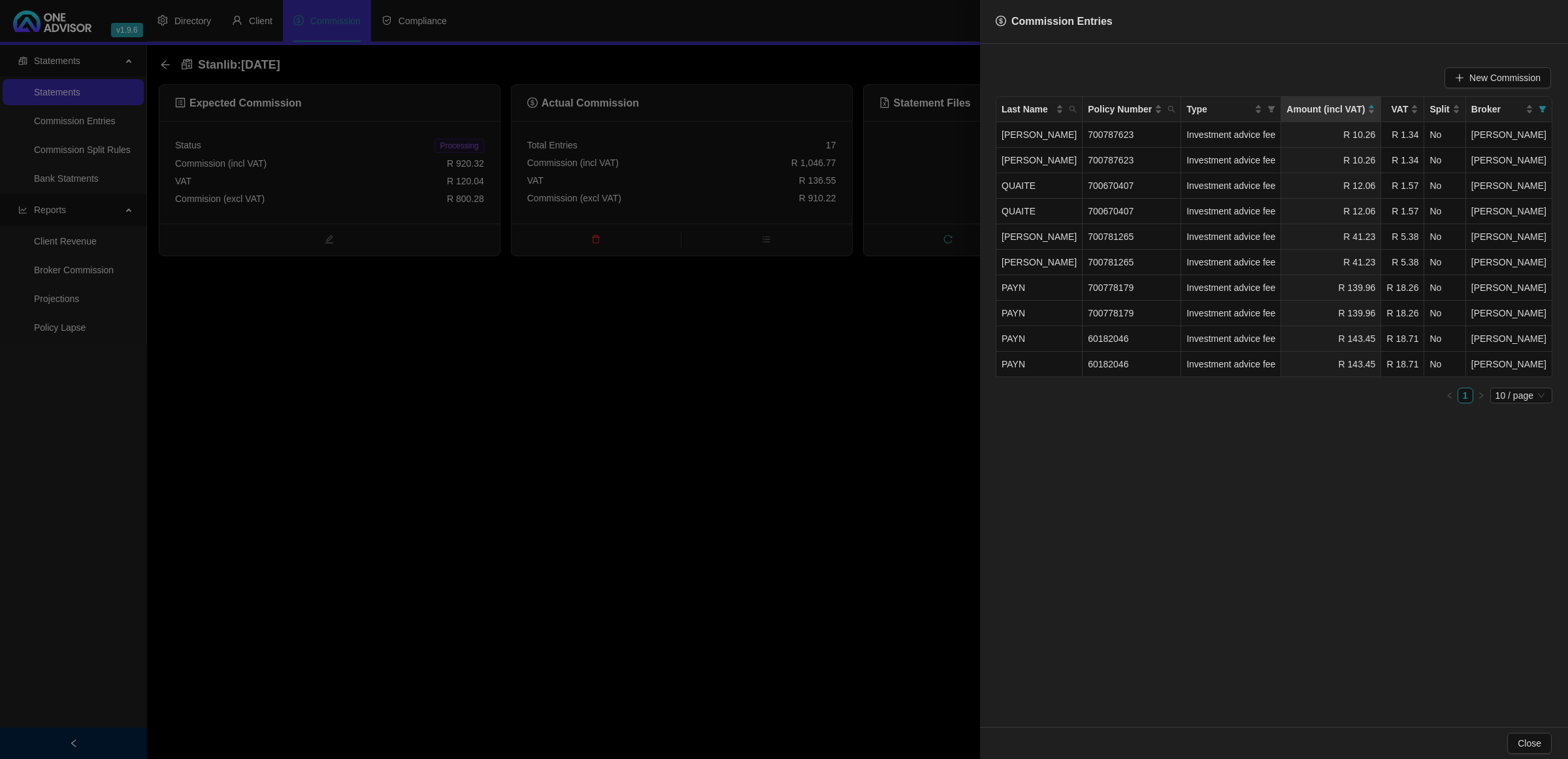
click at [707, 399] on div at bounding box center [784, 379] width 1568 height 759
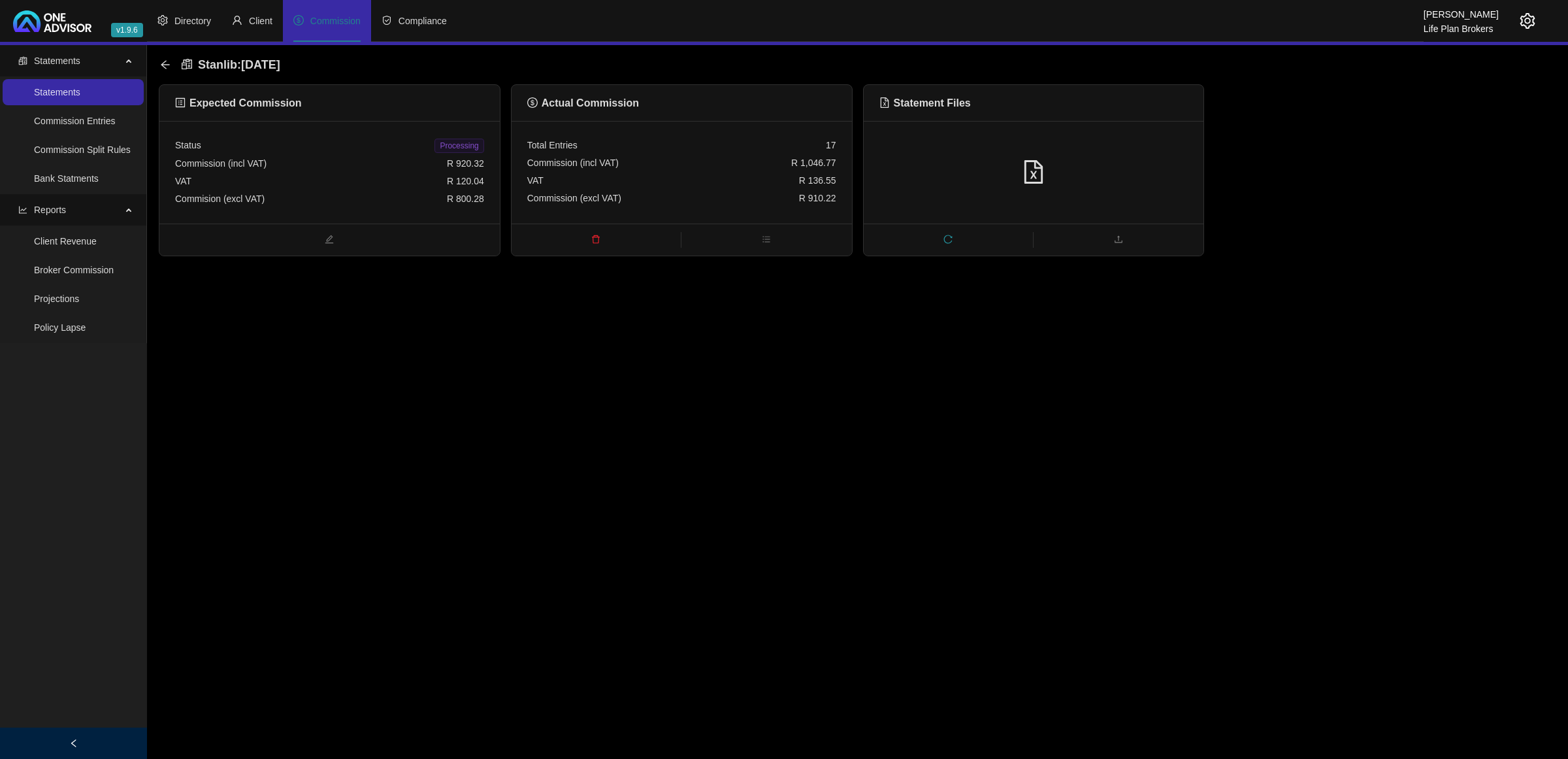
click at [598, 239] on icon "delete" at bounding box center [595, 239] width 9 height 9
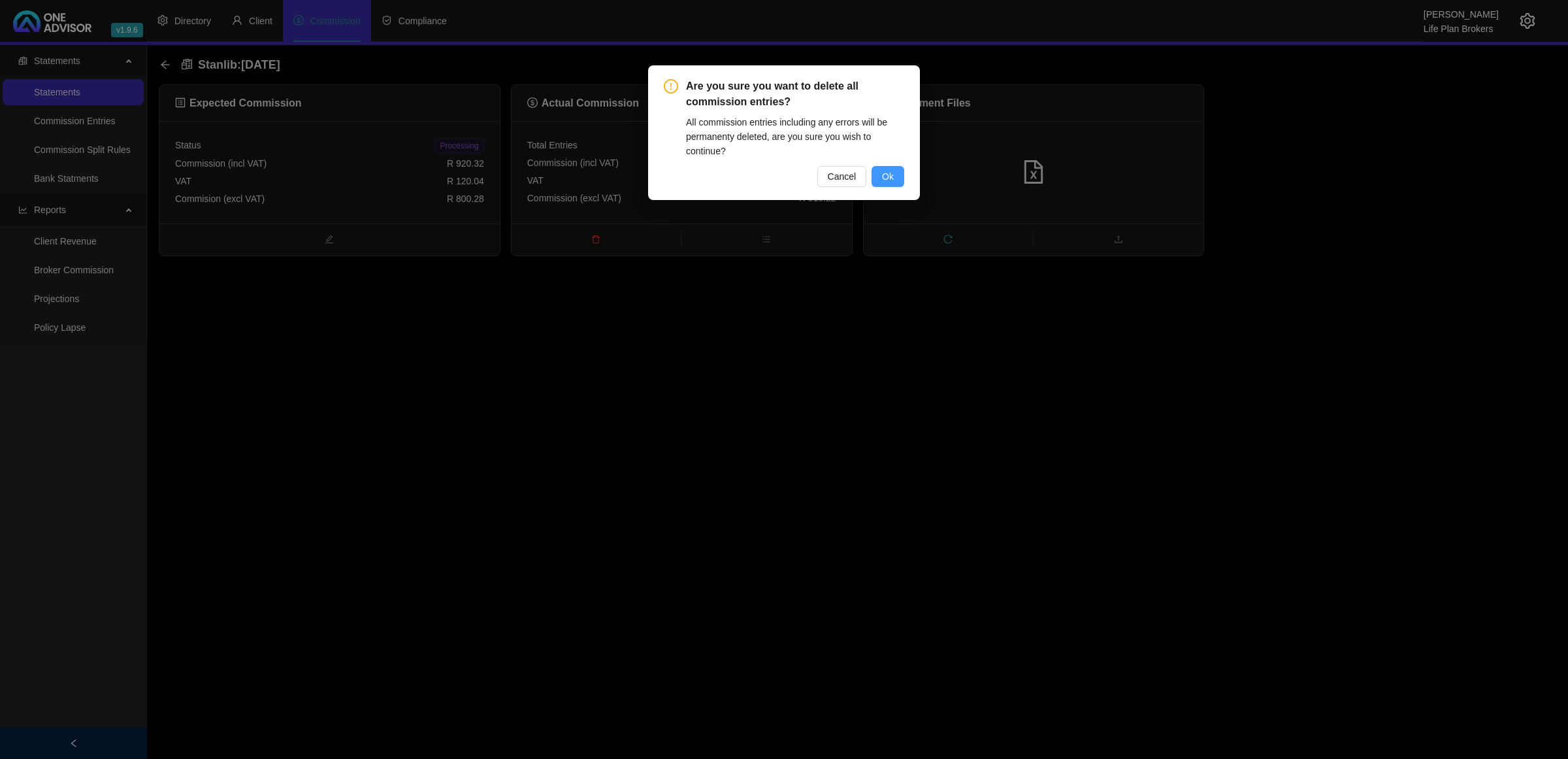
click at [900, 167] on button "Ok" at bounding box center [888, 177] width 33 height 21
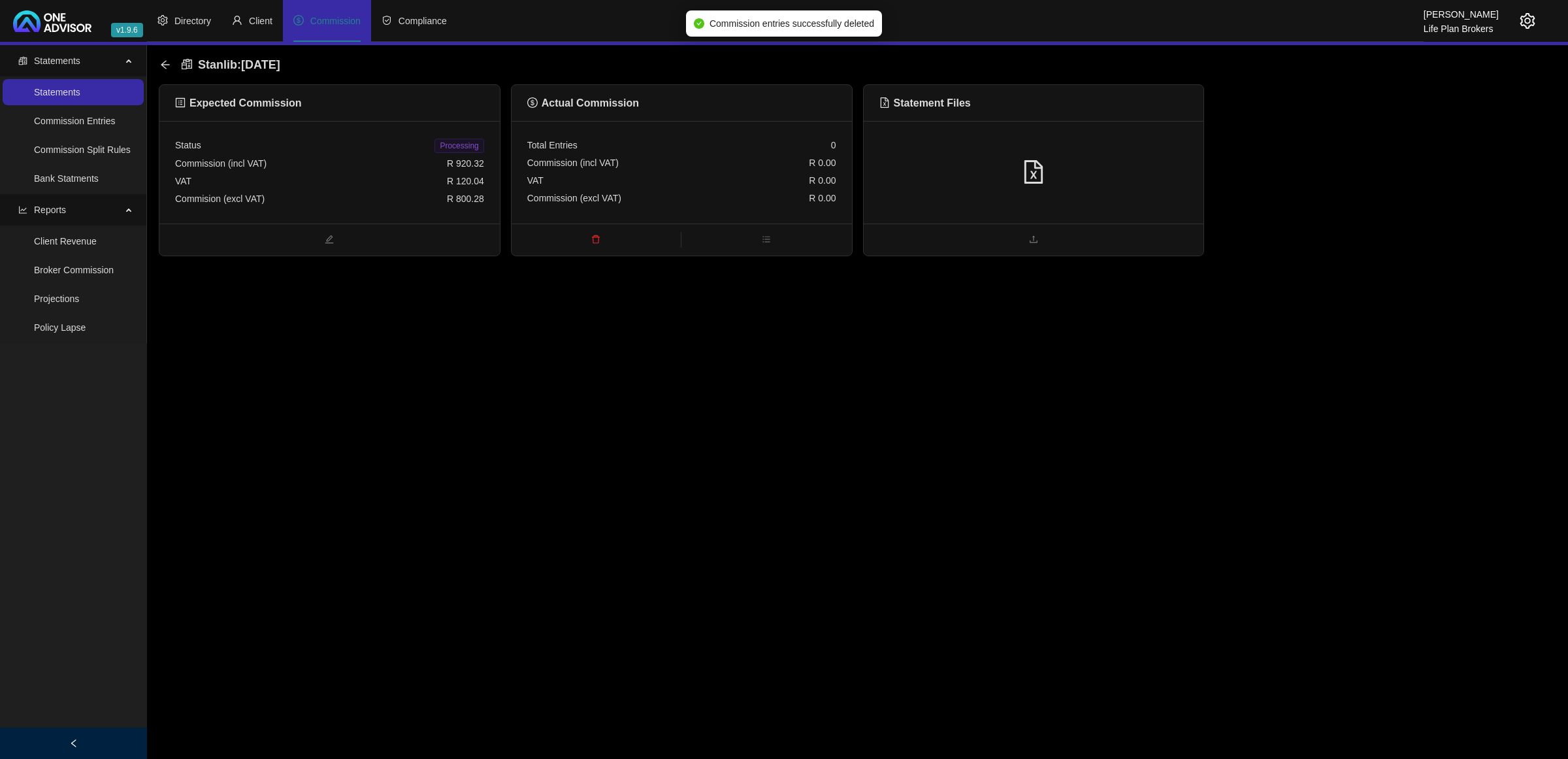
click at [1086, 160] on div at bounding box center [1033, 172] width 309 height 25
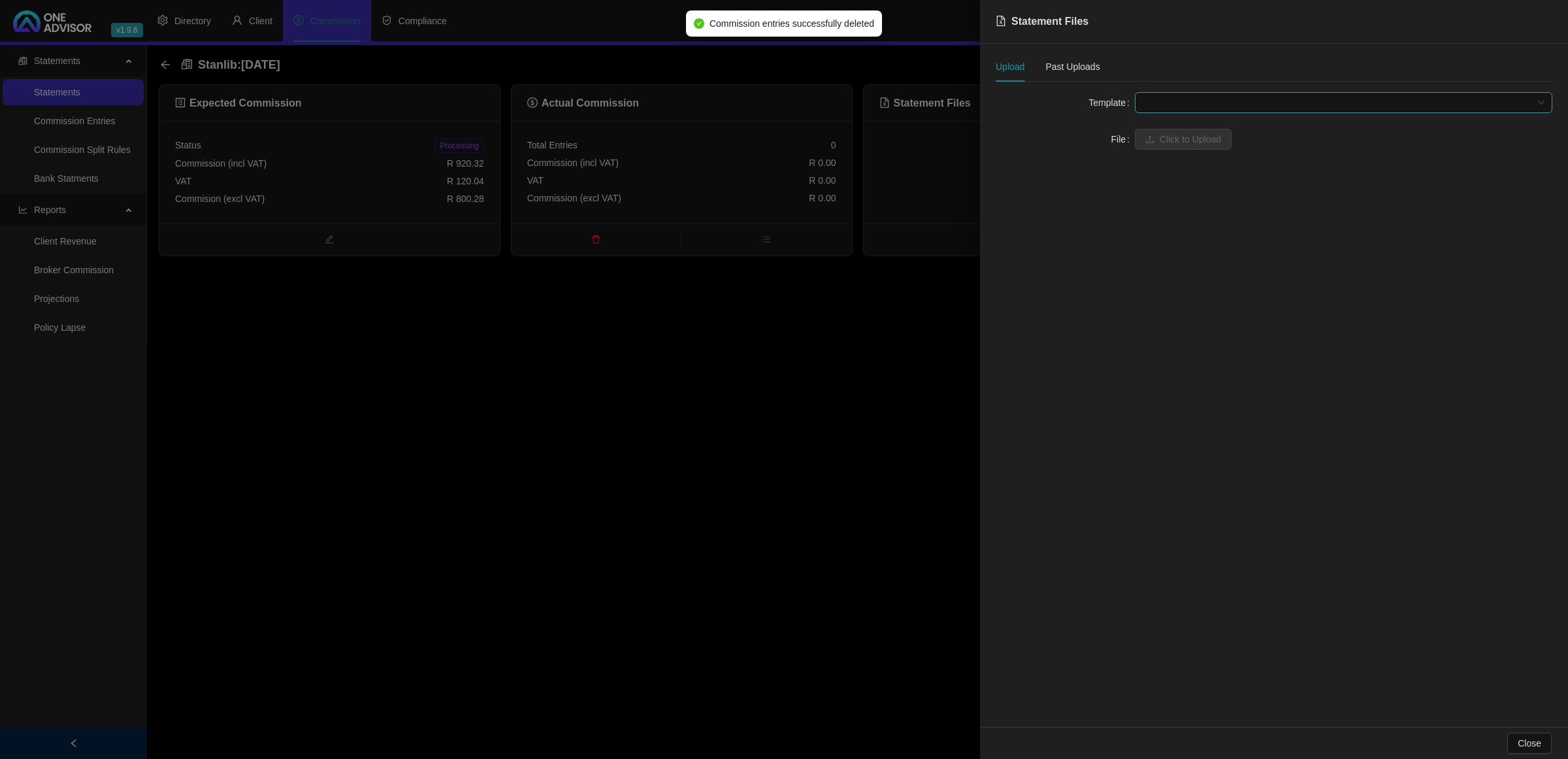
click at [1189, 96] on span at bounding box center [1344, 102] width 402 height 19
click at [1182, 152] on div "Stanlib UT (DO Fees)" at bounding box center [1344, 150] width 397 height 15
click at [1177, 132] on span "Click to Upload" at bounding box center [1191, 140] width 61 height 15
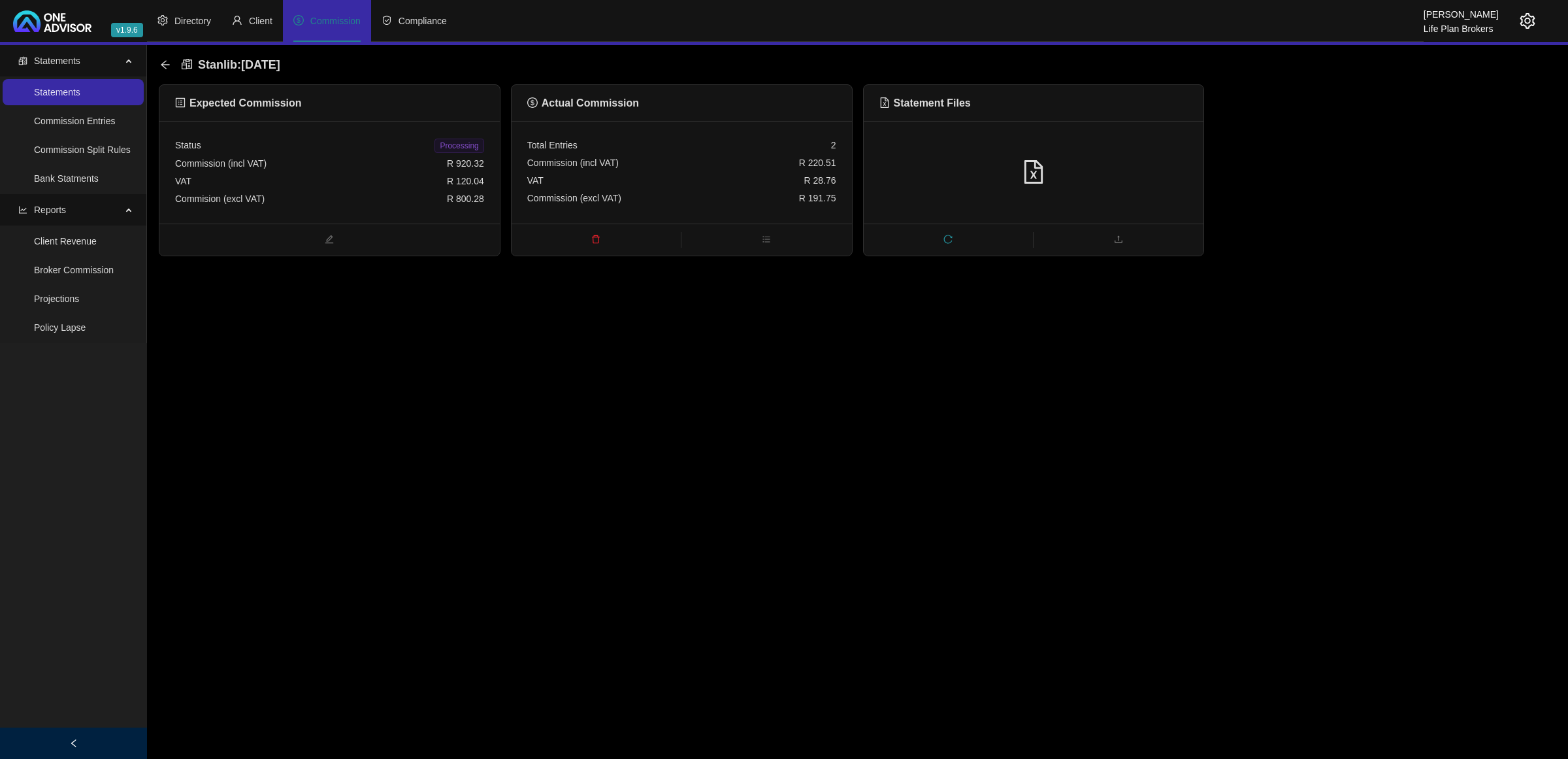
click at [1161, 164] on div at bounding box center [1033, 172] width 309 height 25
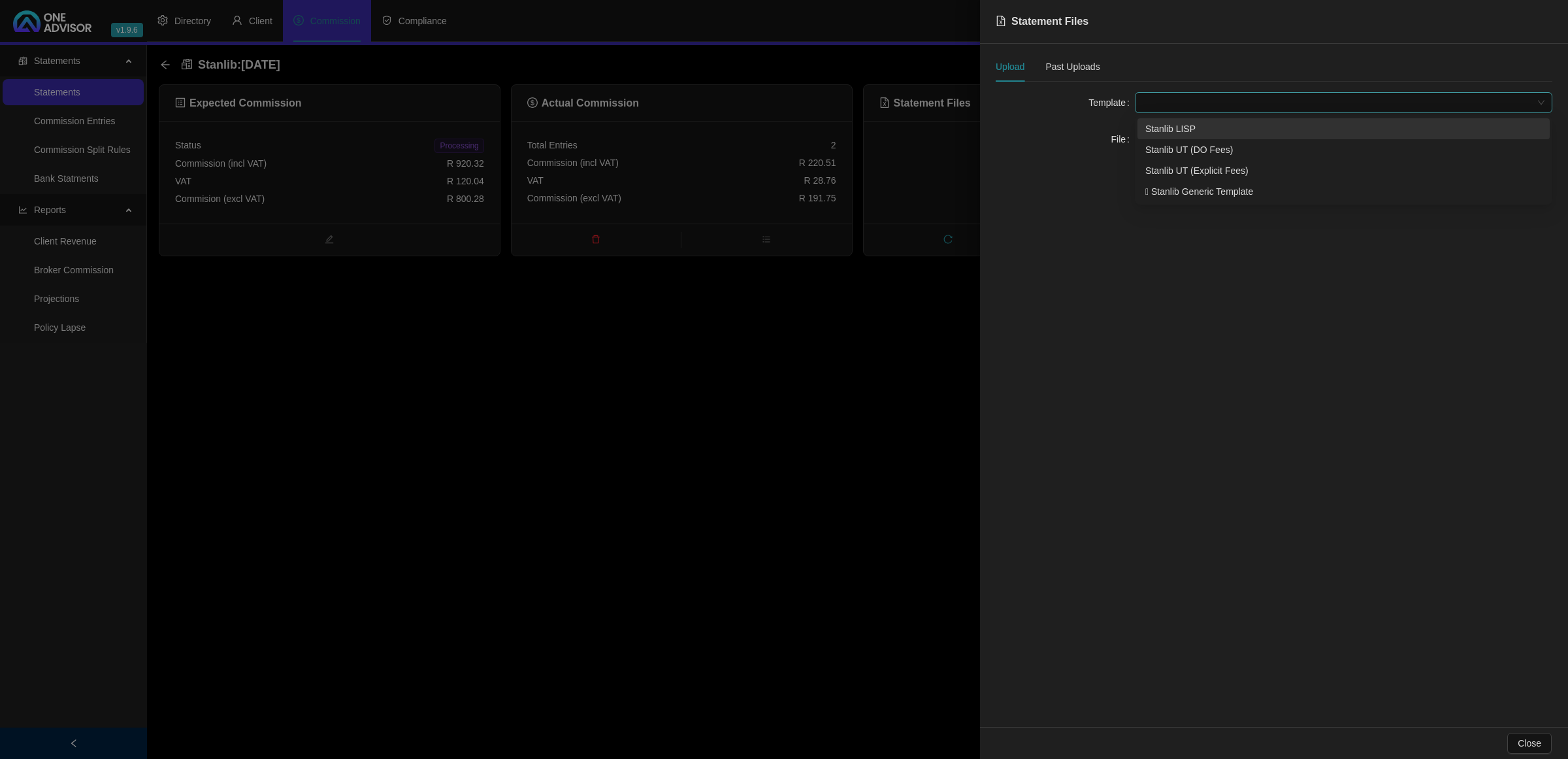
click at [1165, 105] on span at bounding box center [1344, 102] width 402 height 19
click at [1178, 161] on div "Stanlib UT (Explicit Fees)" at bounding box center [1343, 170] width 412 height 21
click at [1178, 143] on span "Click to Upload" at bounding box center [1191, 140] width 61 height 15
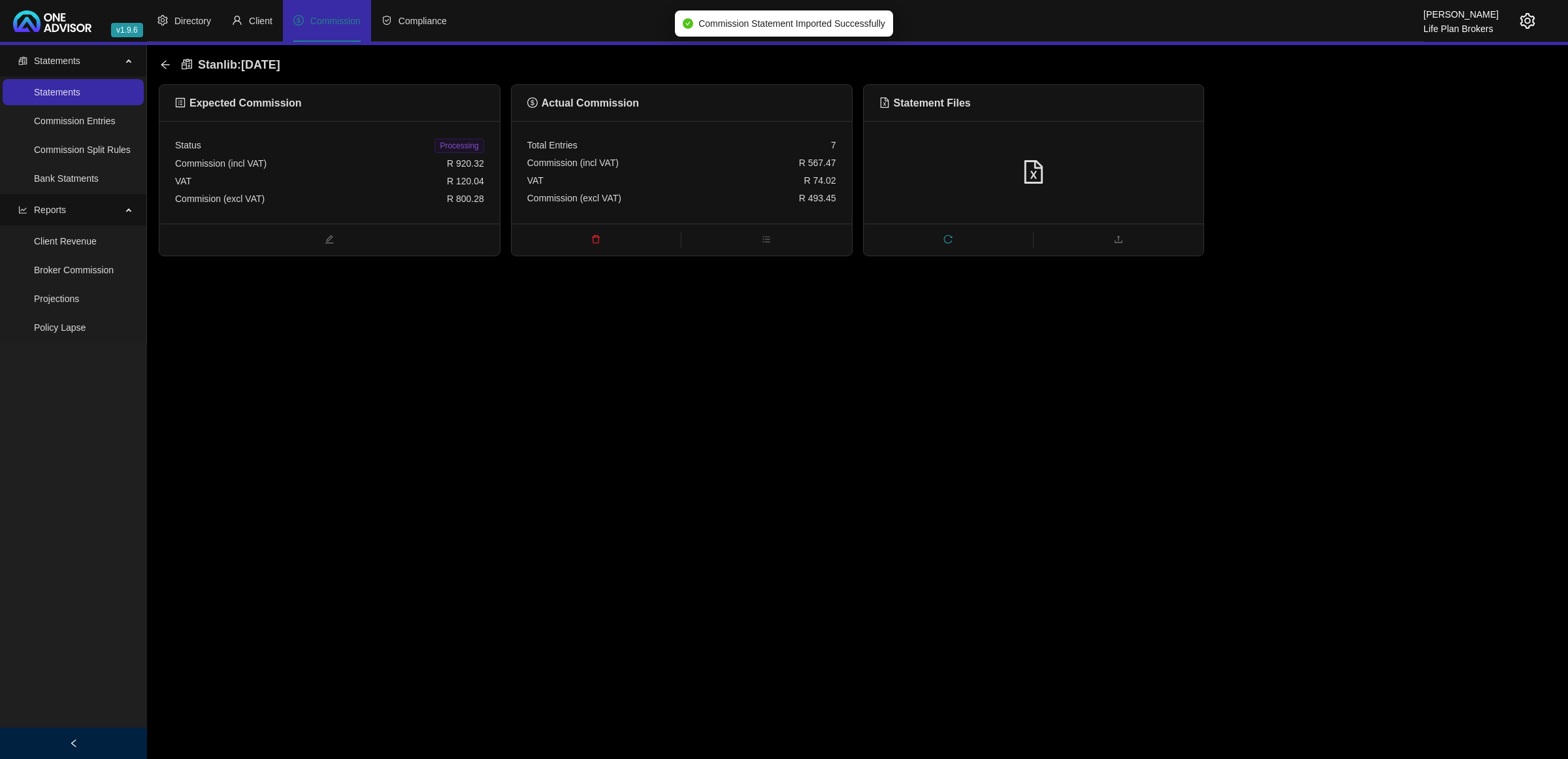
click at [1141, 181] on div at bounding box center [1033, 172] width 309 height 25
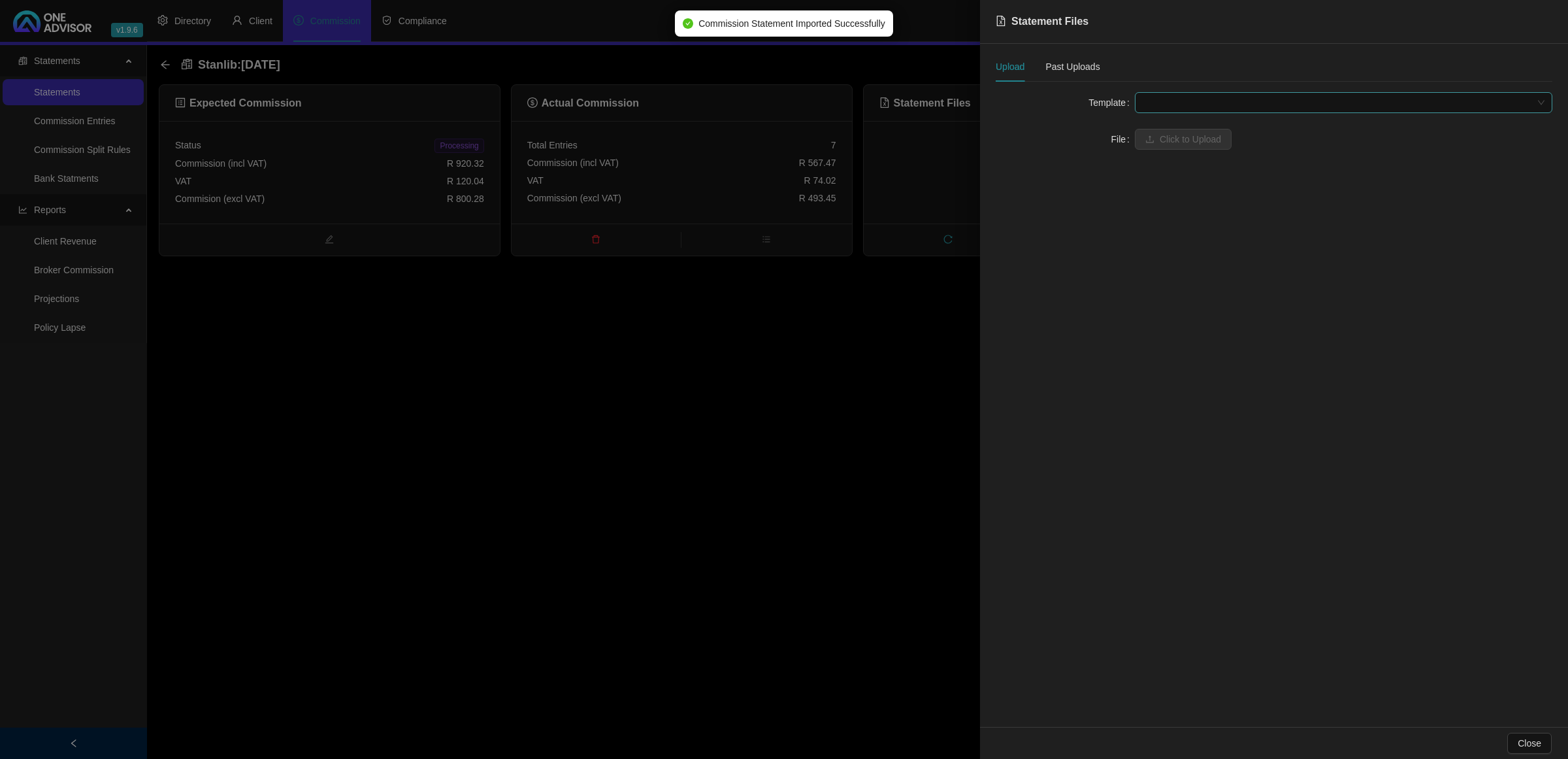
click at [1171, 93] on span at bounding box center [1344, 102] width 402 height 19
click at [1194, 169] on div "Stanlib UT (Explicit Fees)" at bounding box center [1344, 171] width 397 height 15
click at [1185, 146] on span "Click to Upload" at bounding box center [1191, 140] width 61 height 15
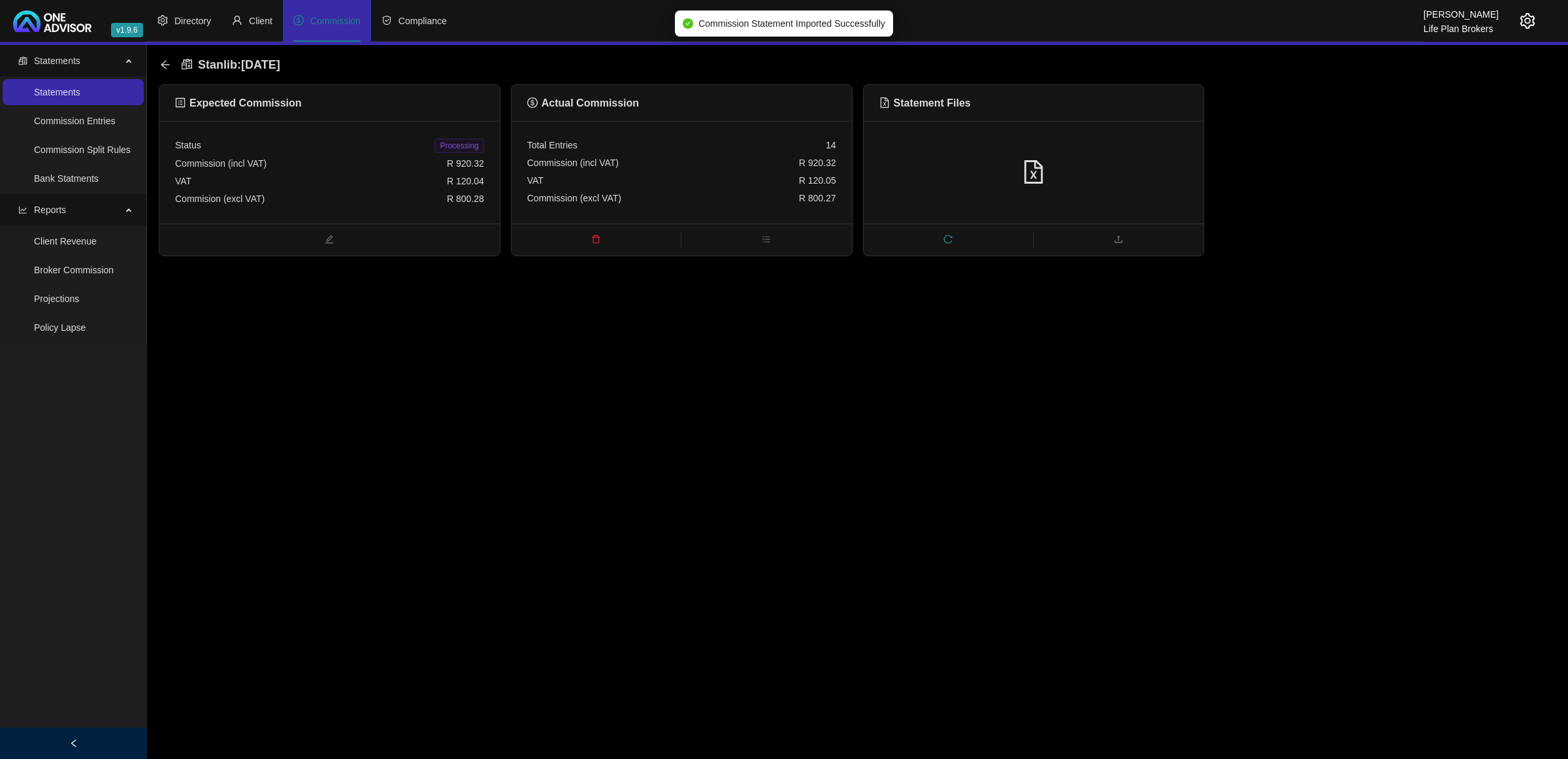
click at [407, 202] on div "Commision (excl VAT) R 800.28" at bounding box center [329, 199] width 309 height 18
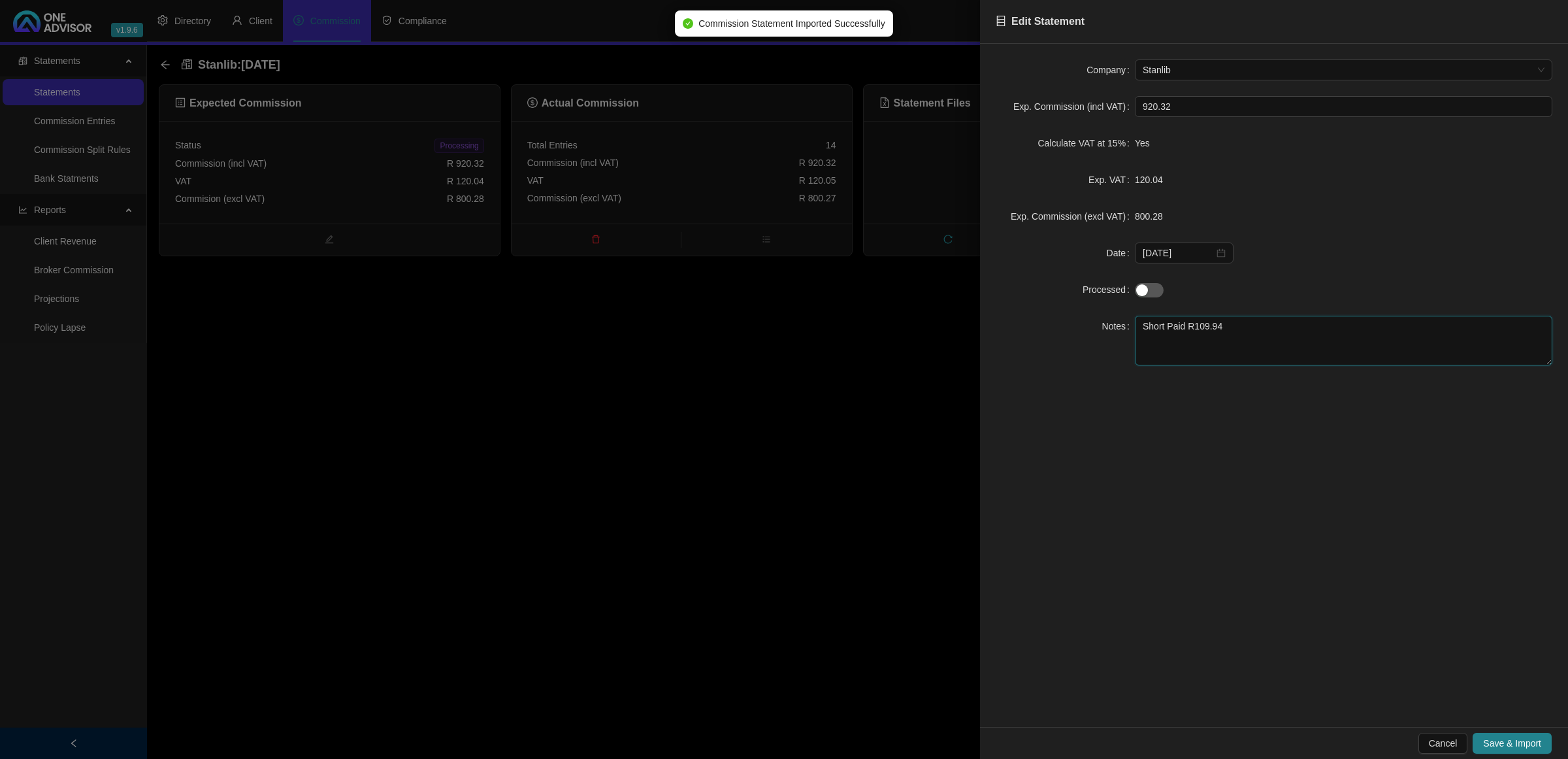
drag, startPoint x: 1262, startPoint y: 332, endPoint x: 945, endPoint y: 308, distance: 317.9
click at [945, 308] on div "Edit Statement Company Stanlib Exp. Commission (incl VAT) 920.32 Calculate VAT …" at bounding box center [784, 379] width 1568 height 759
click at [1491, 736] on span "Save & Import" at bounding box center [1512, 743] width 58 height 15
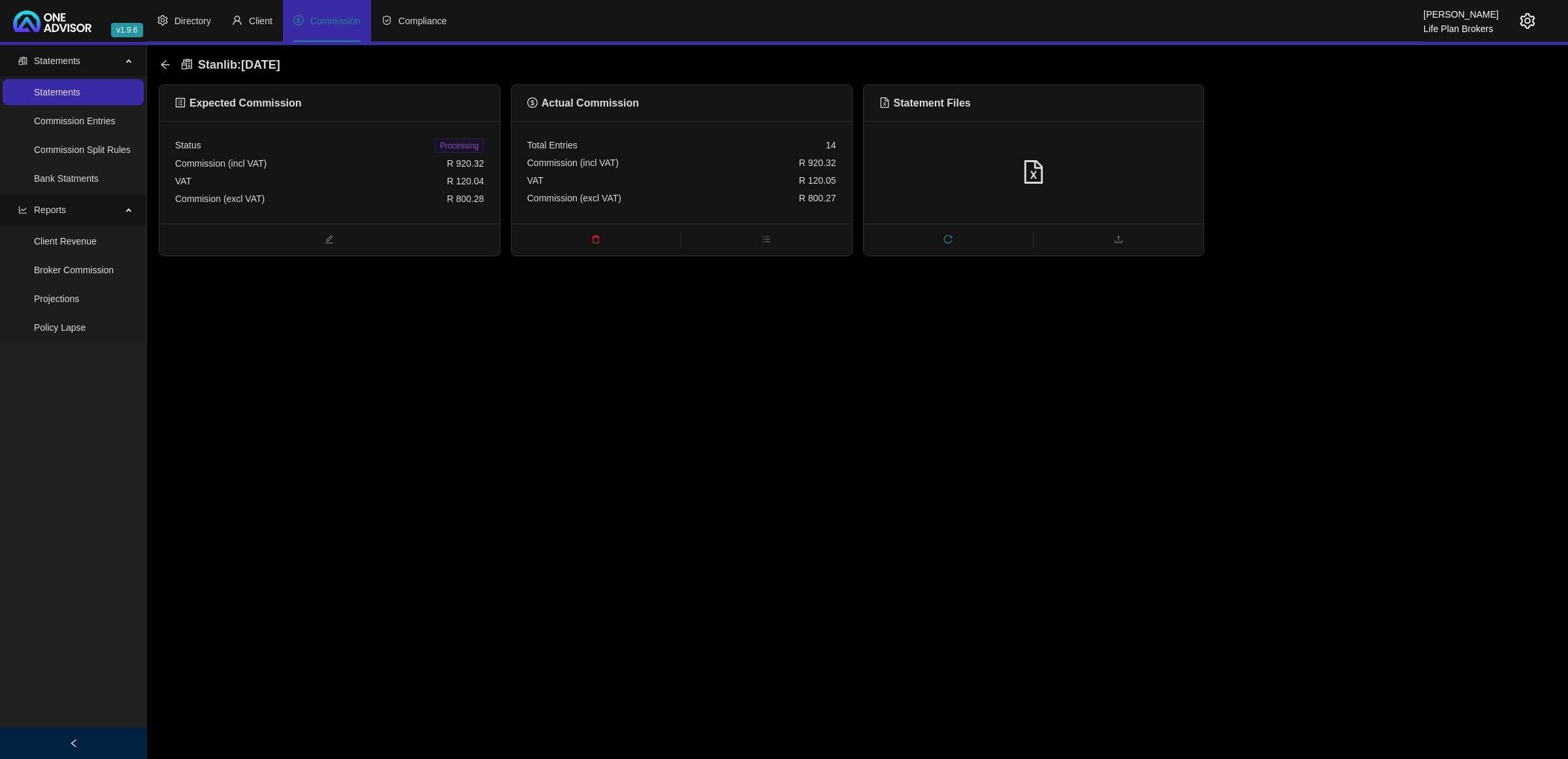
click at [460, 144] on span "Processing" at bounding box center [459, 146] width 49 height 15
click at [165, 56] on div "Stanlib : [DATE]" at bounding box center [223, 65] width 128 height 23
click at [161, 67] on icon "arrow-left" at bounding box center [165, 65] width 10 height 10
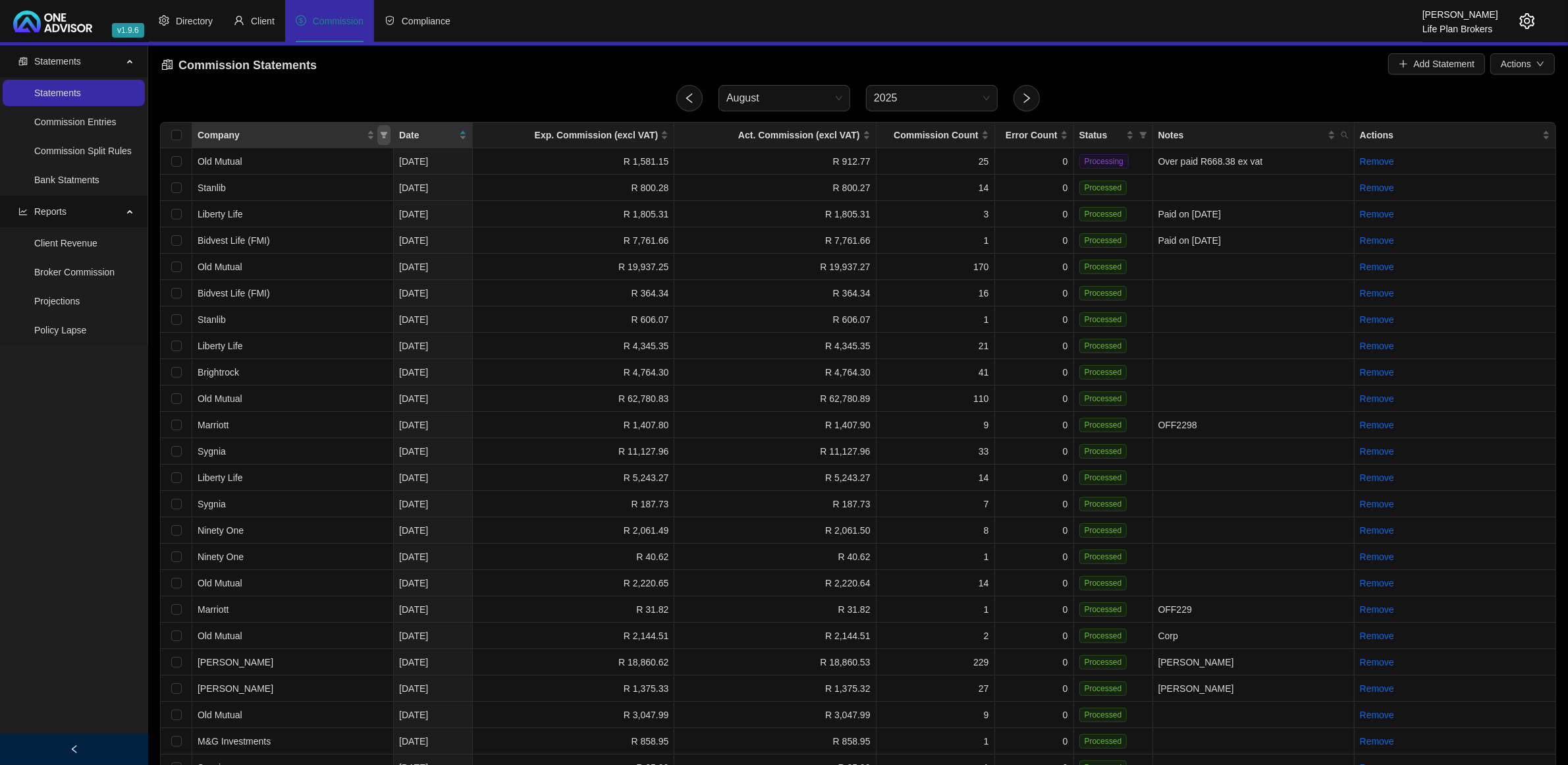
click at [386, 137] on icon "filter" at bounding box center [384, 135] width 8 height 8
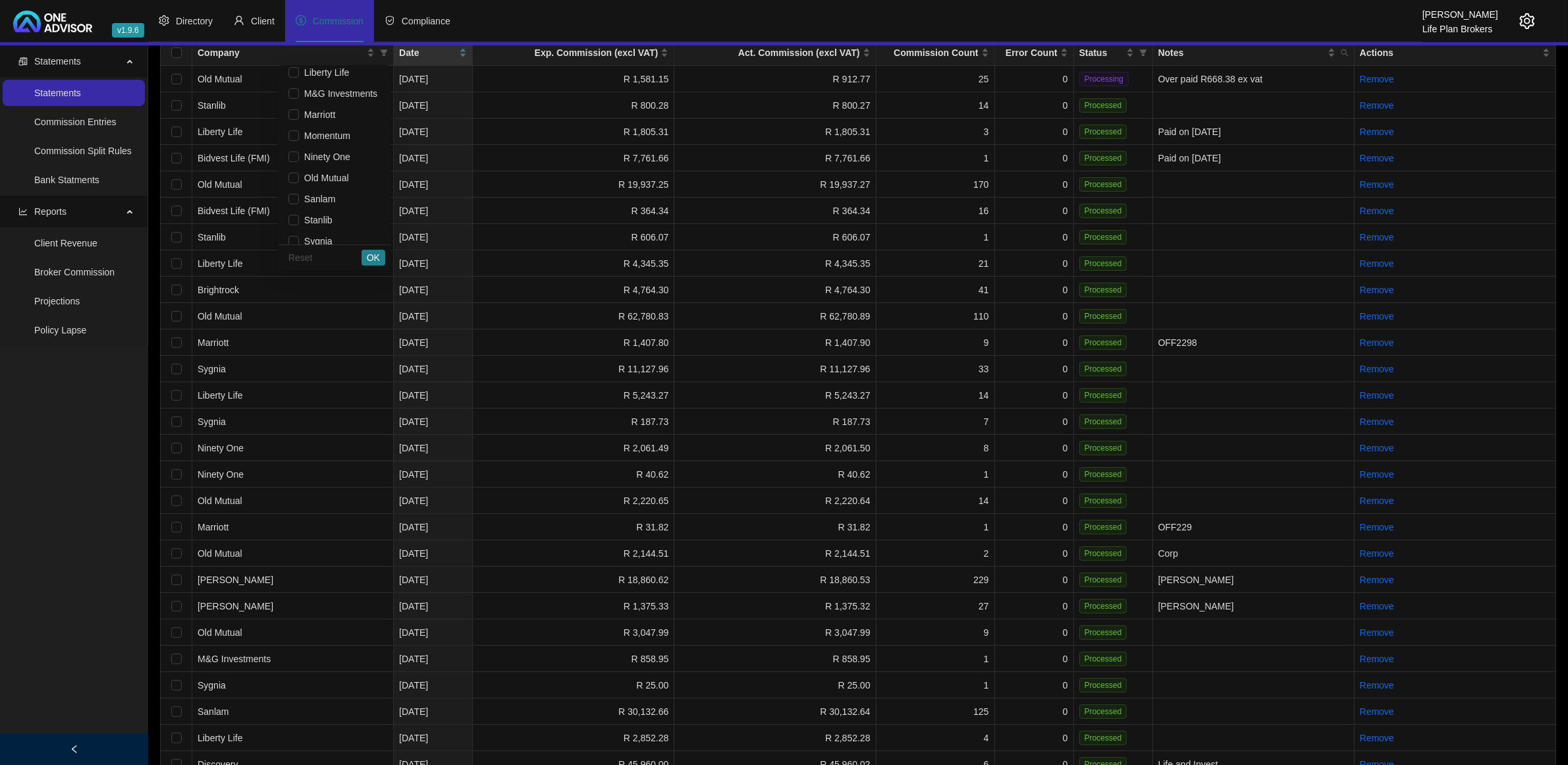
scroll to position [141, 0]
click at [307, 163] on span "Old Mutual" at bounding box center [324, 168] width 50 height 11
checkbox input "true"
click at [373, 254] on span "OK" at bounding box center [373, 258] width 13 height 15
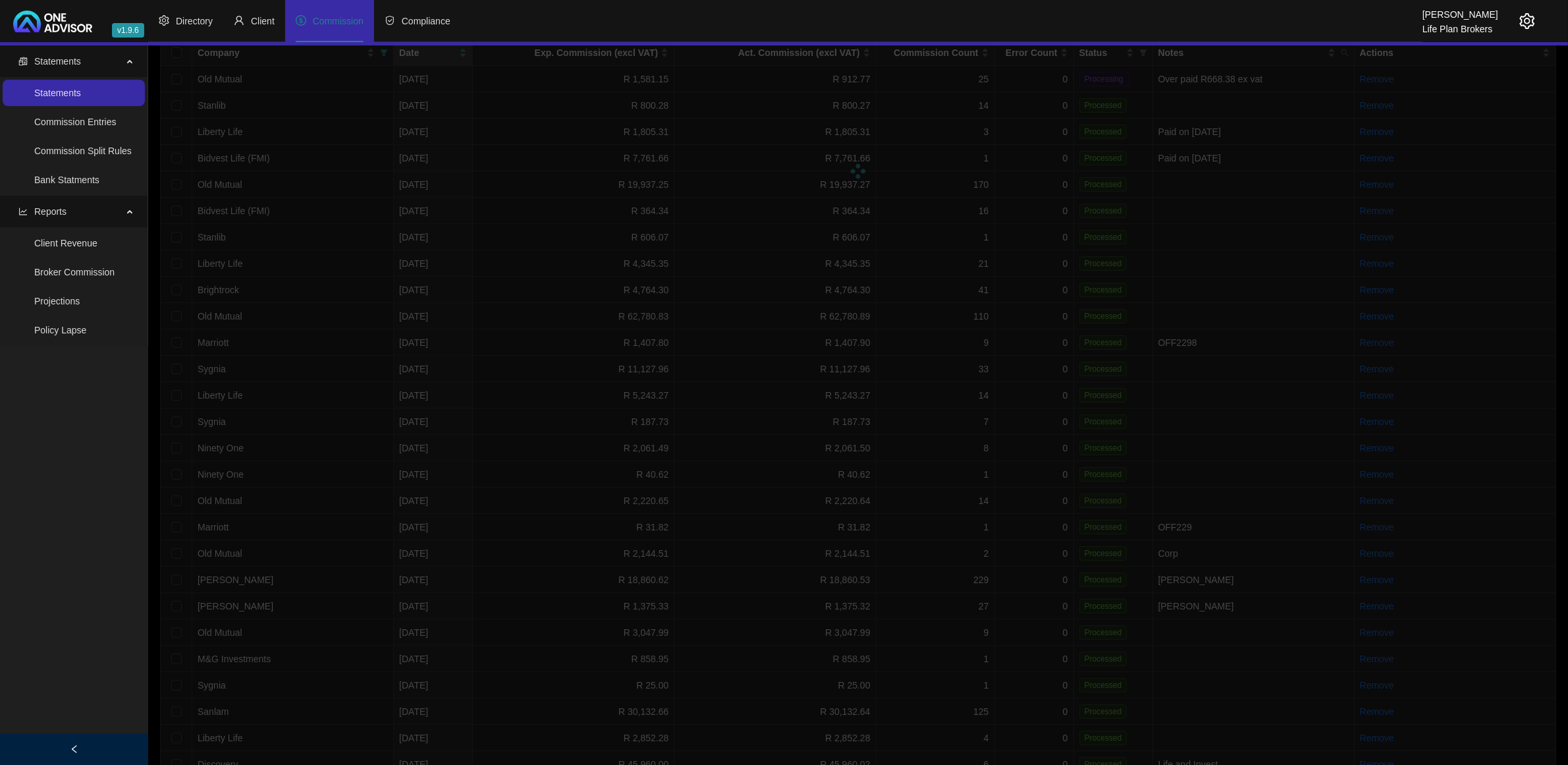
scroll to position [0, 0]
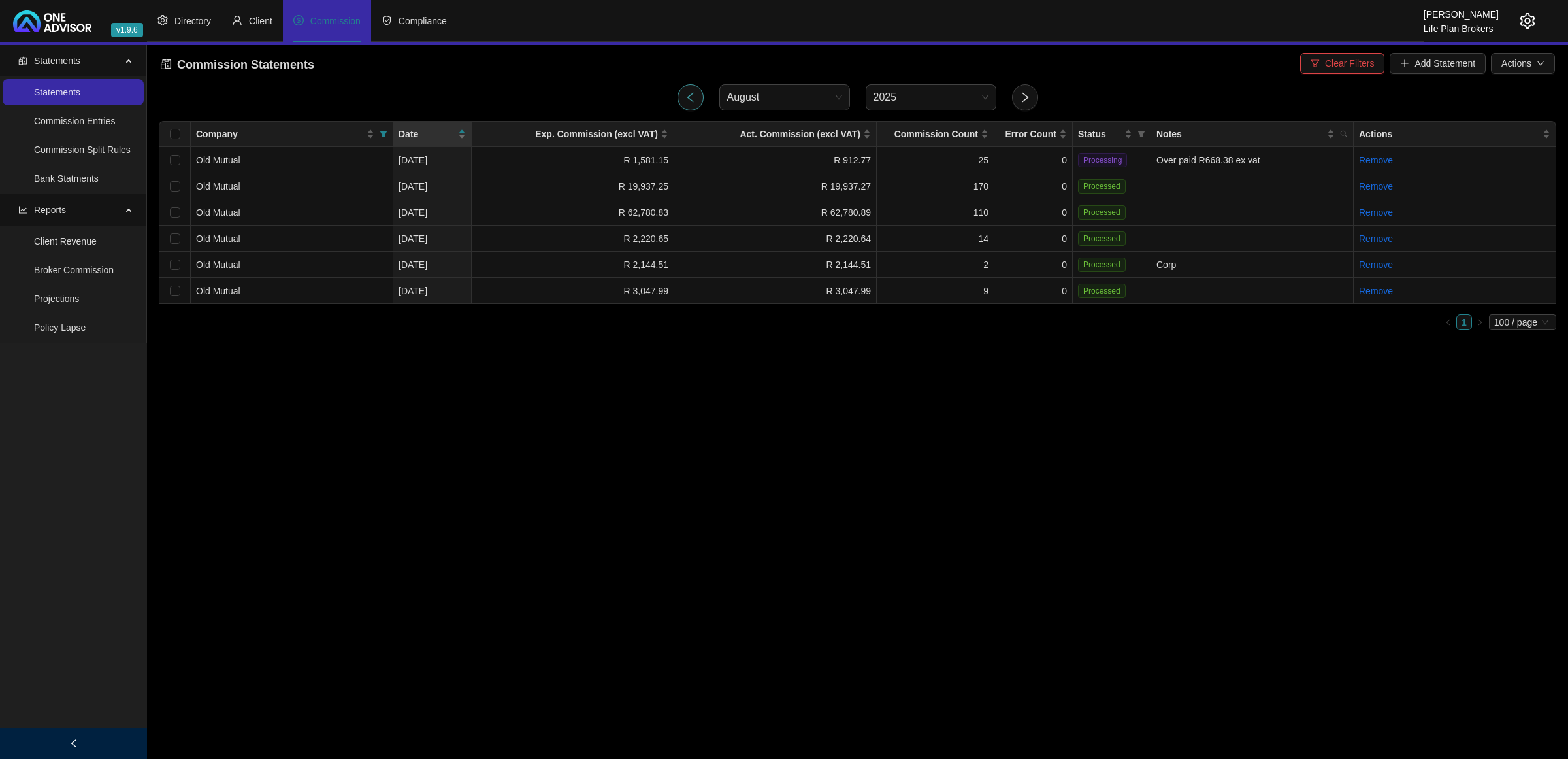
click at [694, 94] on icon "left" at bounding box center [690, 97] width 12 height 12
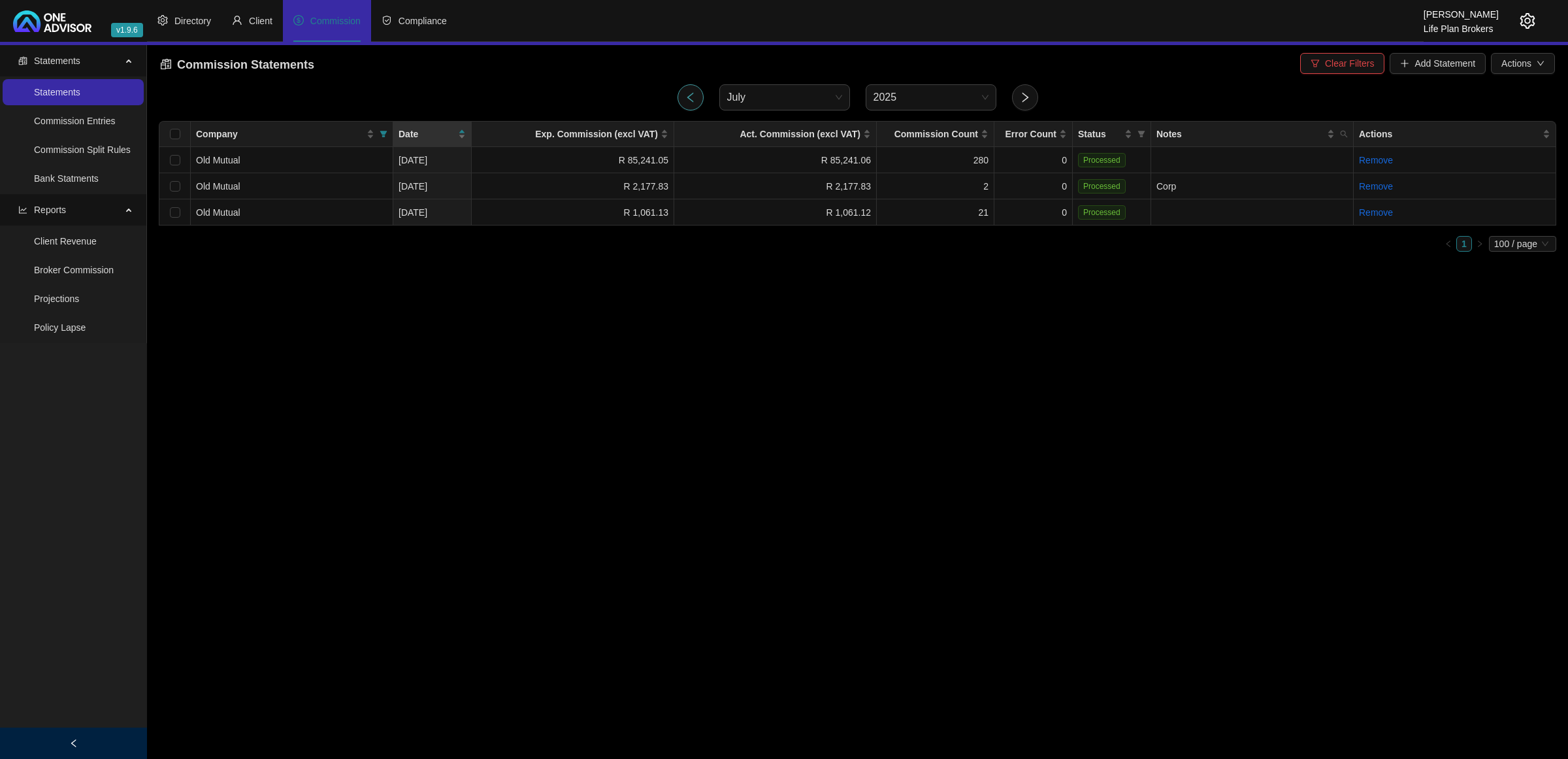
click at [694, 94] on icon "left" at bounding box center [690, 97] width 12 height 12
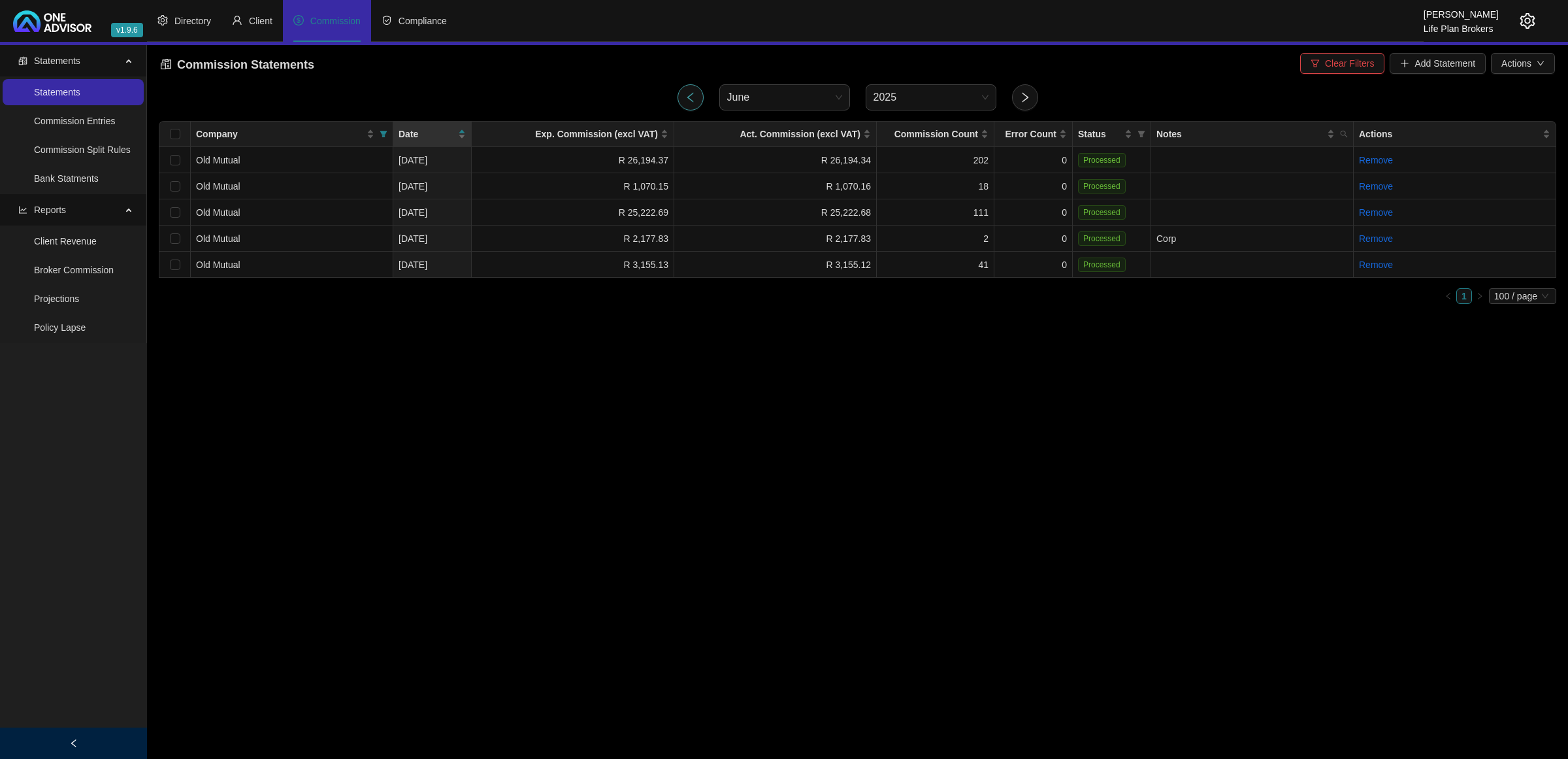
click at [694, 94] on icon "left" at bounding box center [690, 97] width 12 height 12
click at [1031, 100] on button "button" at bounding box center [1025, 98] width 26 height 26
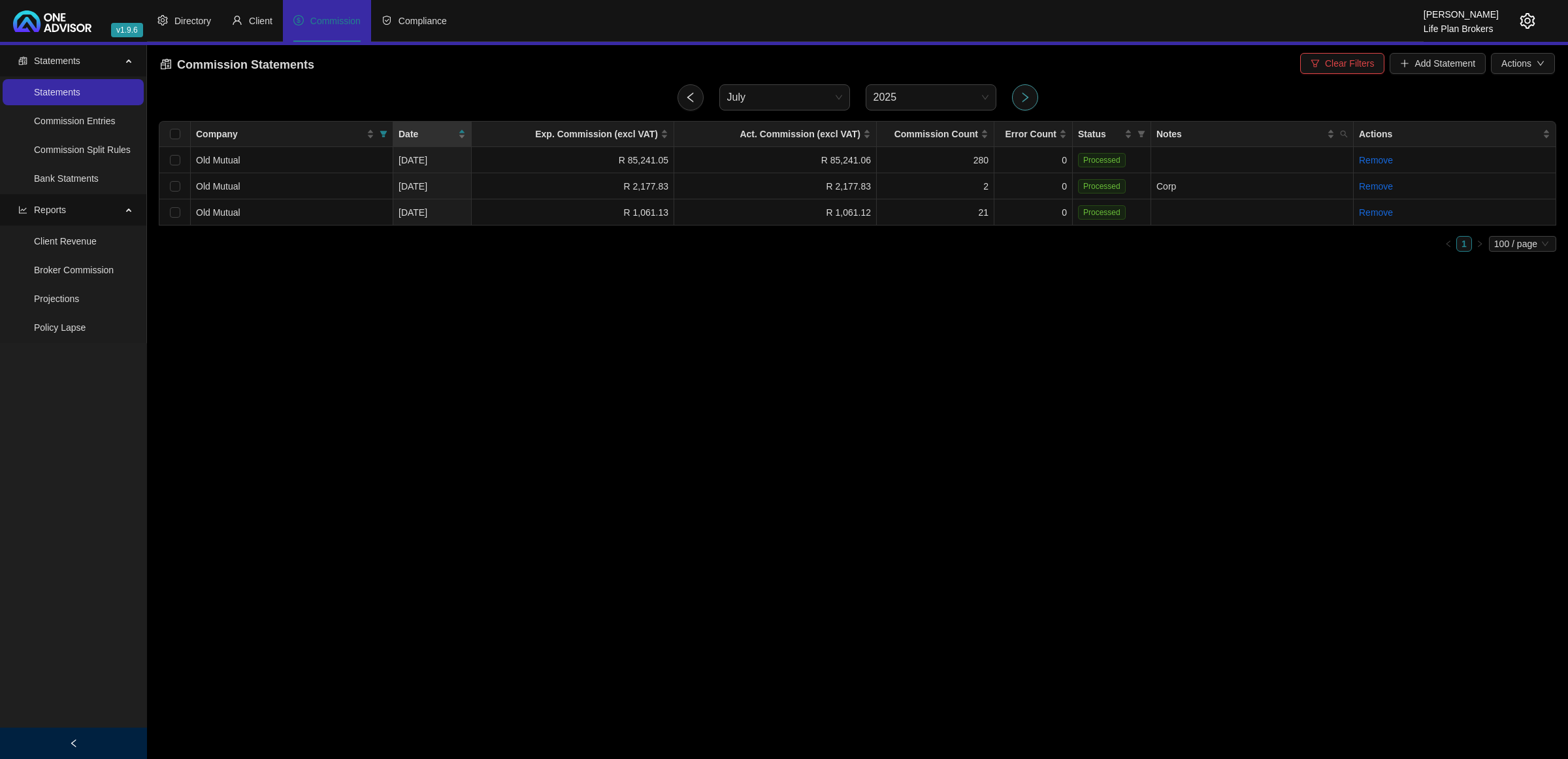
click at [1031, 100] on button "button" at bounding box center [1025, 98] width 26 height 26
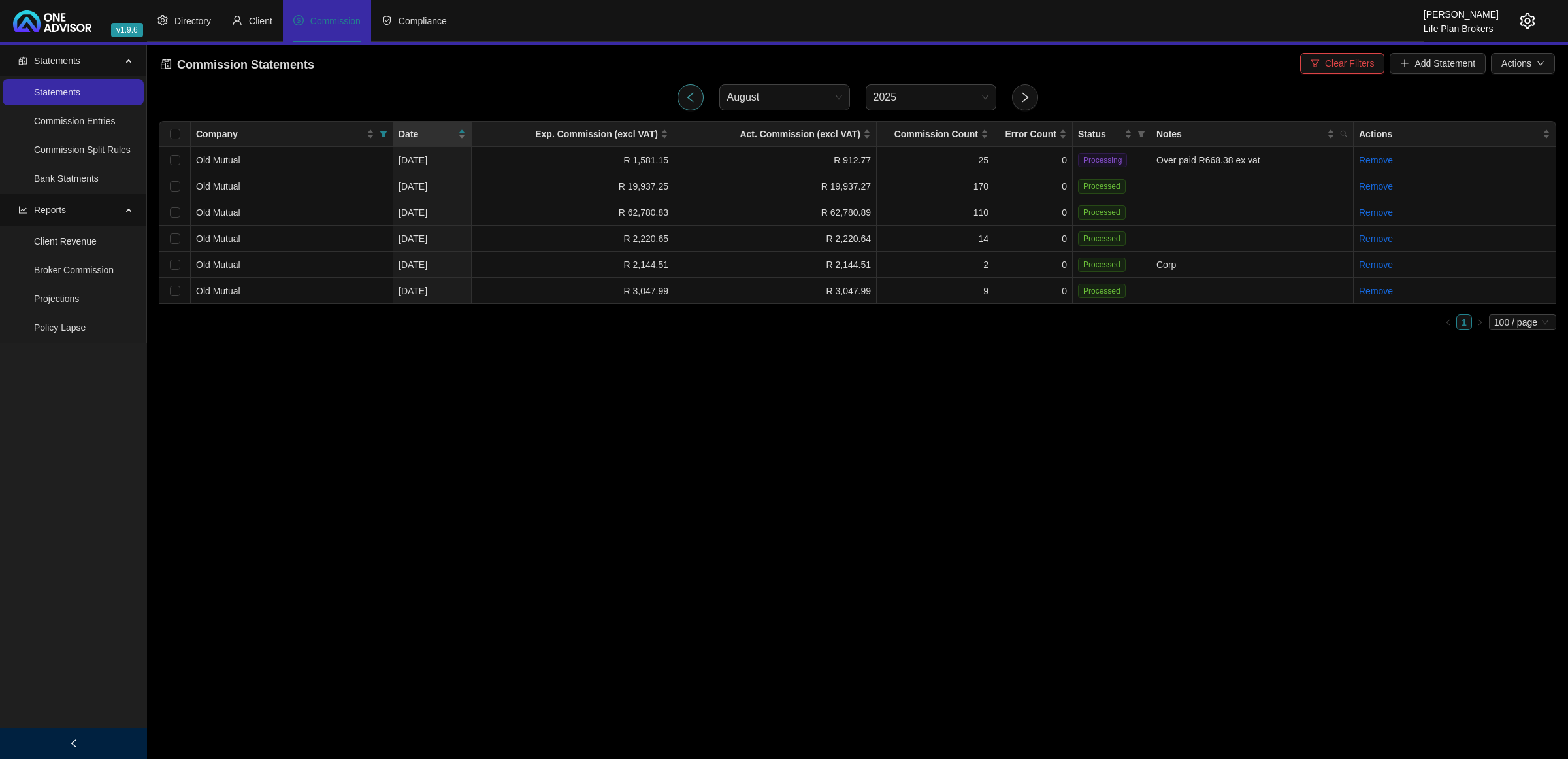
click at [685, 99] on icon "left" at bounding box center [690, 97] width 12 height 12
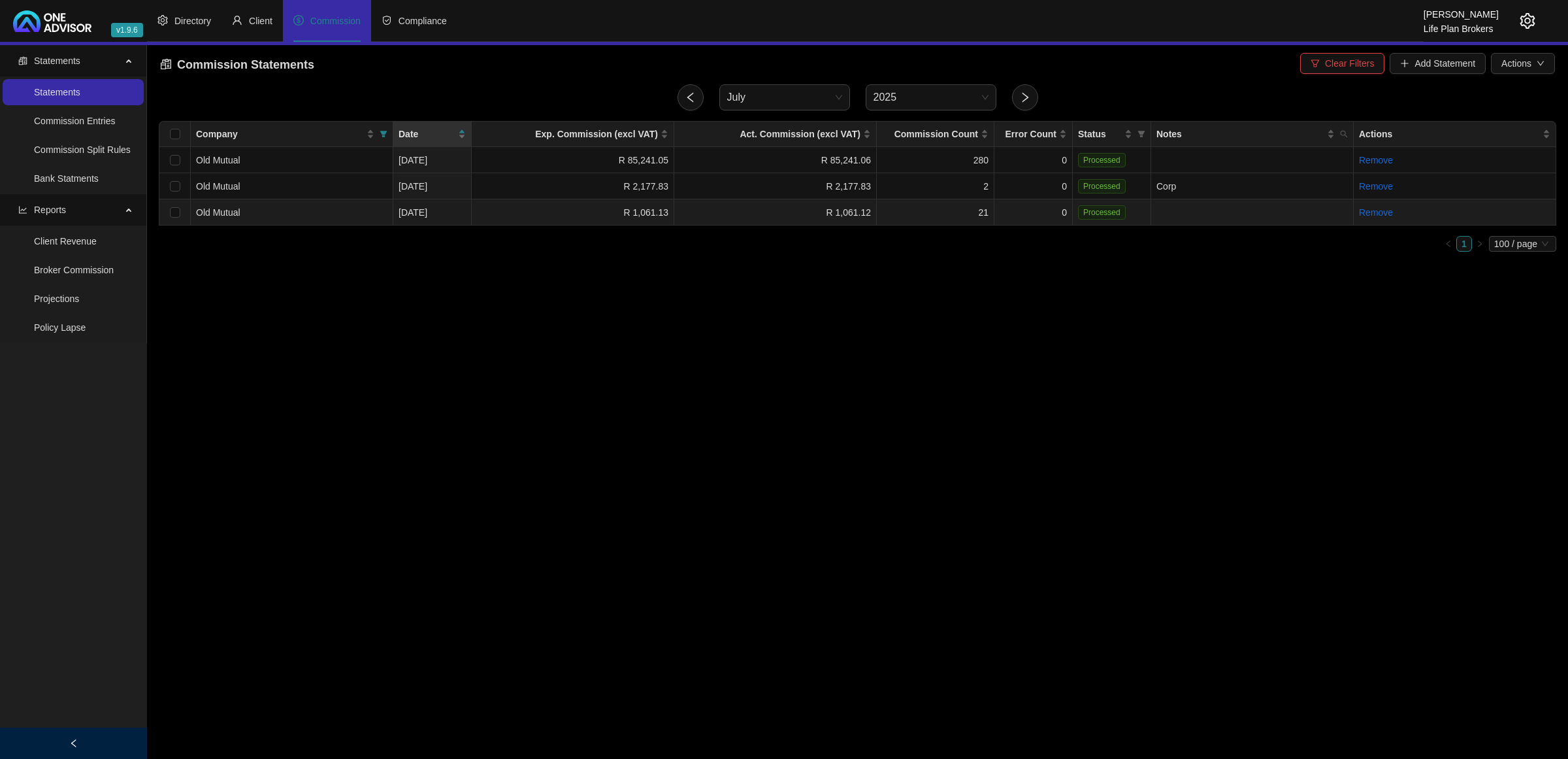
click at [598, 202] on td "R 1,061.13" at bounding box center [573, 212] width 202 height 26
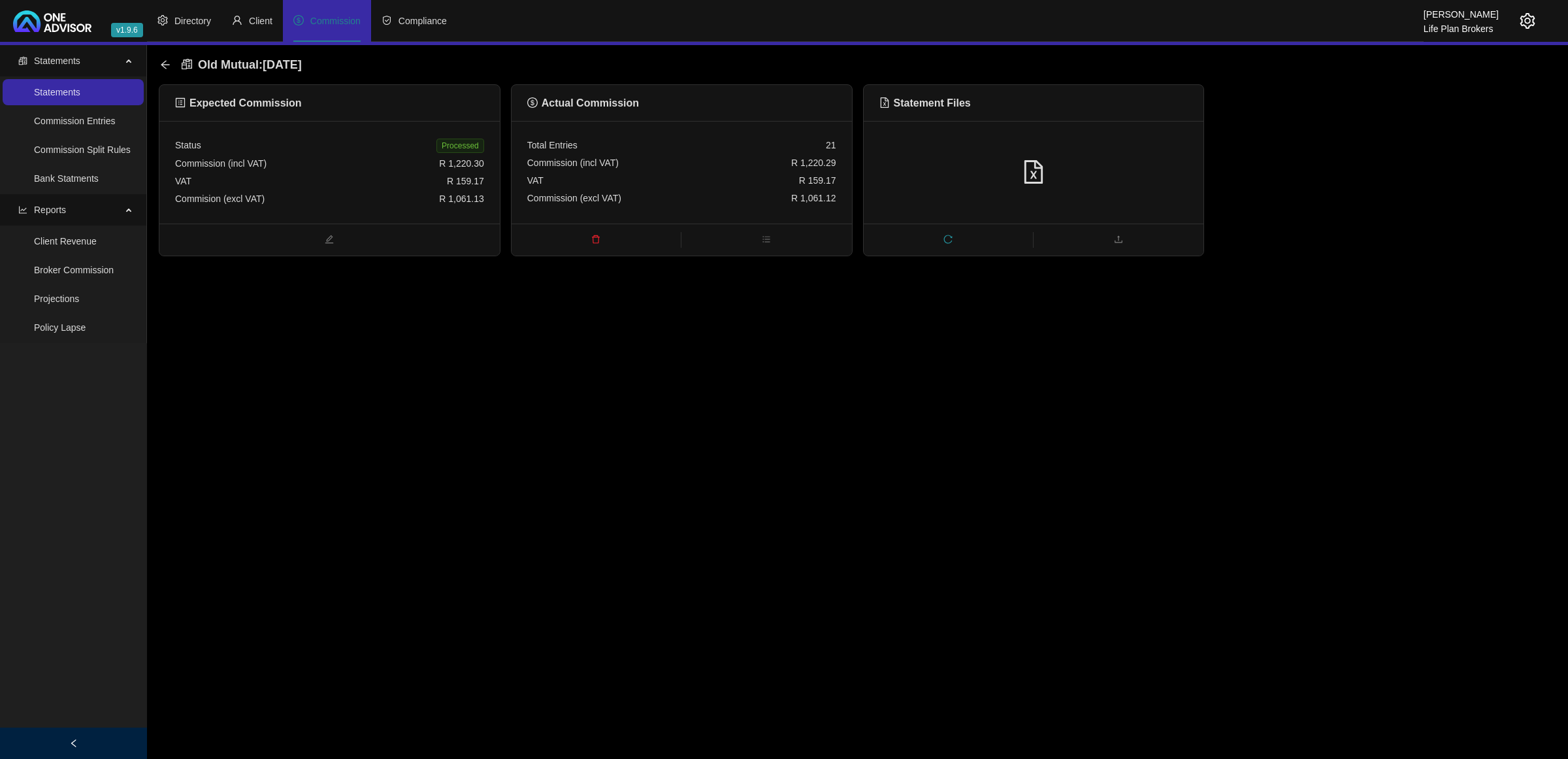
click at [983, 157] on div at bounding box center [1034, 172] width 340 height 102
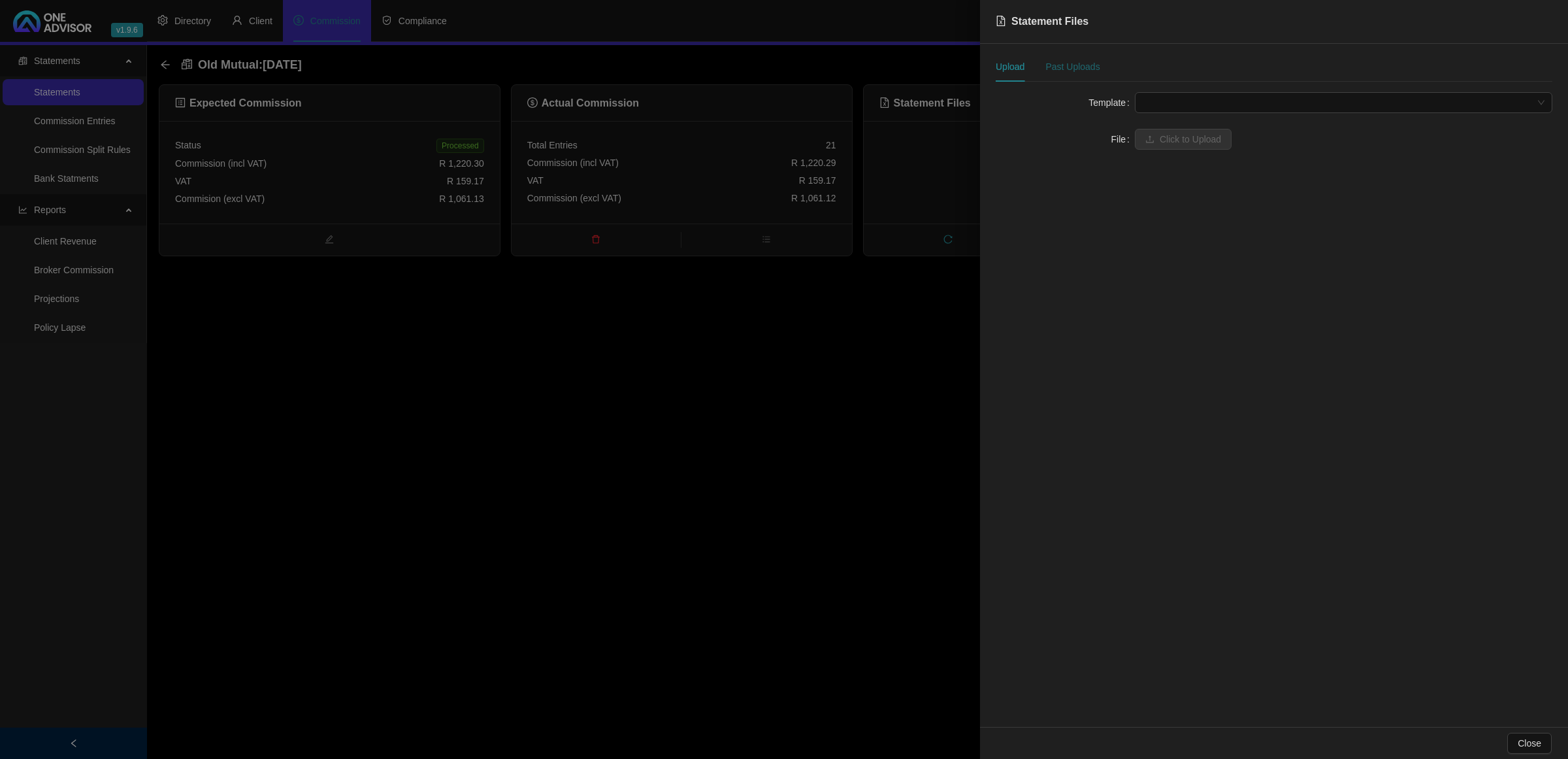
click at [1058, 70] on div "Past Uploads" at bounding box center [1072, 67] width 54 height 15
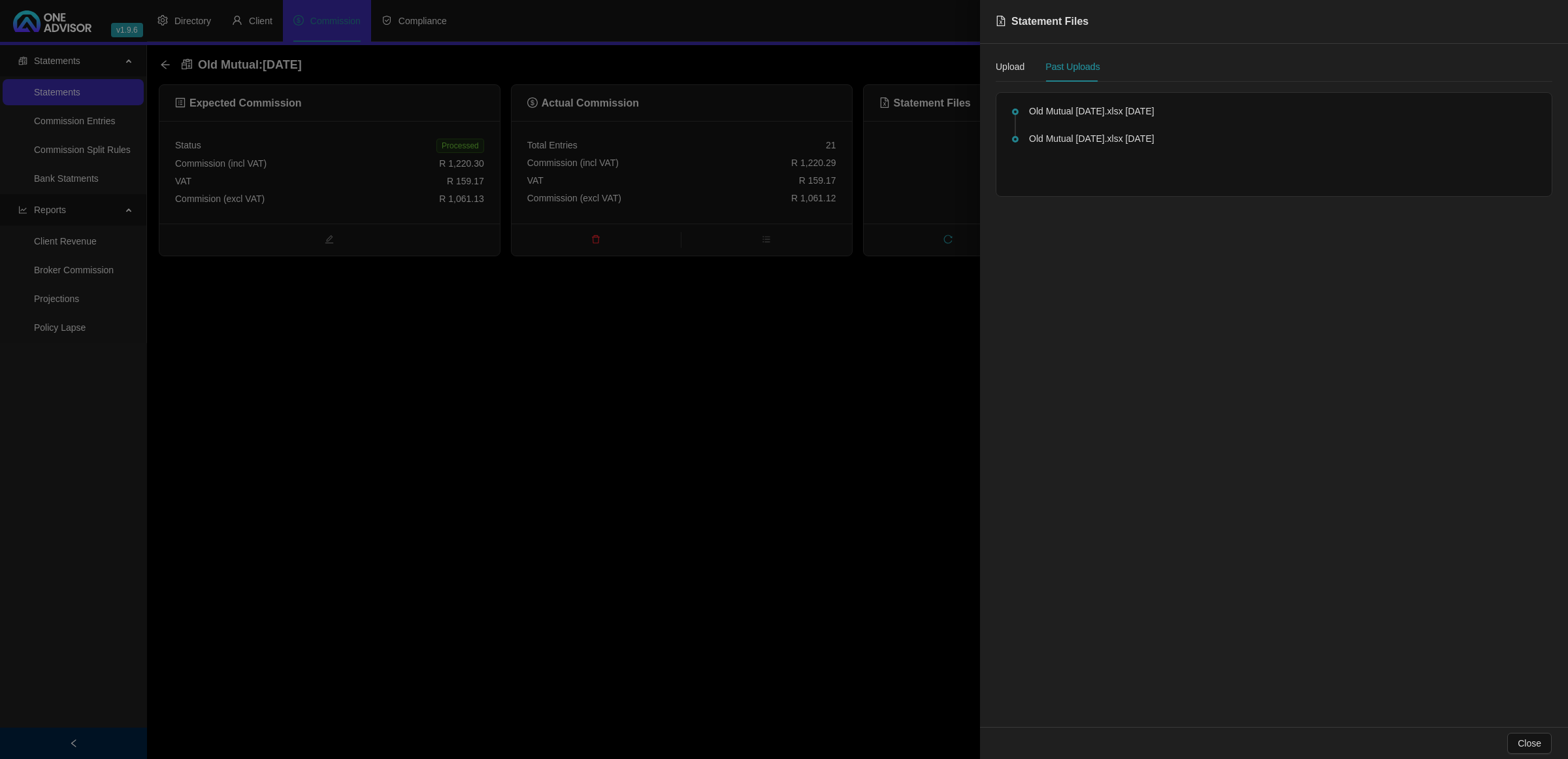
click at [850, 330] on div at bounding box center [784, 379] width 1568 height 759
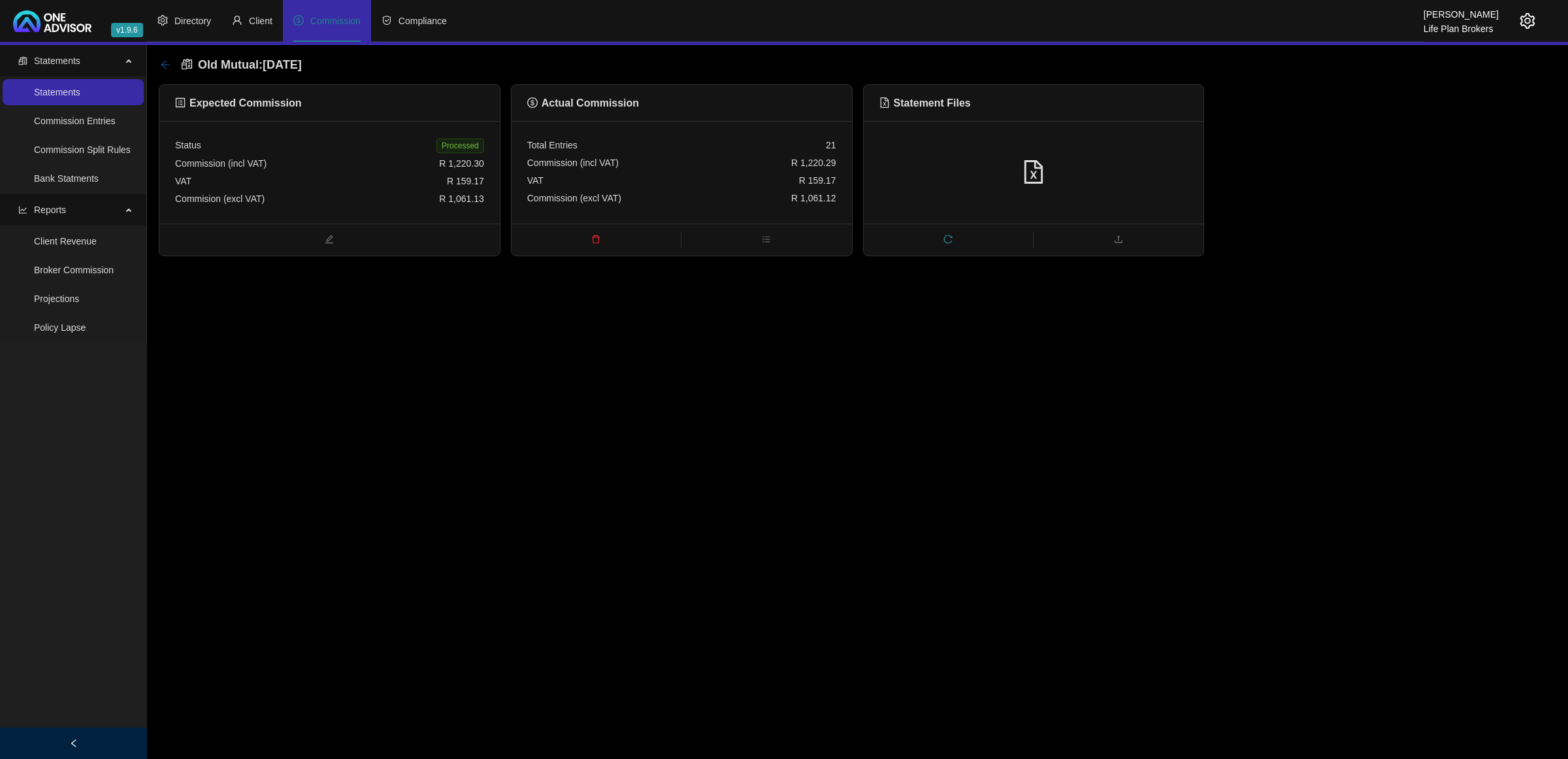
click at [161, 63] on icon "arrow-left" at bounding box center [165, 65] width 10 height 10
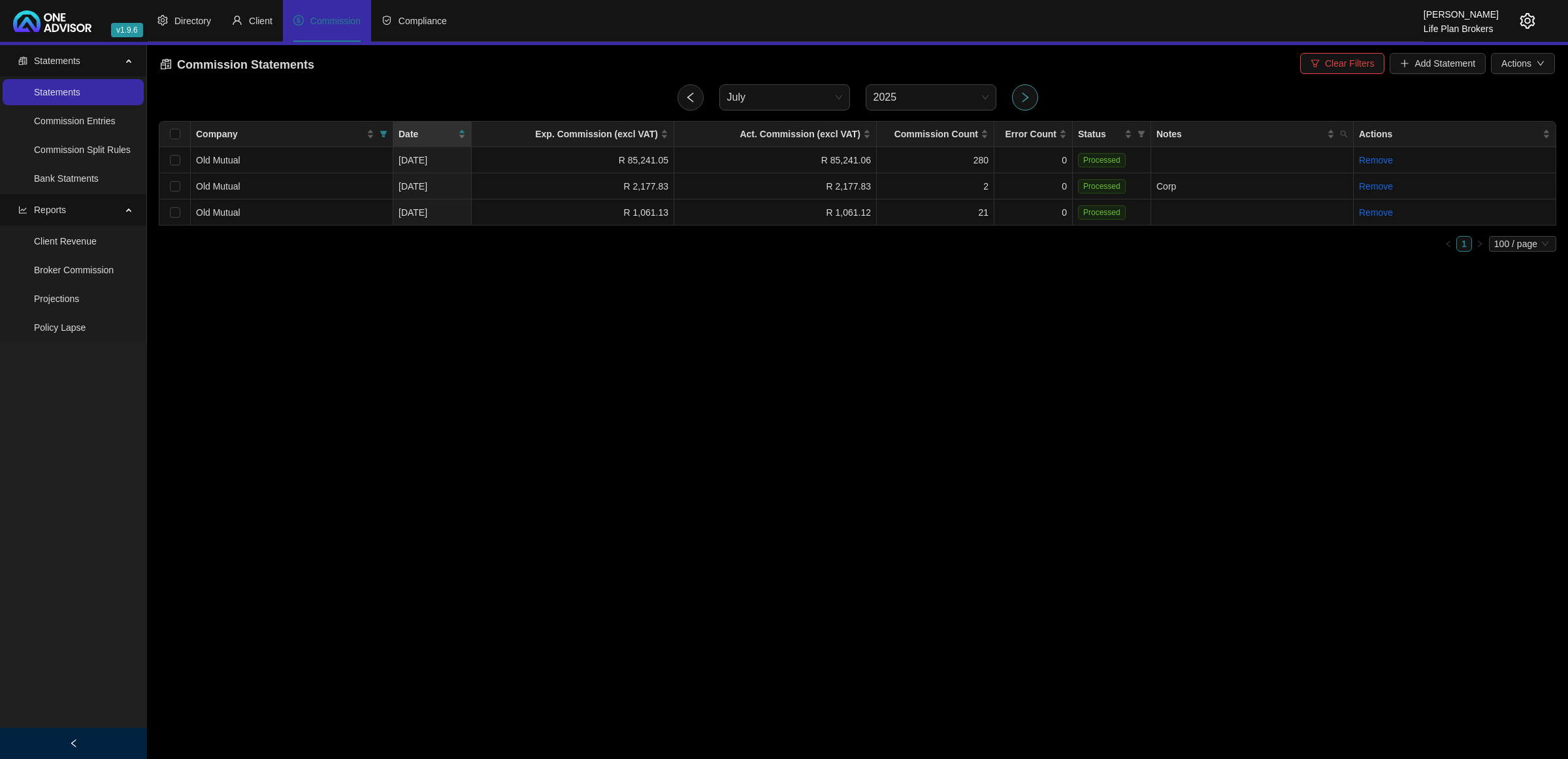
click at [1020, 91] on icon "right" at bounding box center [1025, 97] width 12 height 12
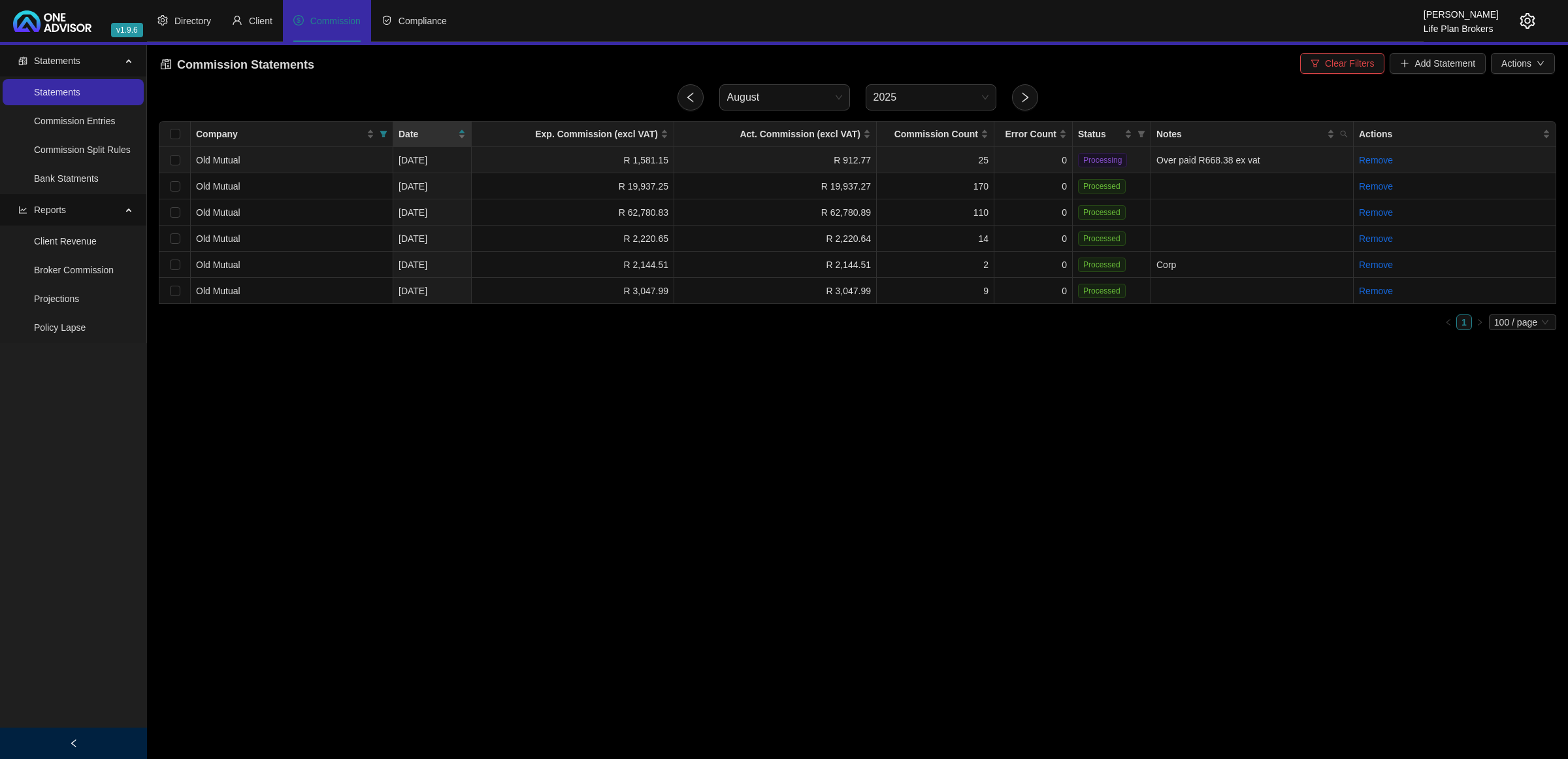
click at [928, 165] on td "25" at bounding box center [936, 160] width 118 height 26
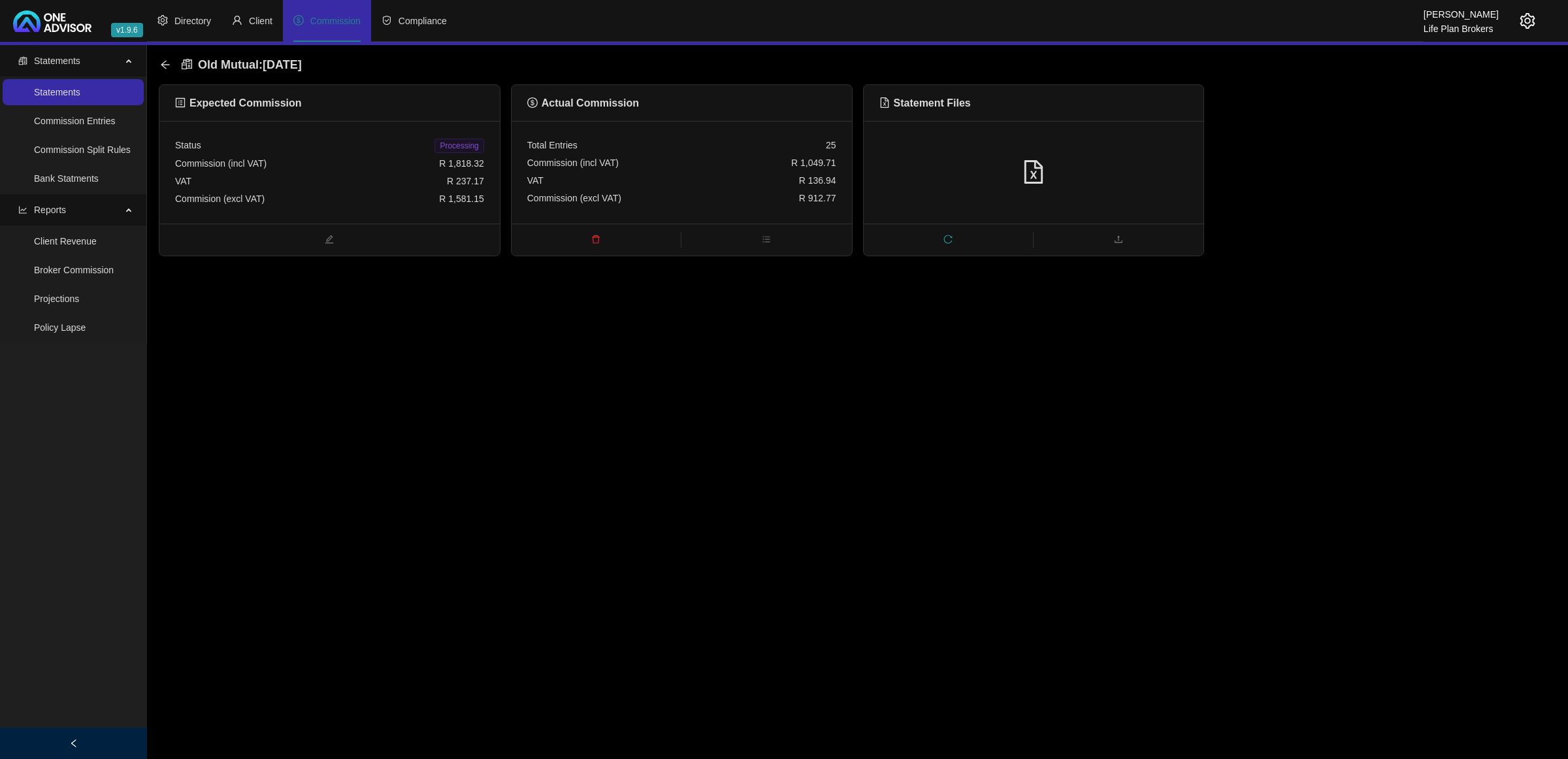
click at [1095, 167] on div at bounding box center [1033, 172] width 309 height 25
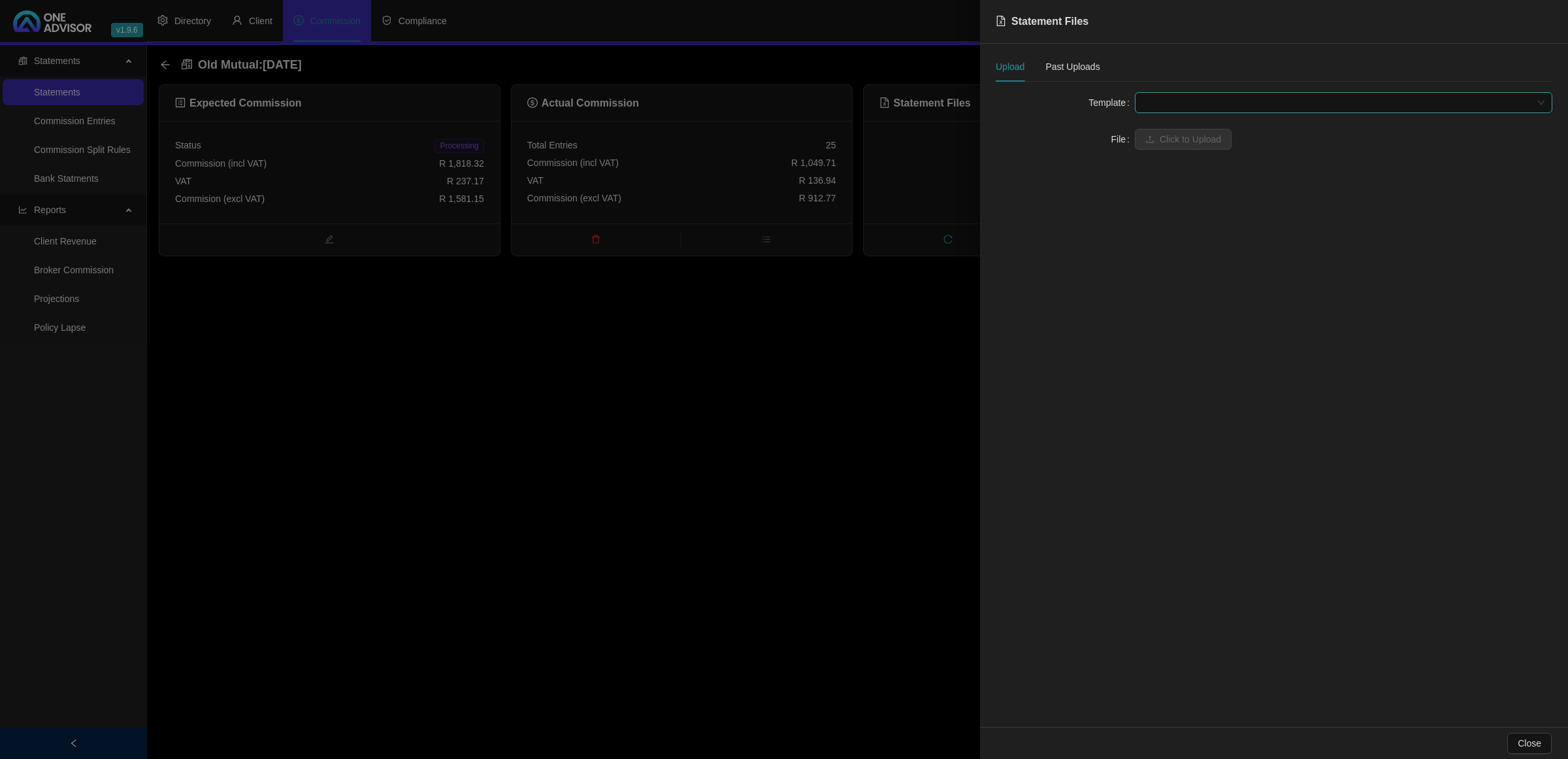
click at [1161, 94] on span at bounding box center [1344, 102] width 402 height 19
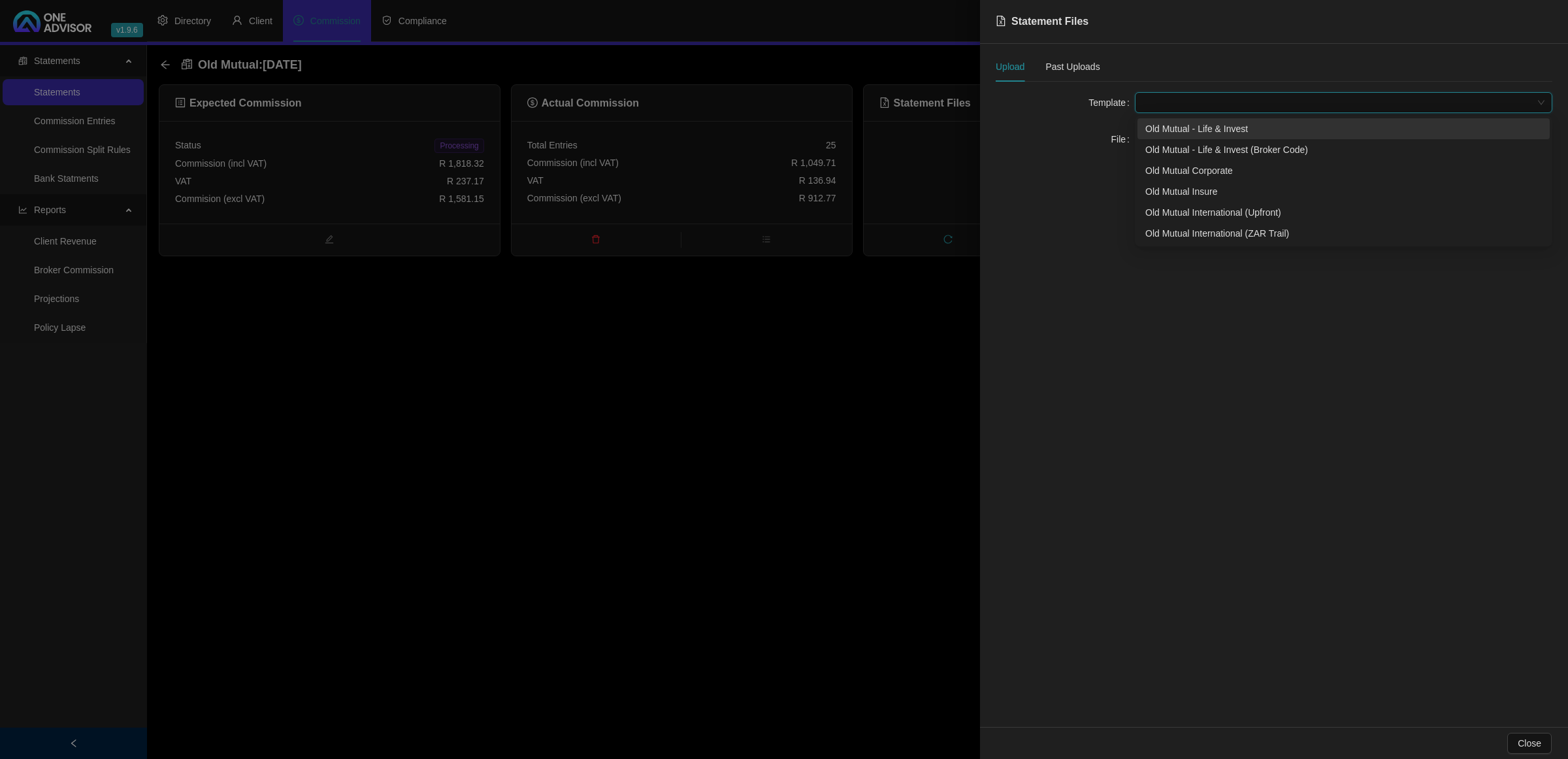
click at [1161, 136] on div "Old Mutual - Life & Invest" at bounding box center [1344, 129] width 397 height 15
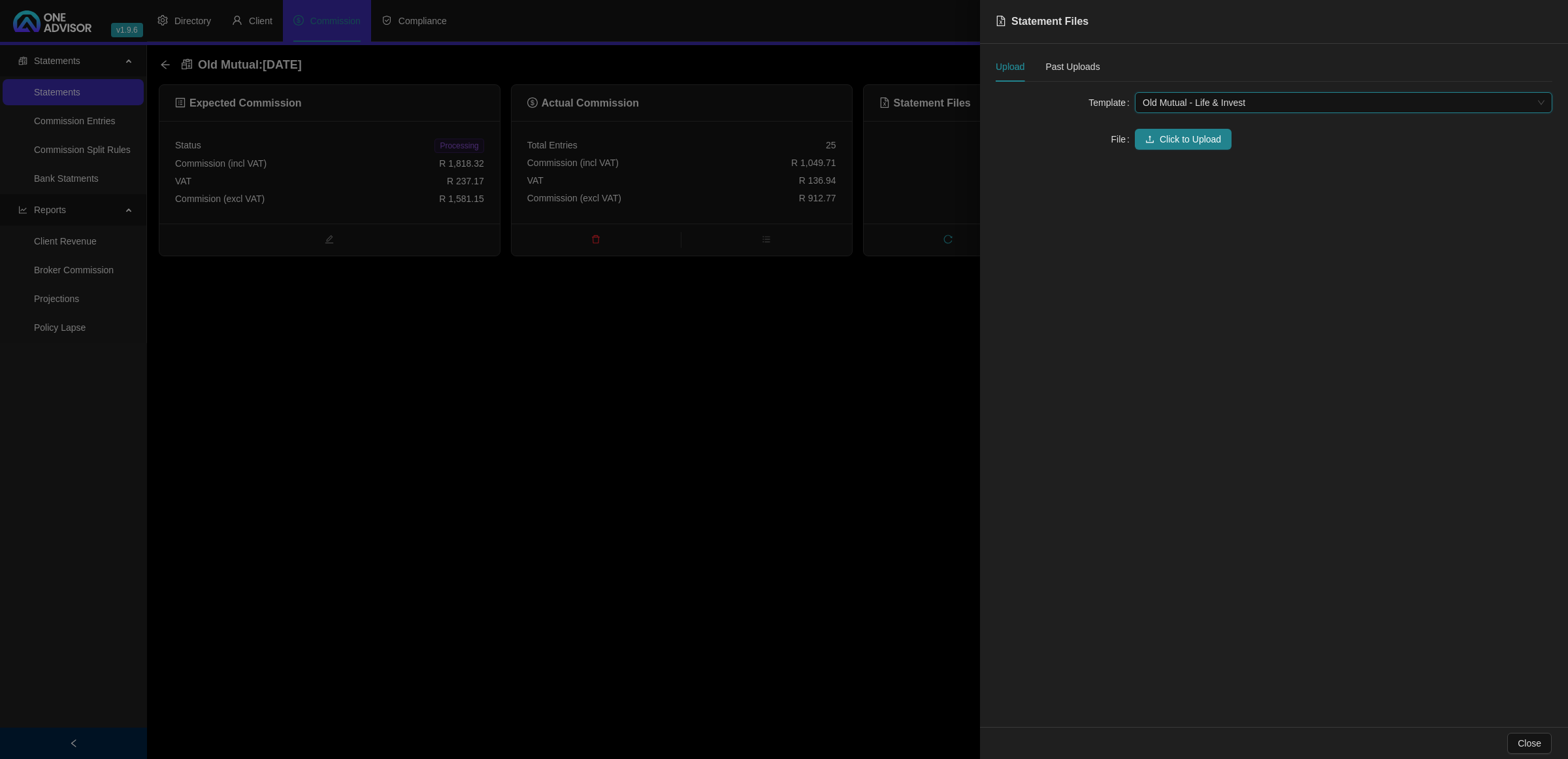
click at [1161, 136] on span "Click to Upload" at bounding box center [1191, 140] width 61 height 15
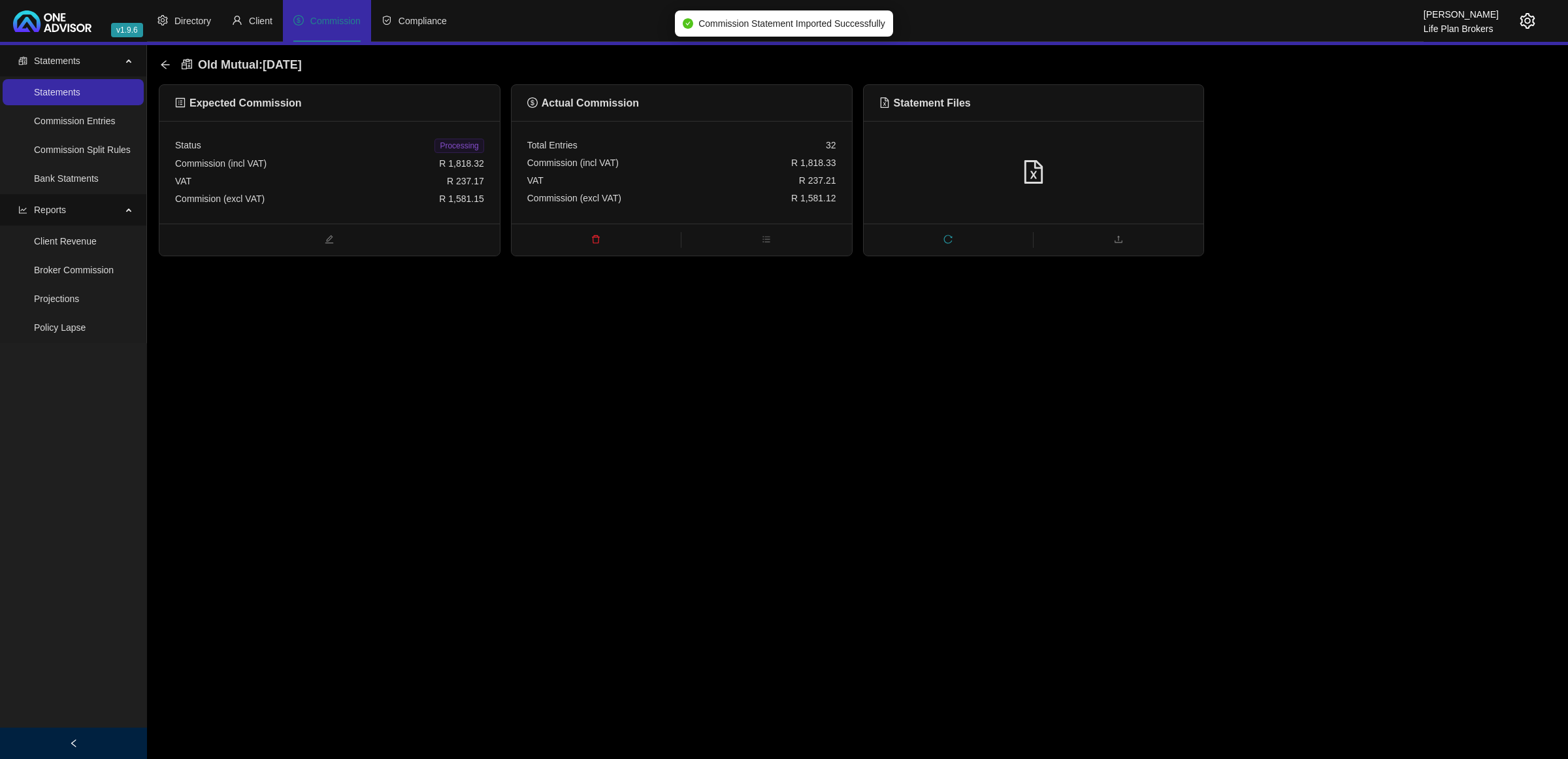
click at [355, 173] on div "VAT R 237.17" at bounding box center [329, 181] width 309 height 18
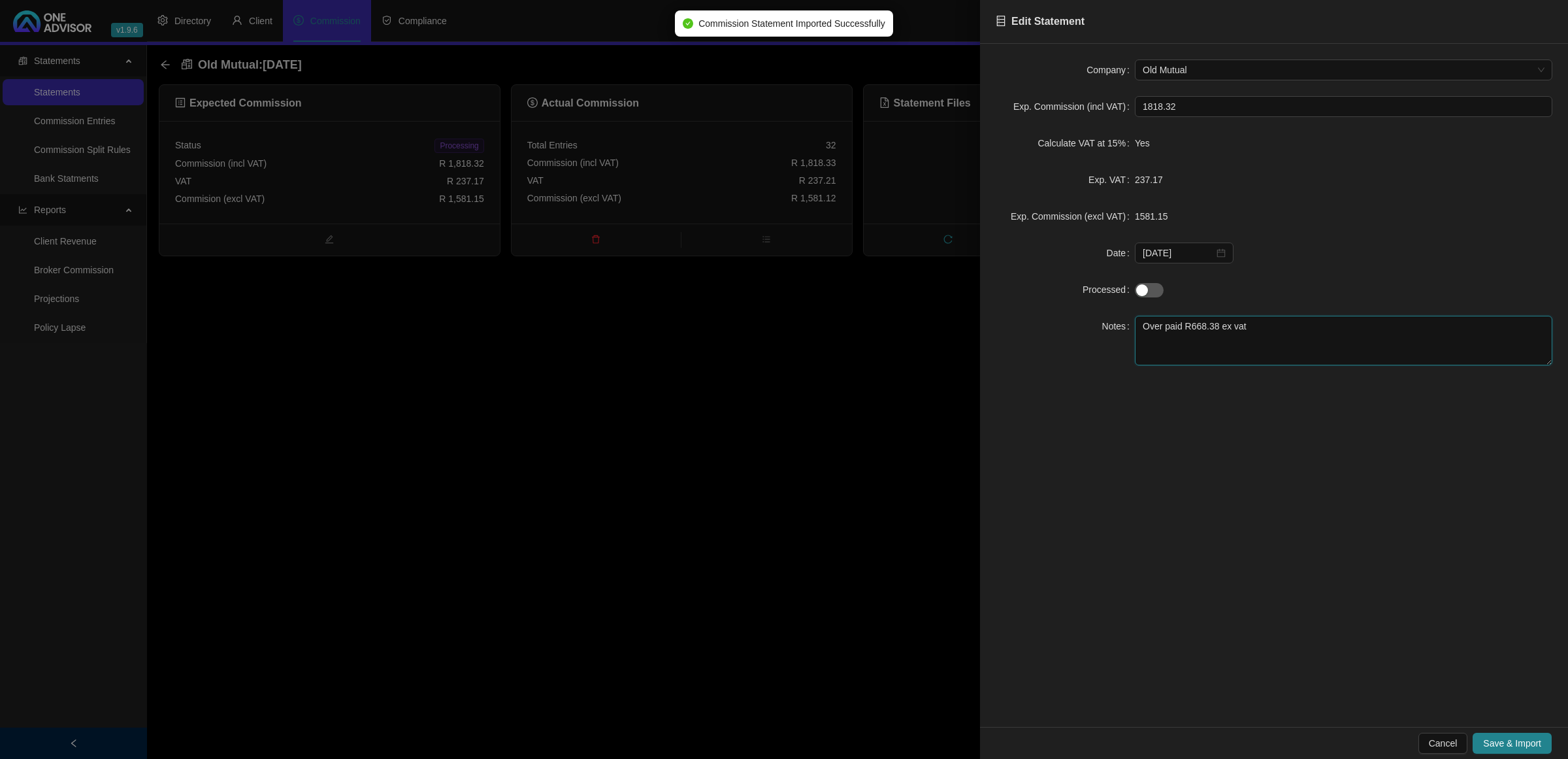
drag, startPoint x: 1282, startPoint y: 334, endPoint x: 849, endPoint y: 340, distance: 433.0
click at [849, 340] on div "Edit Statement Company Old Mutual Exp. Commission (incl VAT) 1818.32 Calculate …" at bounding box center [784, 379] width 1568 height 759
click at [1506, 744] on span "Save & Import" at bounding box center [1512, 743] width 58 height 15
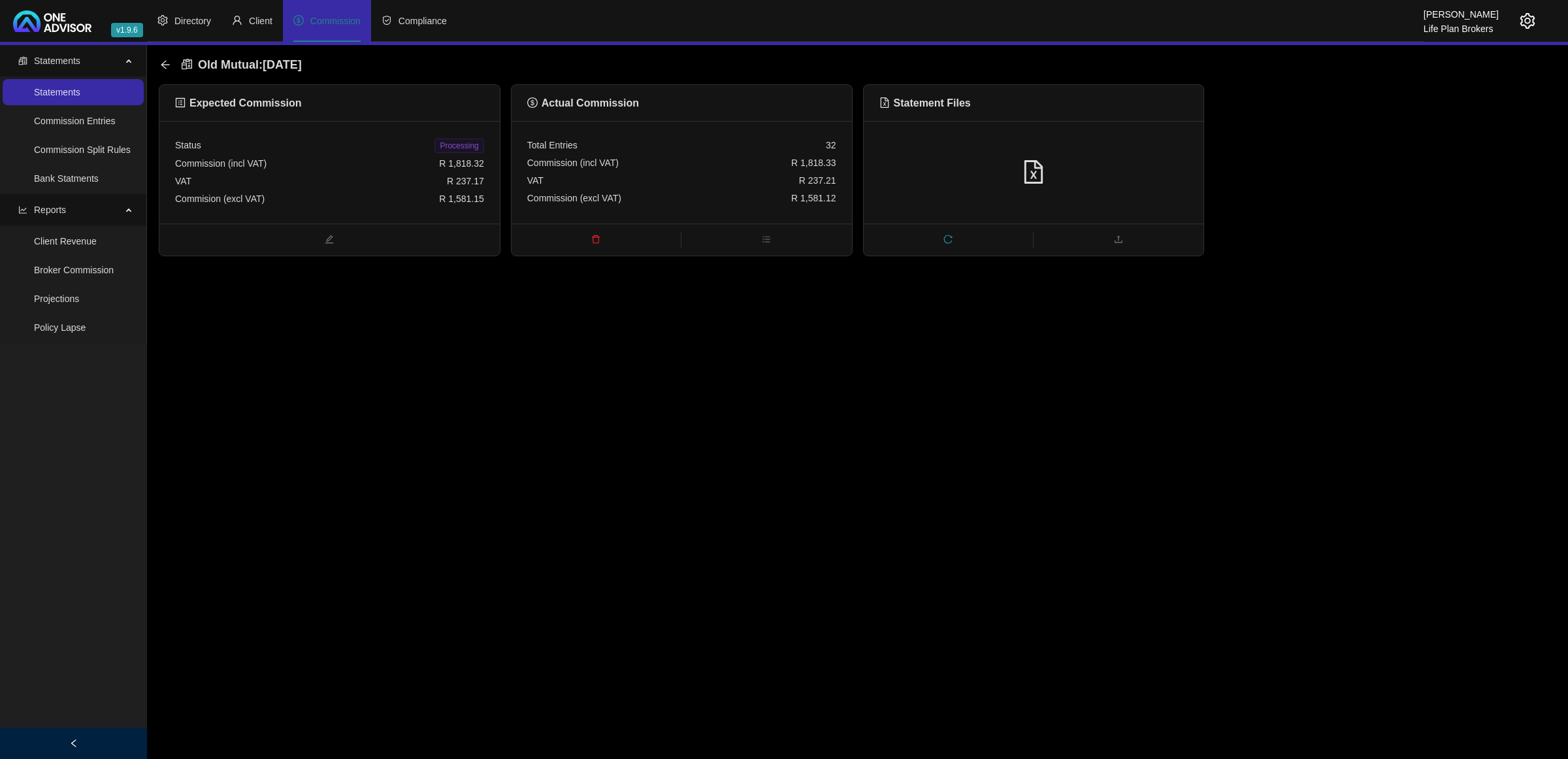
click at [448, 142] on span "Processing" at bounding box center [459, 146] width 49 height 15
click at [164, 66] on icon "arrow-left" at bounding box center [165, 65] width 9 height 9
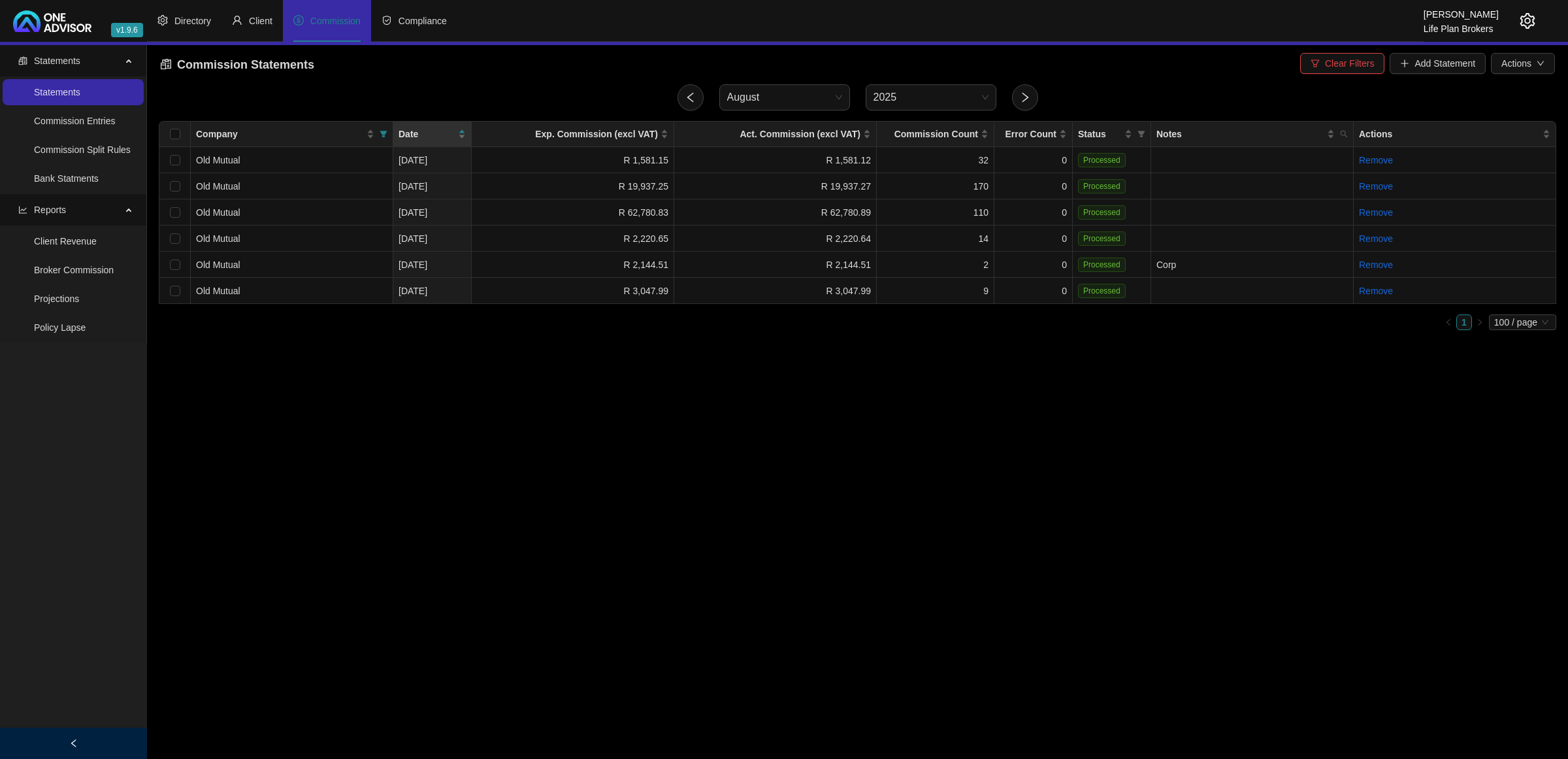
click at [1360, 56] on span "Clear Filters" at bounding box center [1349, 64] width 49 height 15
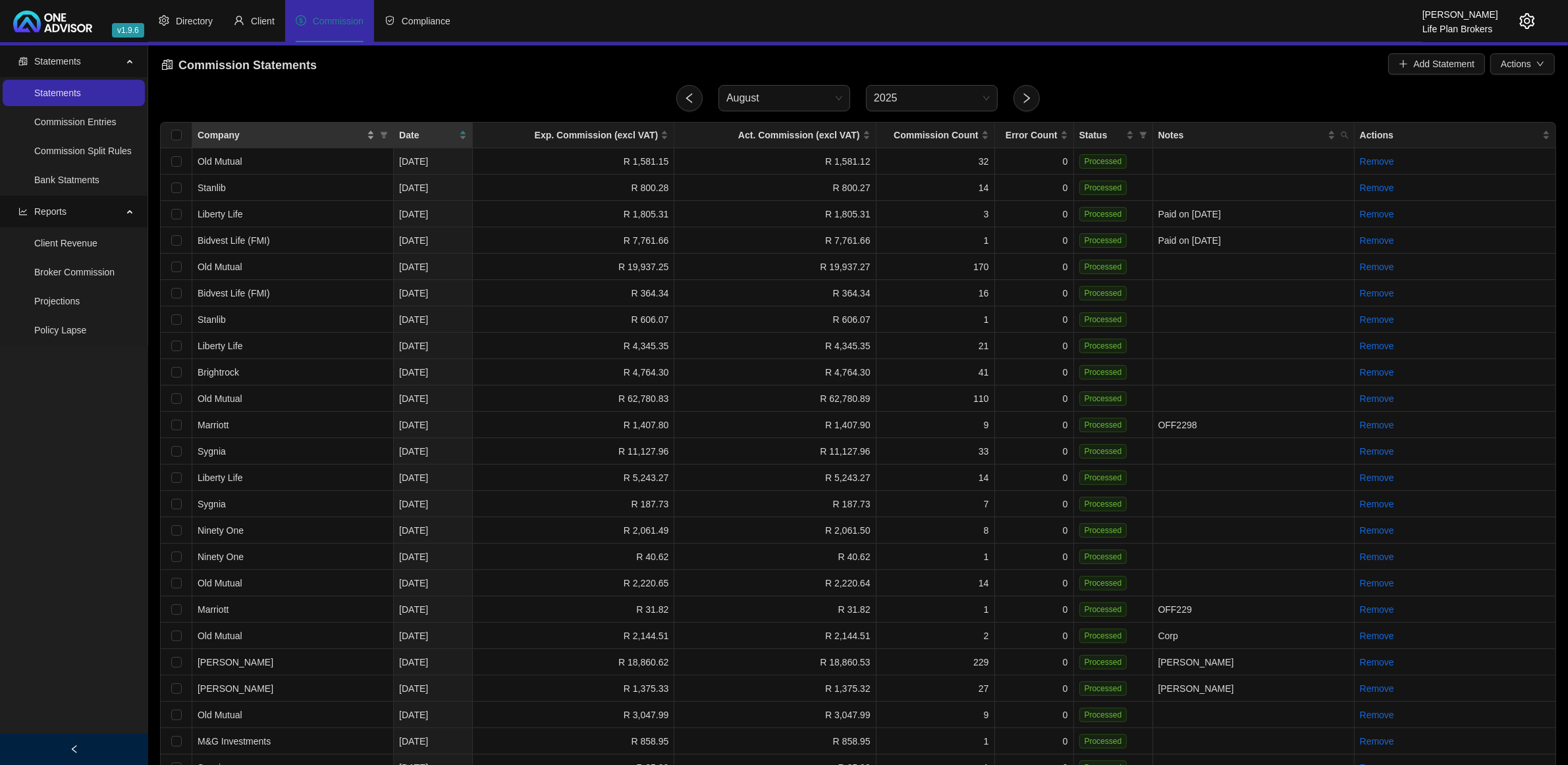
click at [374, 128] on div "Company" at bounding box center [286, 135] width 177 height 15
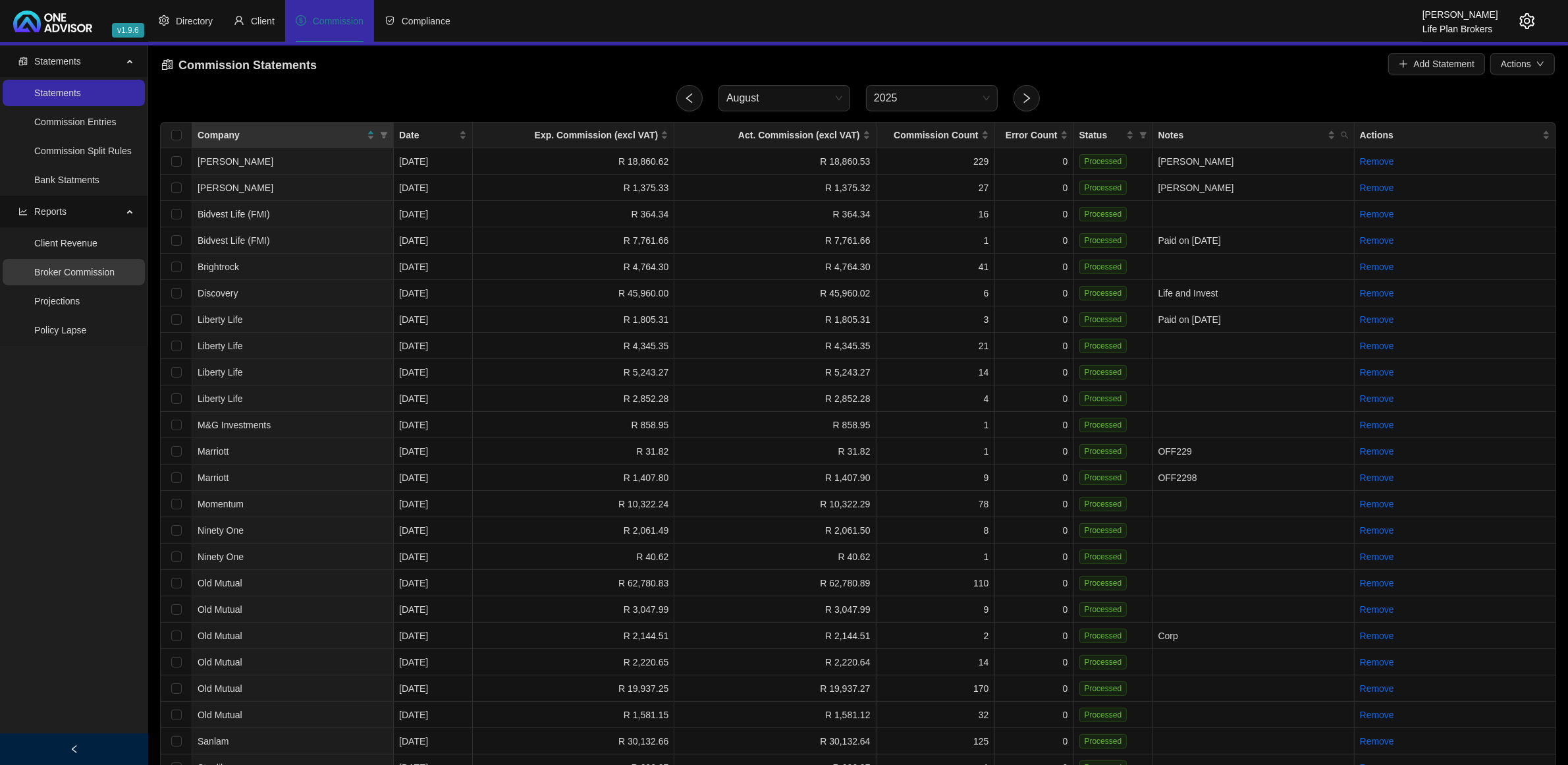
click at [75, 269] on link "Broker Commission" at bounding box center [74, 272] width 80 height 11
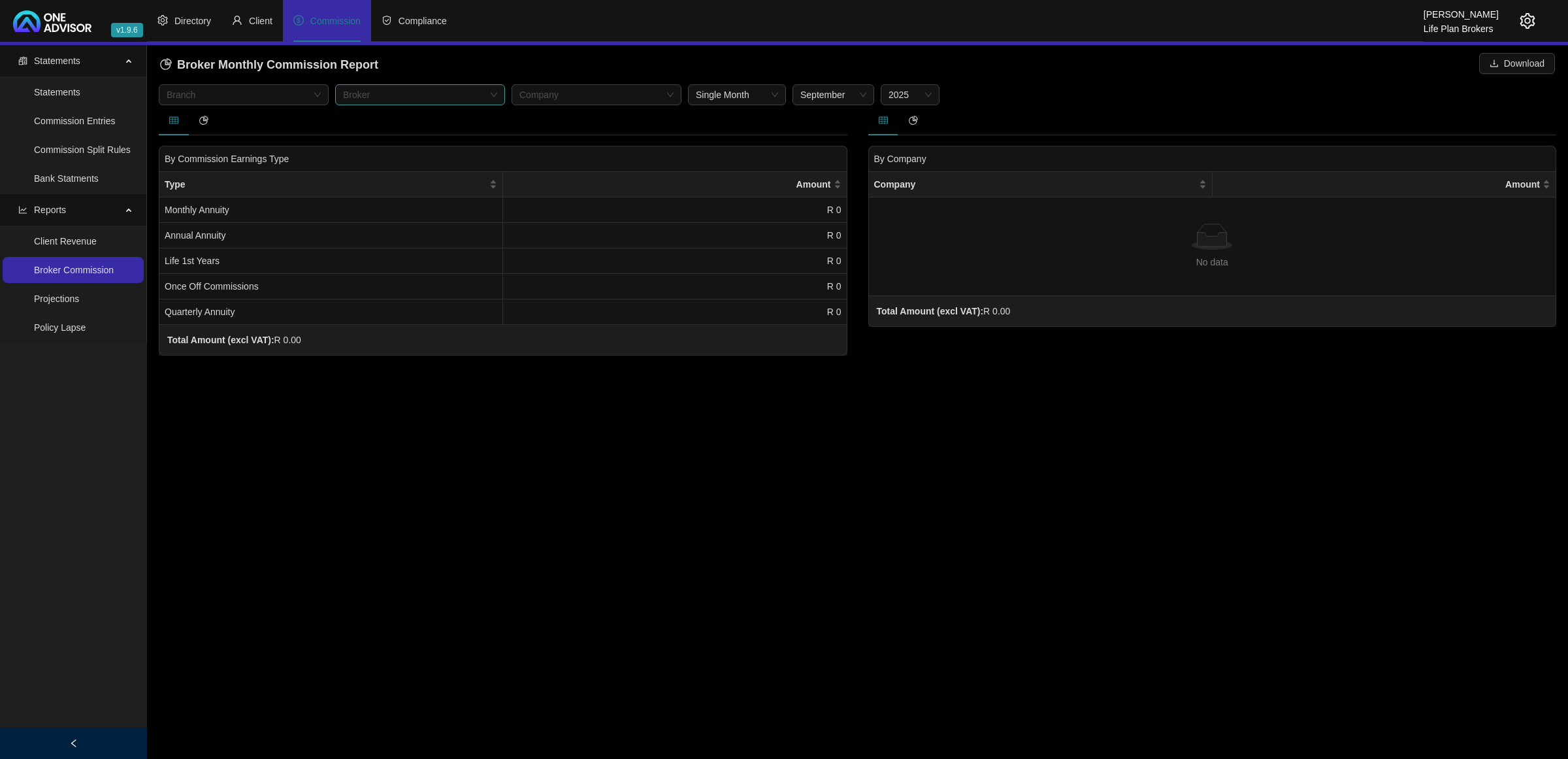
click at [400, 91] on div at bounding box center [413, 95] width 151 height 10
click at [390, 177] on div "[PERSON_NAME]" at bounding box center [420, 184] width 149 height 15
click at [821, 89] on span "September" at bounding box center [833, 94] width 66 height 19
click at [844, 255] on div "August" at bounding box center [833, 246] width 77 height 21
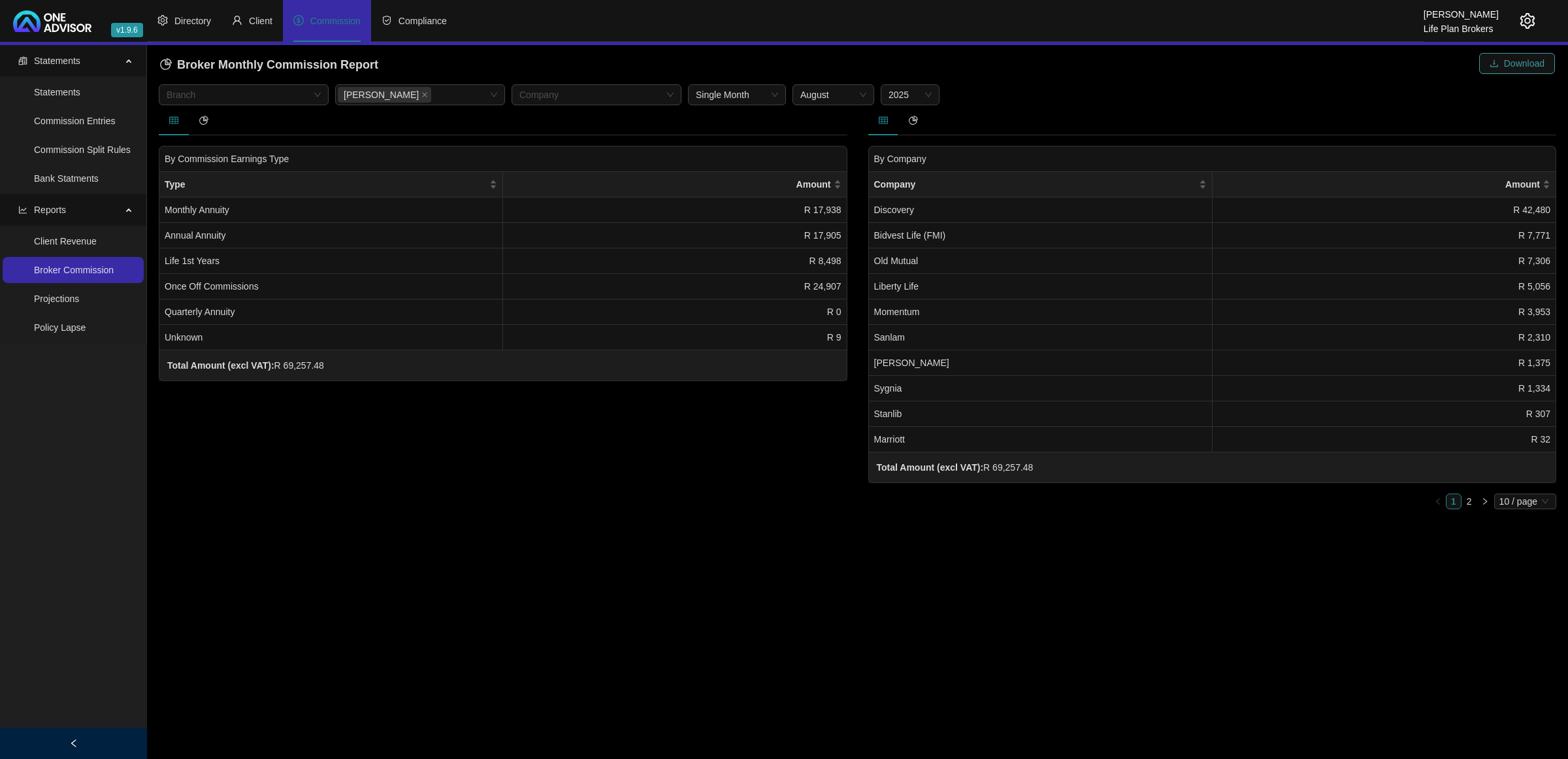
click at [1505, 60] on span "Download" at bounding box center [1524, 64] width 40 height 15
click at [422, 98] on icon "close" at bounding box center [425, 94] width 6 height 6
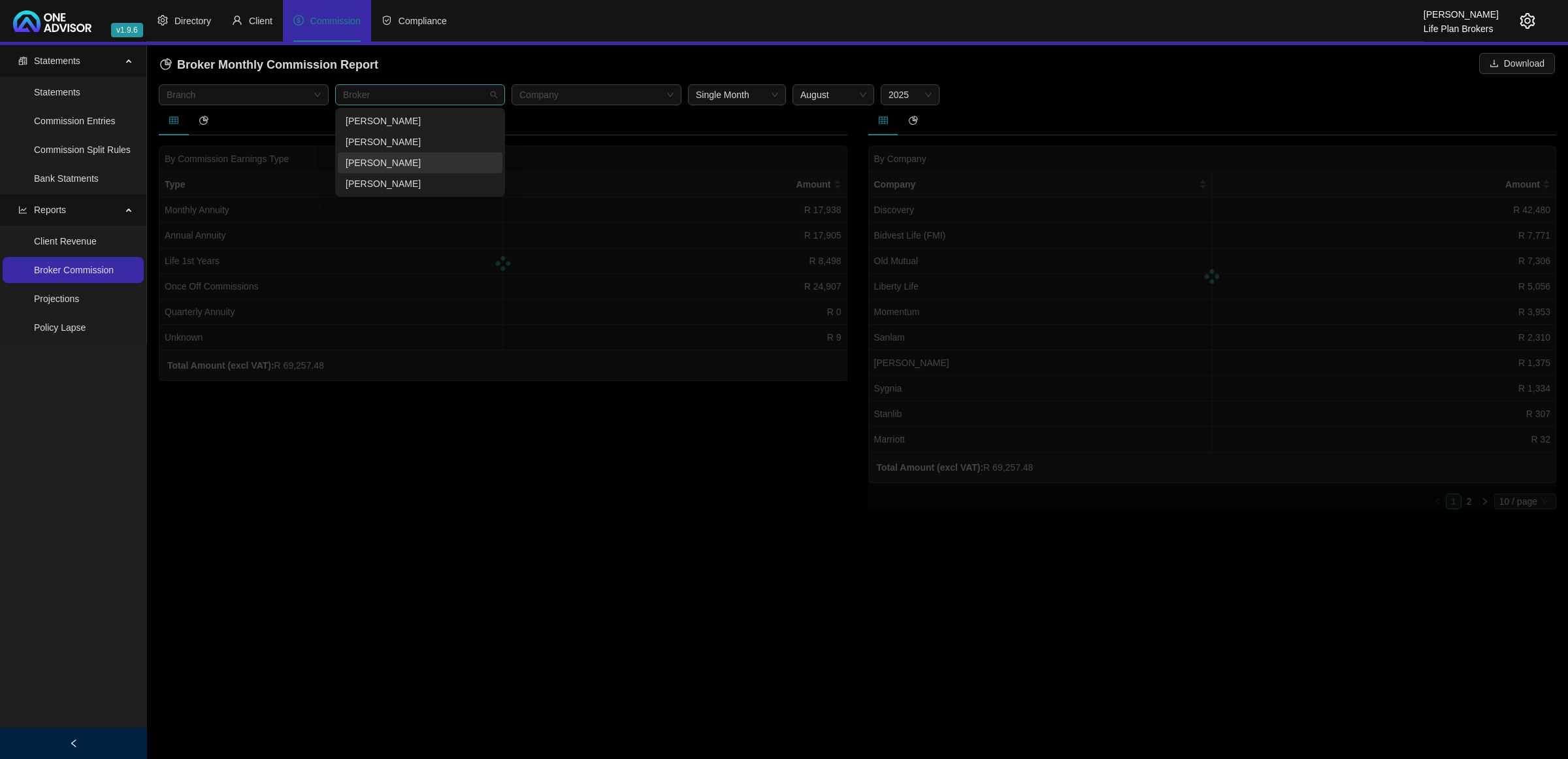
click at [407, 90] on div at bounding box center [413, 95] width 151 height 10
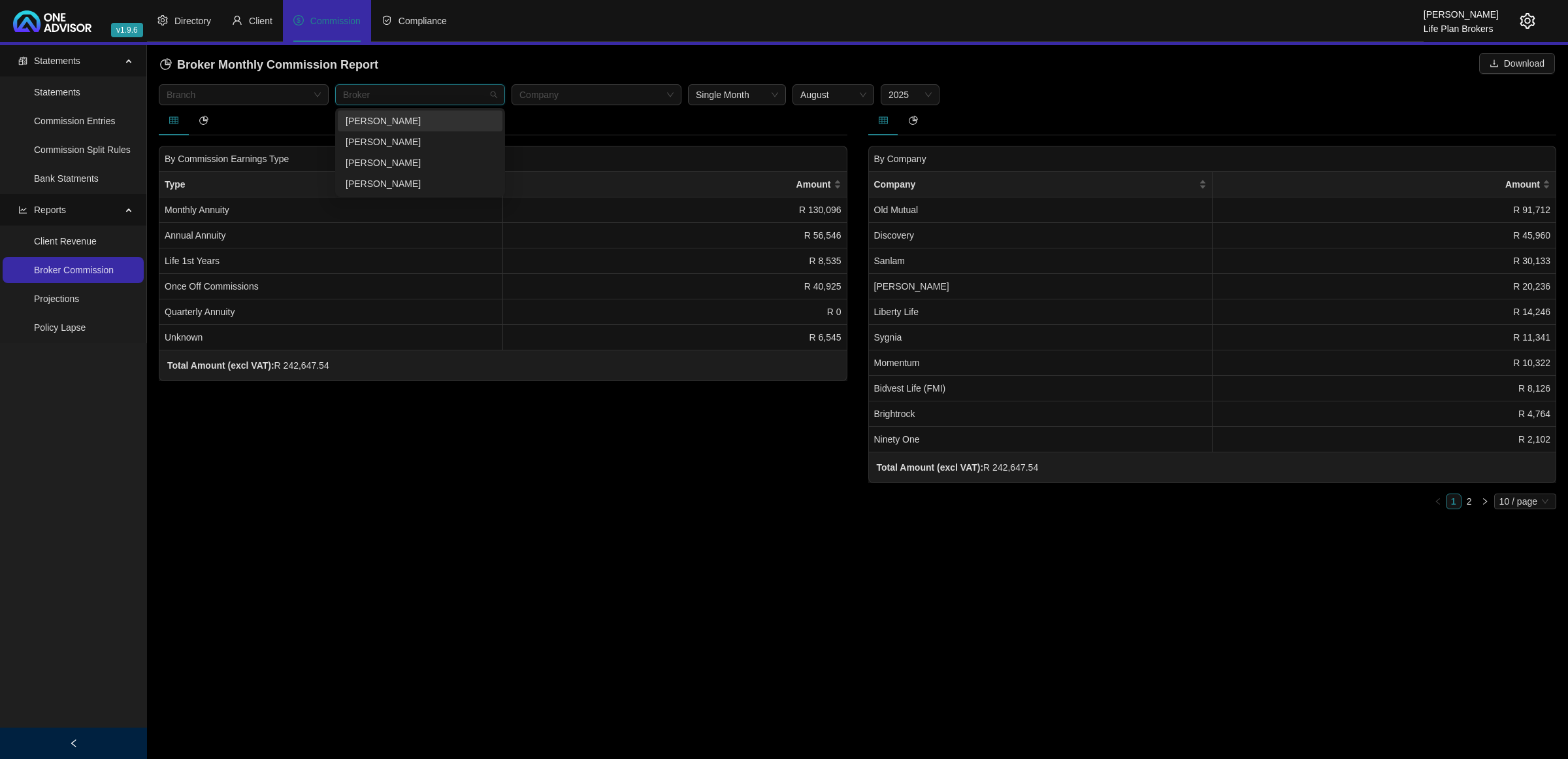
click at [386, 124] on div "[PERSON_NAME]" at bounding box center [420, 121] width 149 height 15
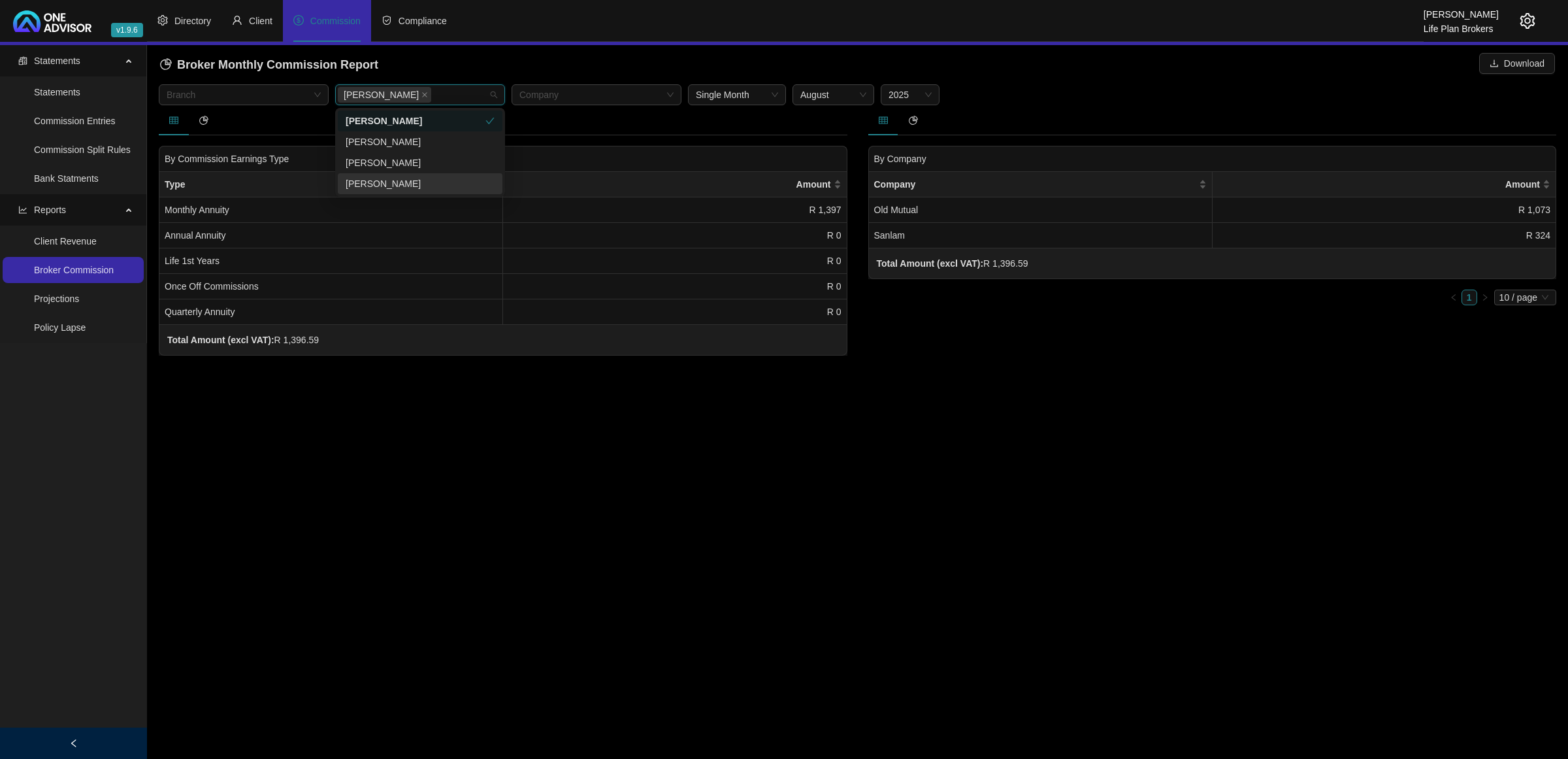
click at [526, 436] on main "Statements Statements Commission Entries Commission Split Rules Bank Statments …" at bounding box center [784, 402] width 1568 height 714
click at [1549, 69] on button "Download" at bounding box center [1517, 64] width 76 height 21
click at [298, 18] on icon "dollar" at bounding box center [298, 20] width 10 height 10
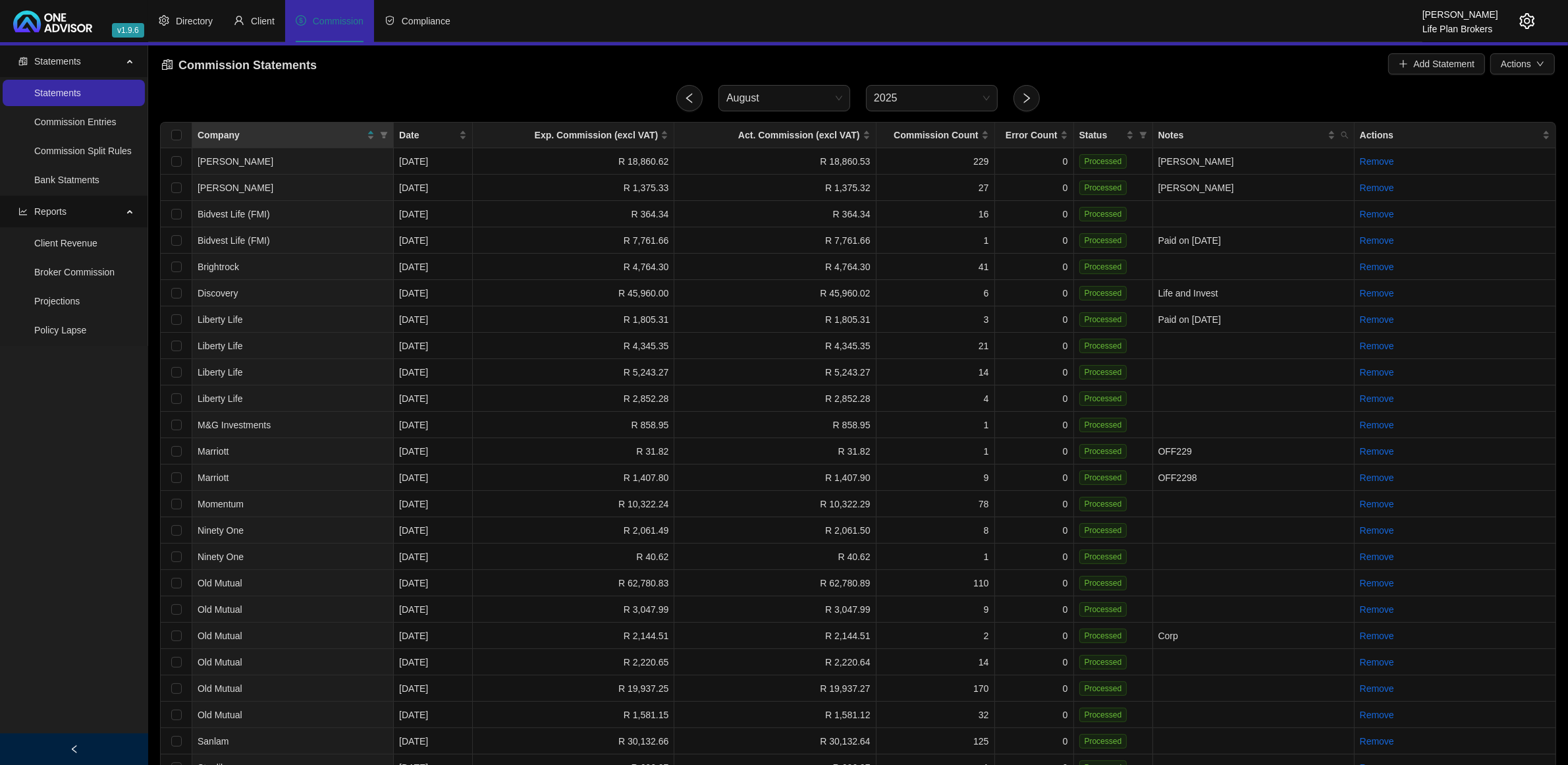
click at [1514, 24] on div at bounding box center [1516, 21] width 37 height 42
click at [1530, 15] on icon "setting" at bounding box center [1527, 20] width 15 height 15
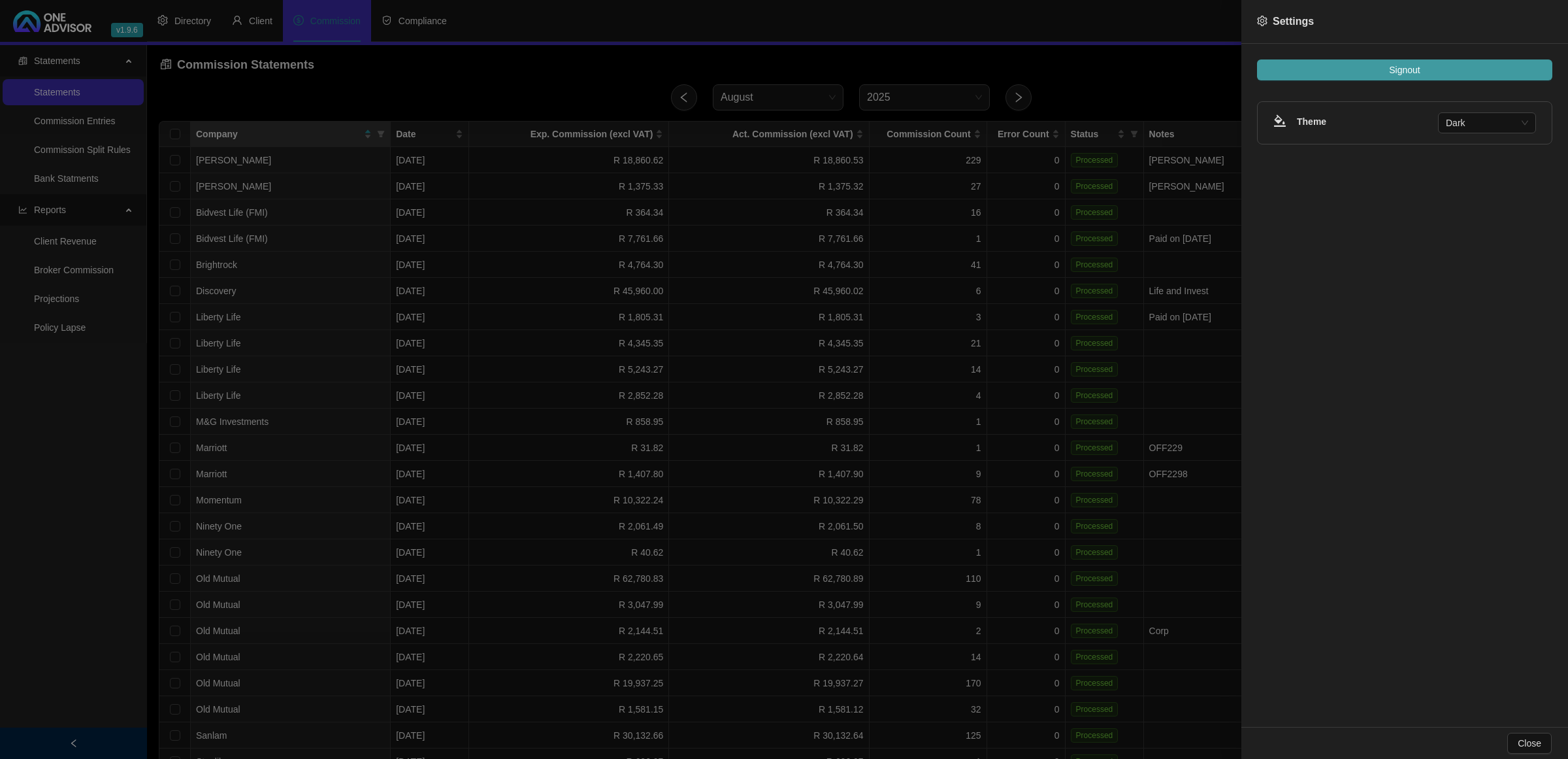
click at [1469, 66] on button "Signout" at bounding box center [1405, 70] width 295 height 21
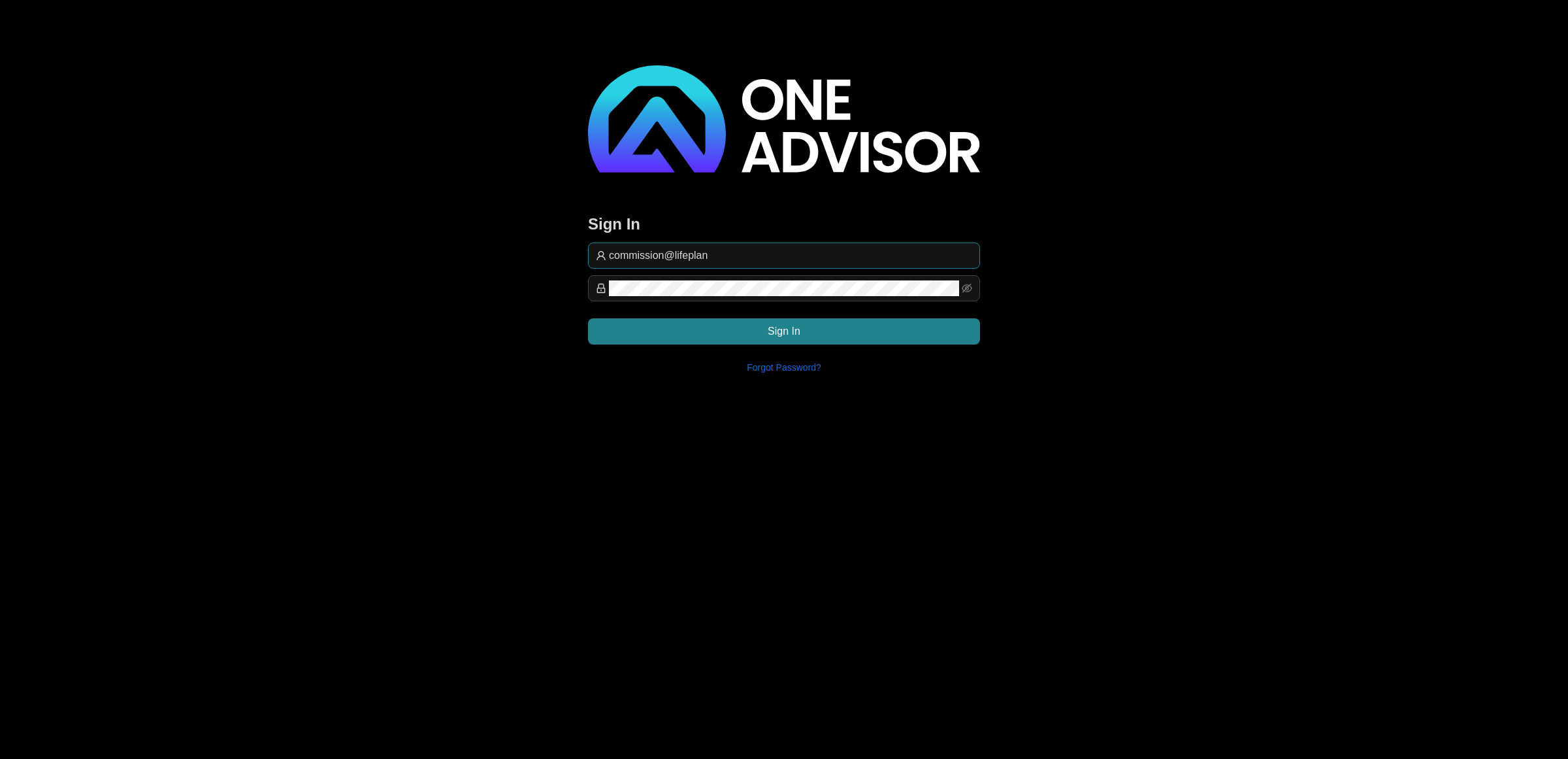
click at [737, 252] on input "commission@lifeplan" at bounding box center [790, 255] width 363 height 15
type input "[EMAIL_ADDRESS][DOMAIN_NAME]"
click at [908, 325] on button "Sign In" at bounding box center [784, 332] width 392 height 26
